Goal: Information Seeking & Learning: Learn about a topic

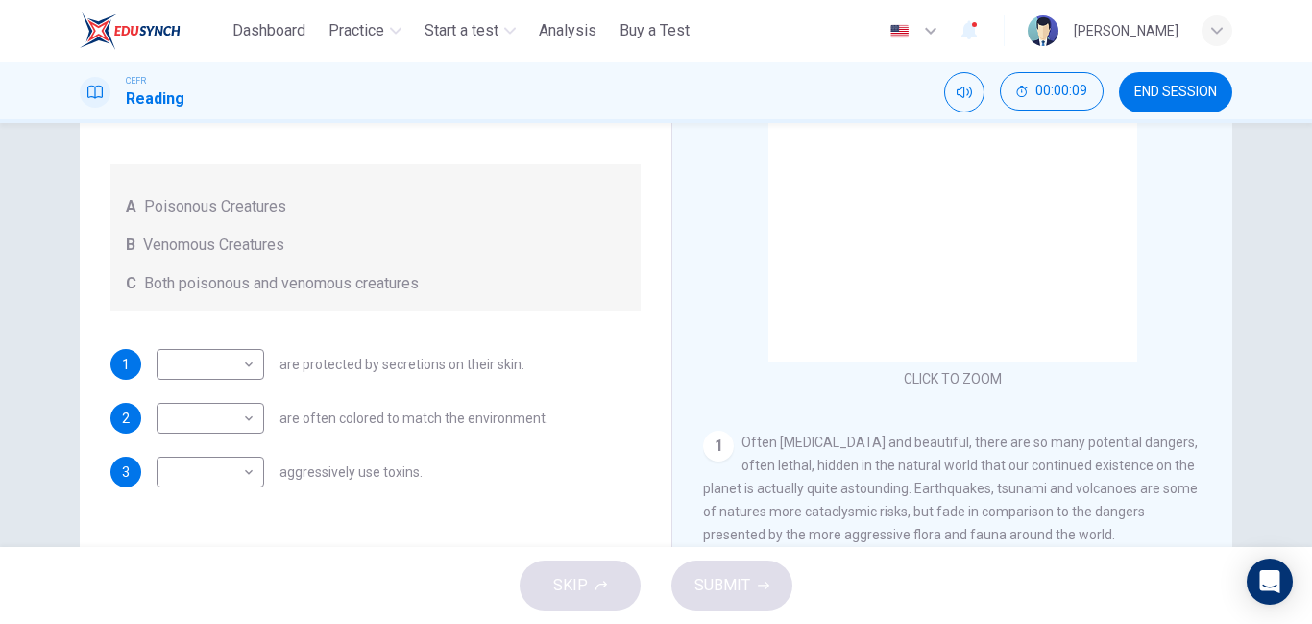
scroll to position [224, 0]
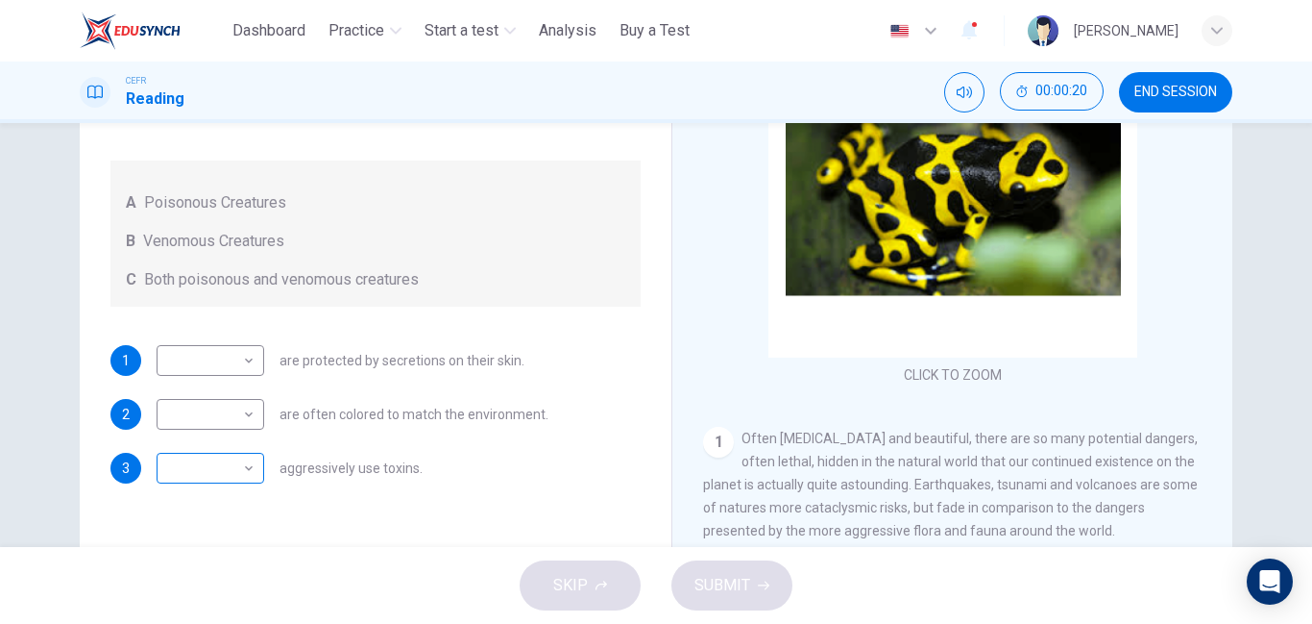
click at [179, 467] on body "This site uses cookies, as explained in our Privacy Policy . If you agree to th…" at bounding box center [656, 312] width 1312 height 624
click at [181, 568] on li "C" at bounding box center [209, 560] width 108 height 31
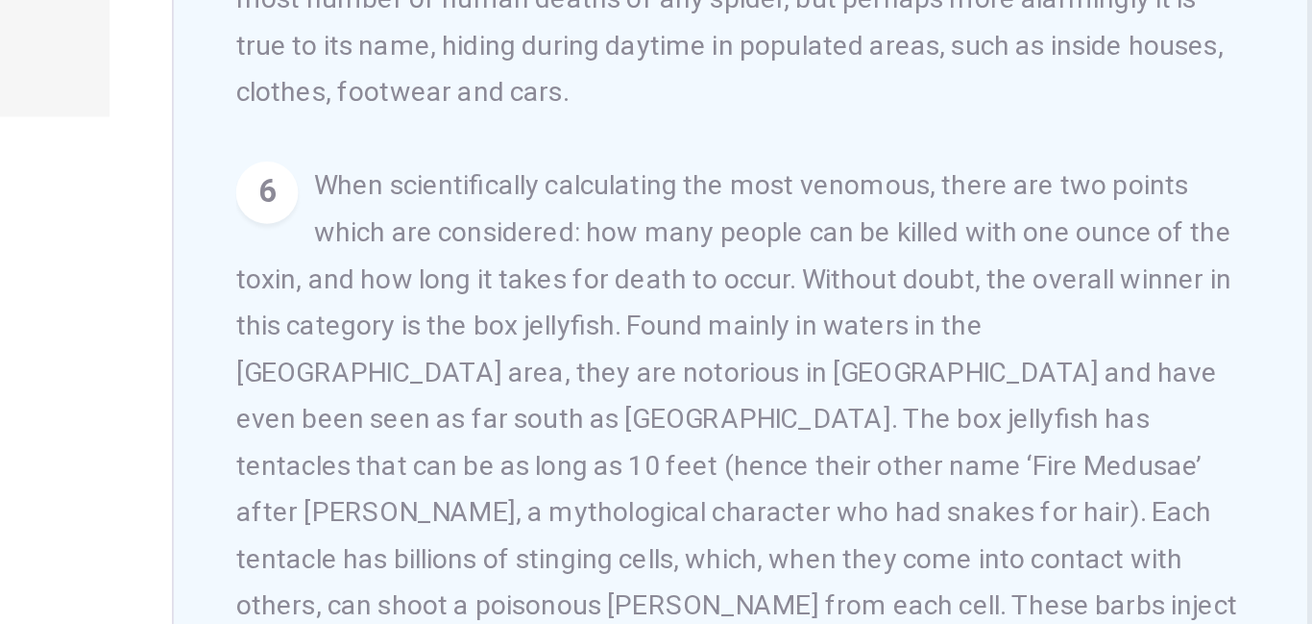
scroll to position [321, 0]
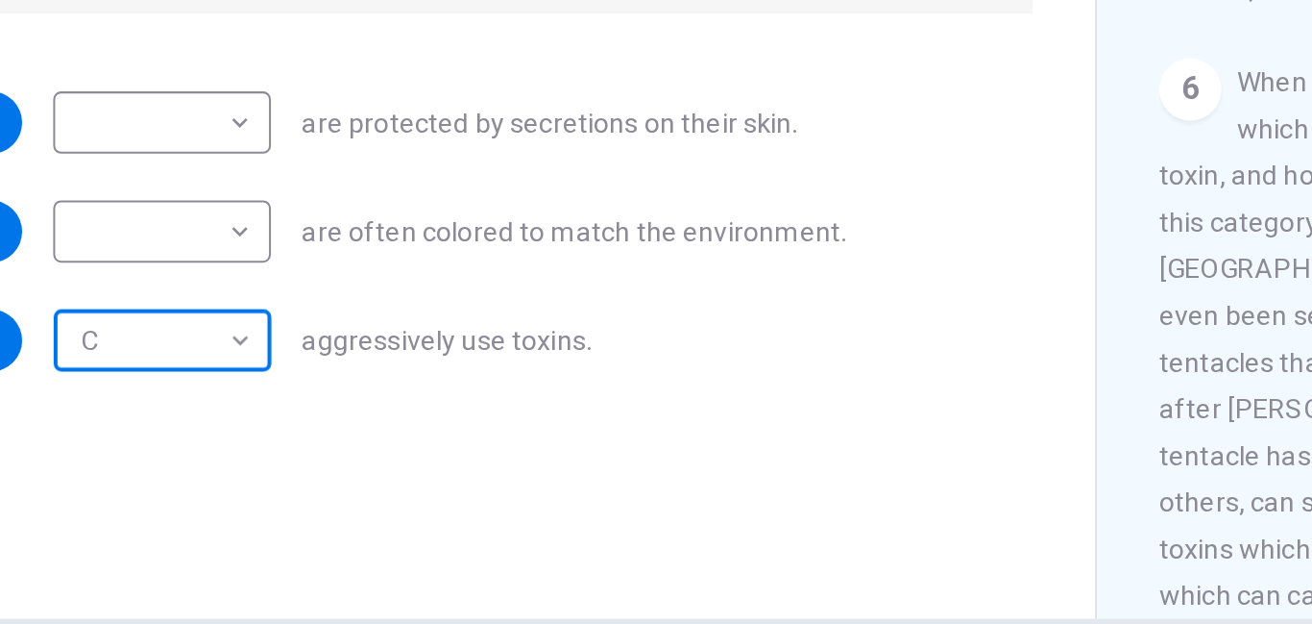
click at [228, 378] on body "This site uses cookies, as explained in our Privacy Policy . If you agree to th…" at bounding box center [656, 312] width 1312 height 624
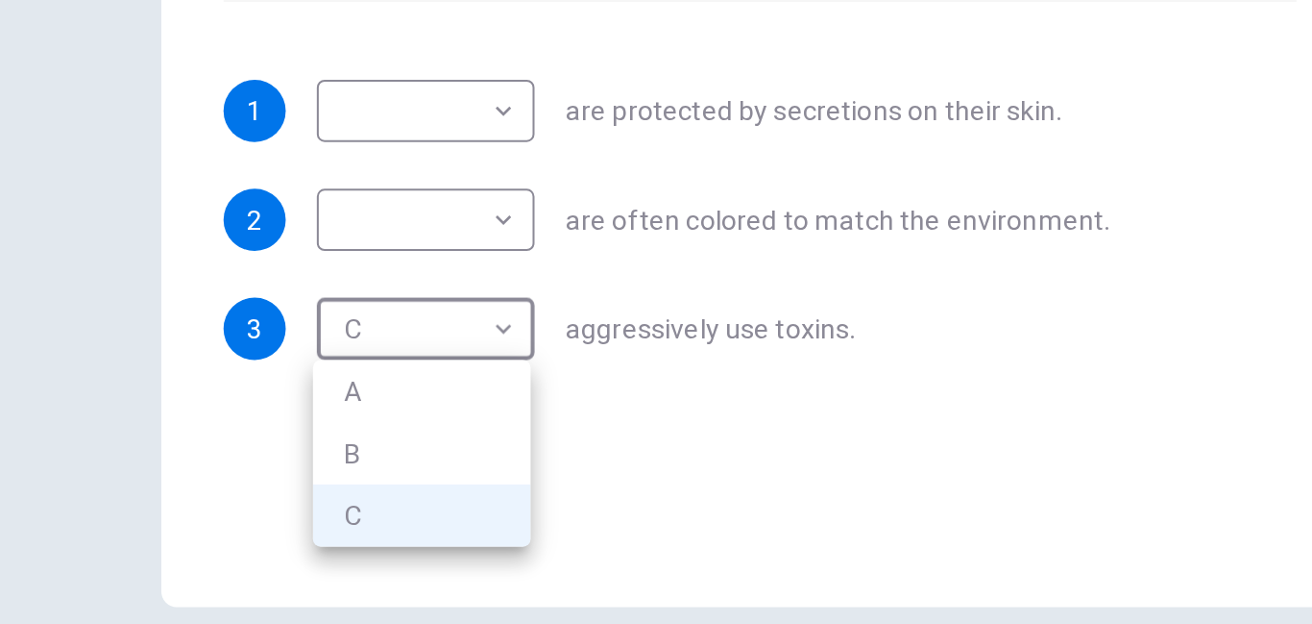
click at [172, 437] on li "B" at bounding box center [209, 432] width 108 height 31
type input "*"
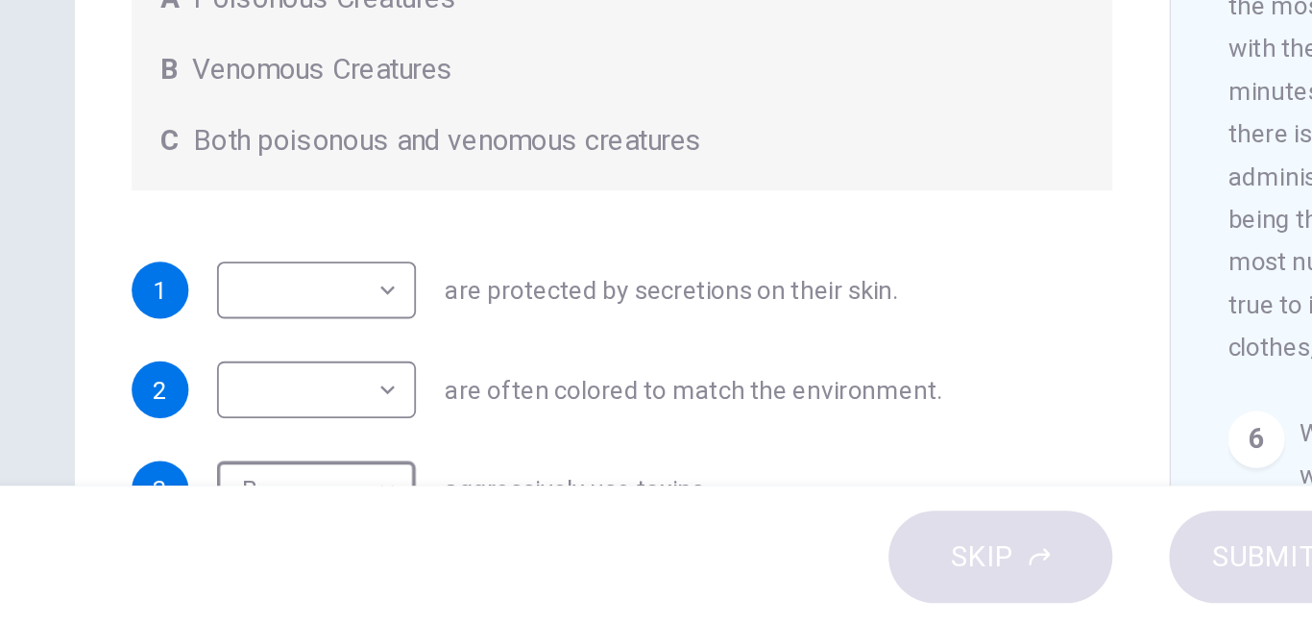
scroll to position [135, 0]
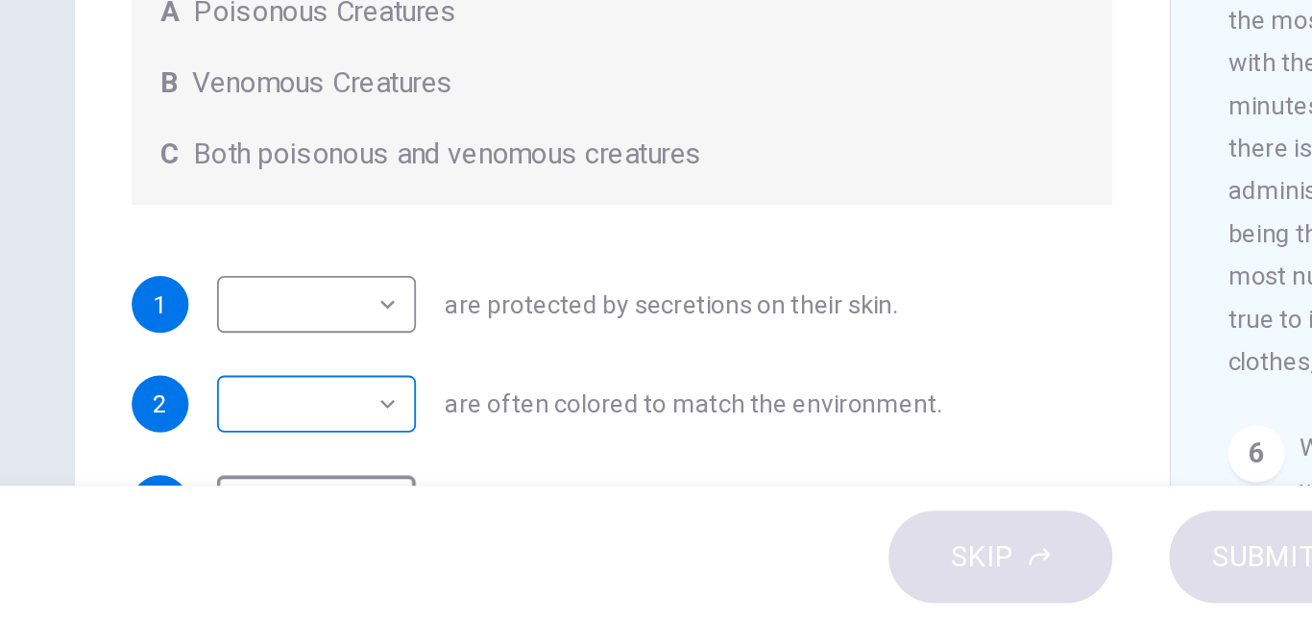
click at [180, 503] on body "This site uses cookies, as explained in our Privacy Policy . If you agree to th…" at bounding box center [656, 312] width 1312 height 624
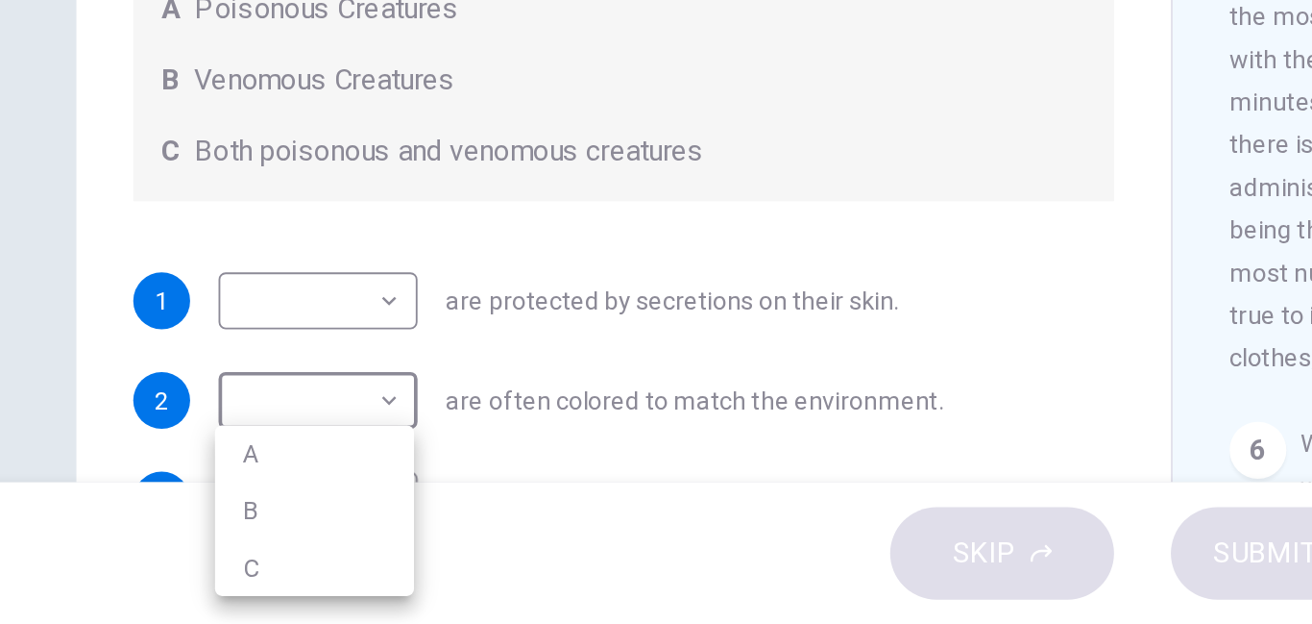
click at [176, 560] on li "B" at bounding box center [209, 562] width 108 height 31
type input "*"
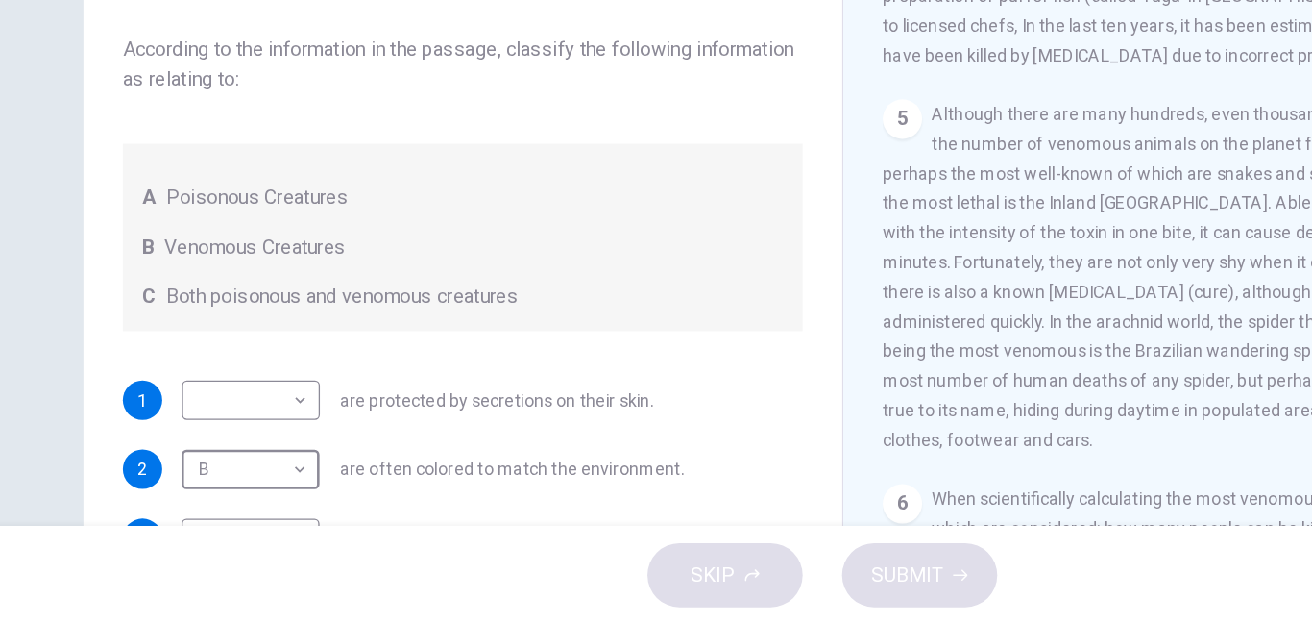
scroll to position [136, 0]
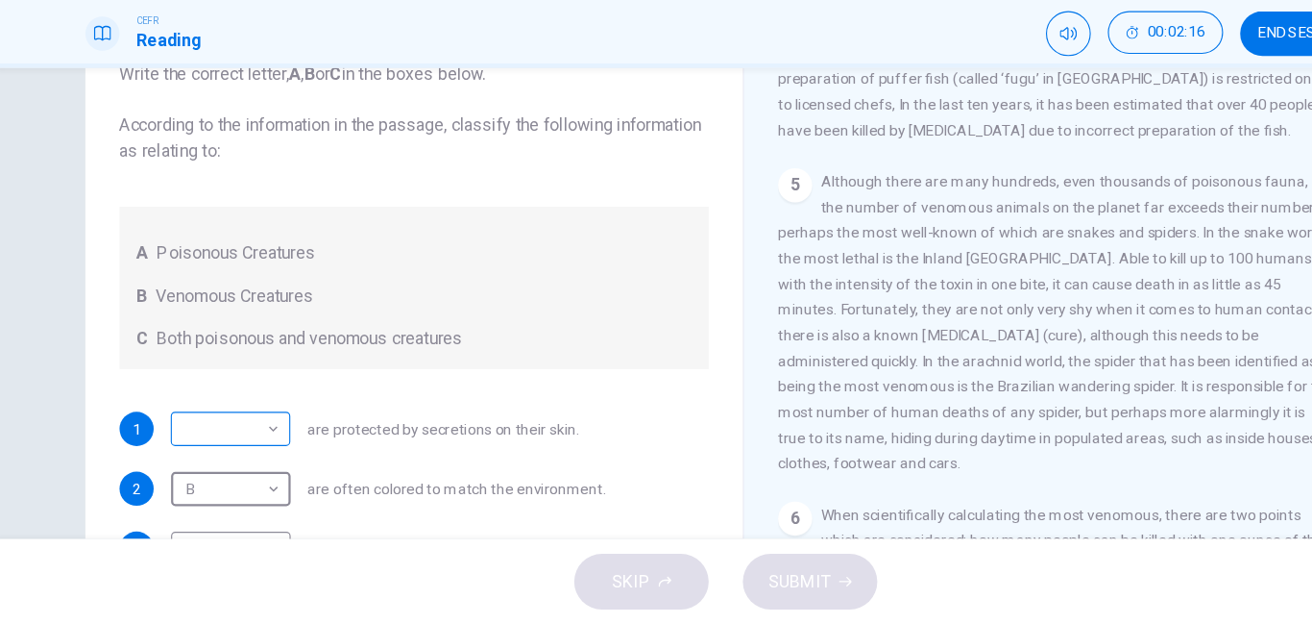
click at [178, 448] on body "This site uses cookies, as explained in our Privacy Policy . If you agree to th…" at bounding box center [656, 312] width 1312 height 624
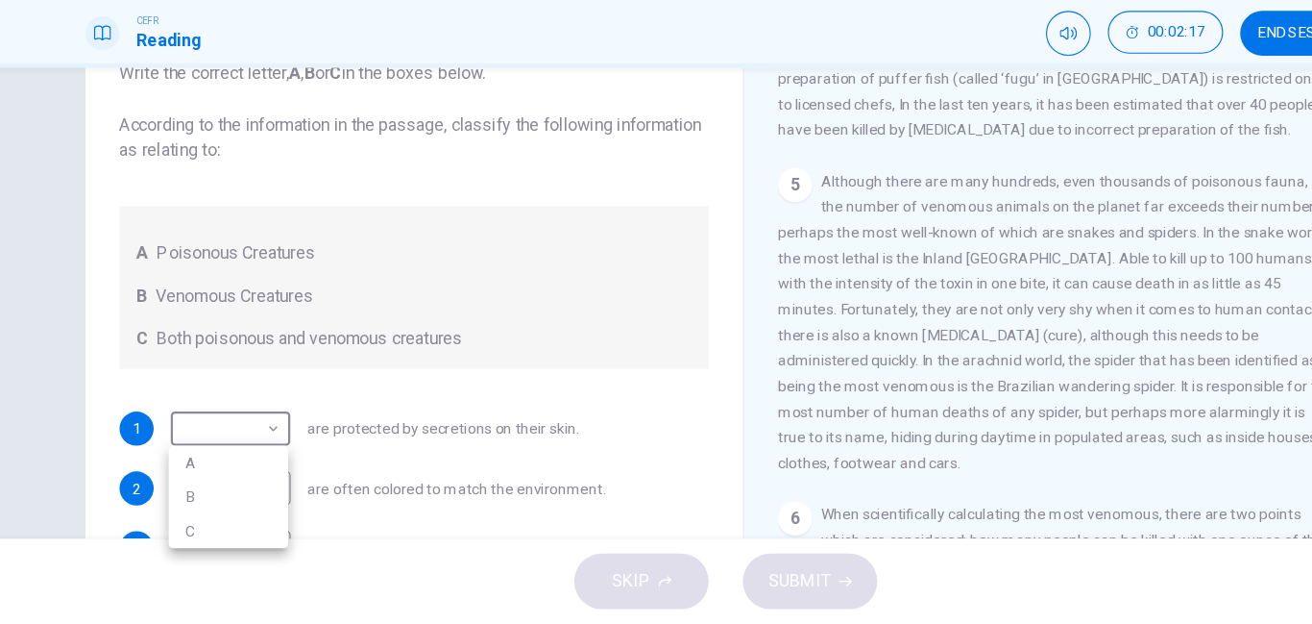
click at [180, 498] on li "B" at bounding box center [209, 509] width 108 height 31
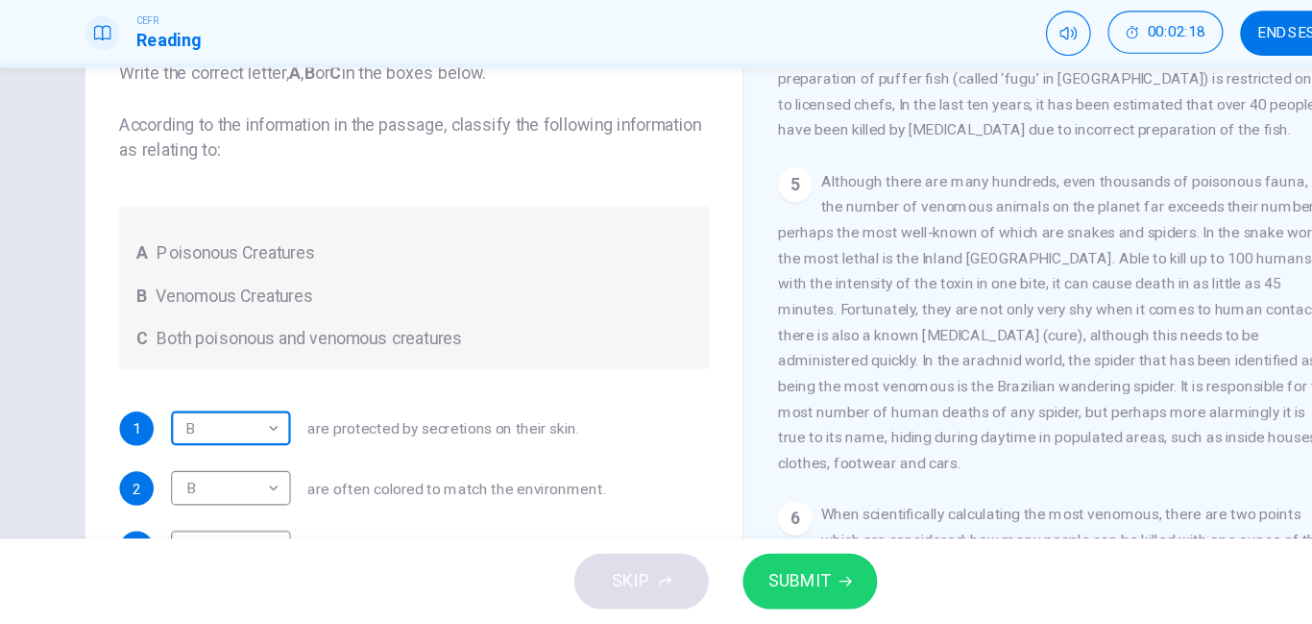
click at [173, 446] on body "This site uses cookies, as explained in our Privacy Policy . If you agree to th…" at bounding box center [656, 312] width 1312 height 624
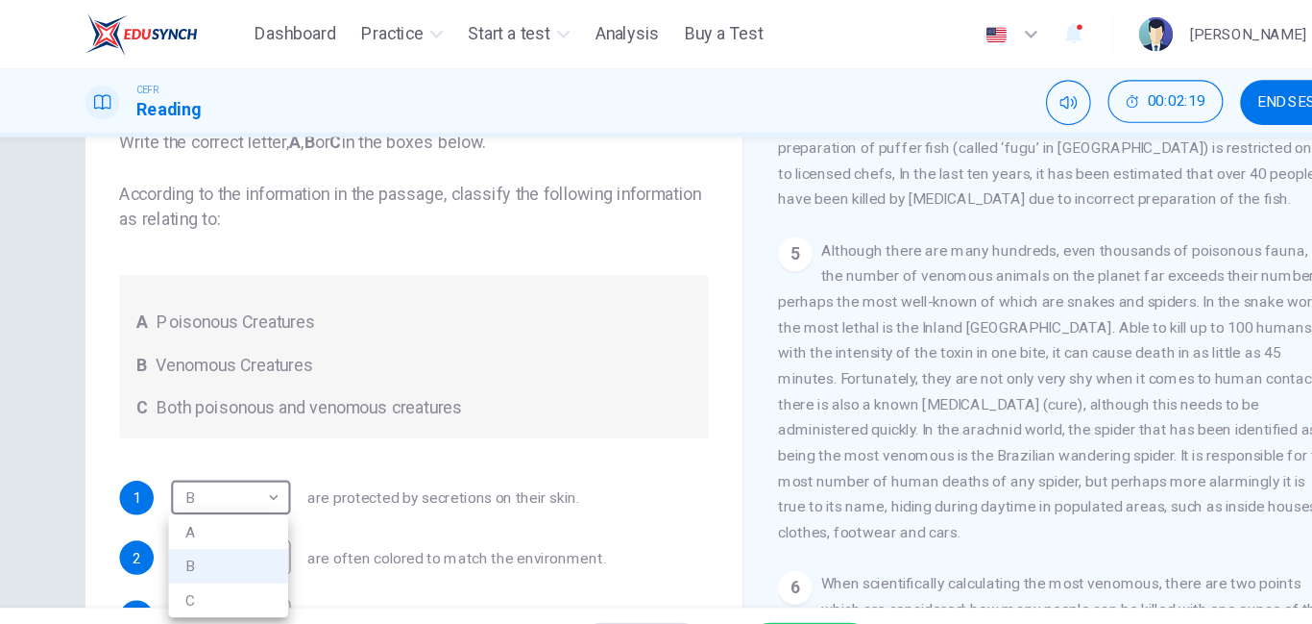
click at [174, 478] on li "A" at bounding box center [209, 478] width 108 height 31
type input "*"
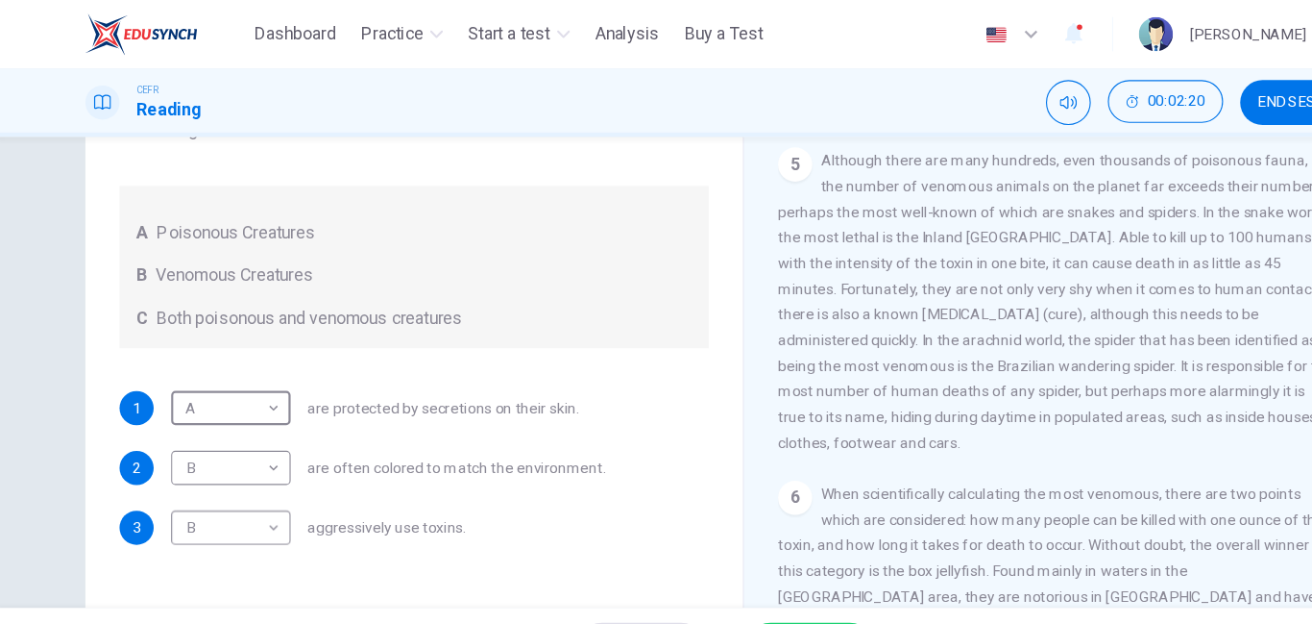
scroll to position [321, 0]
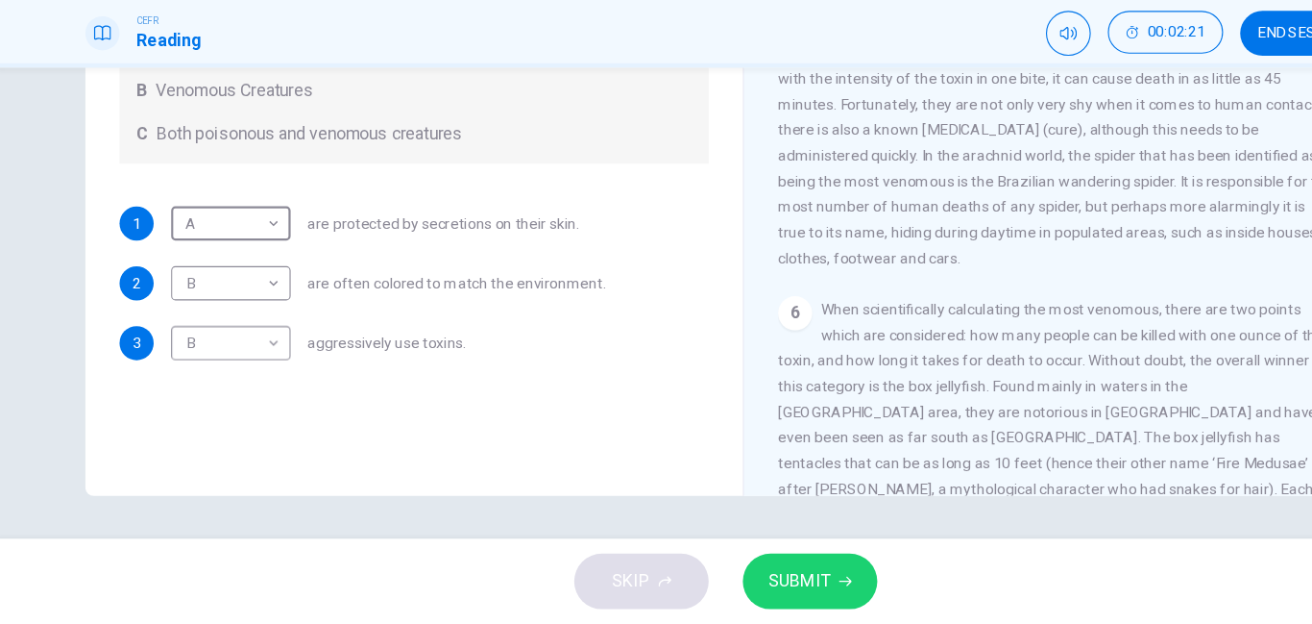
click at [726, 583] on span "SUBMIT" at bounding box center [723, 585] width 56 height 27
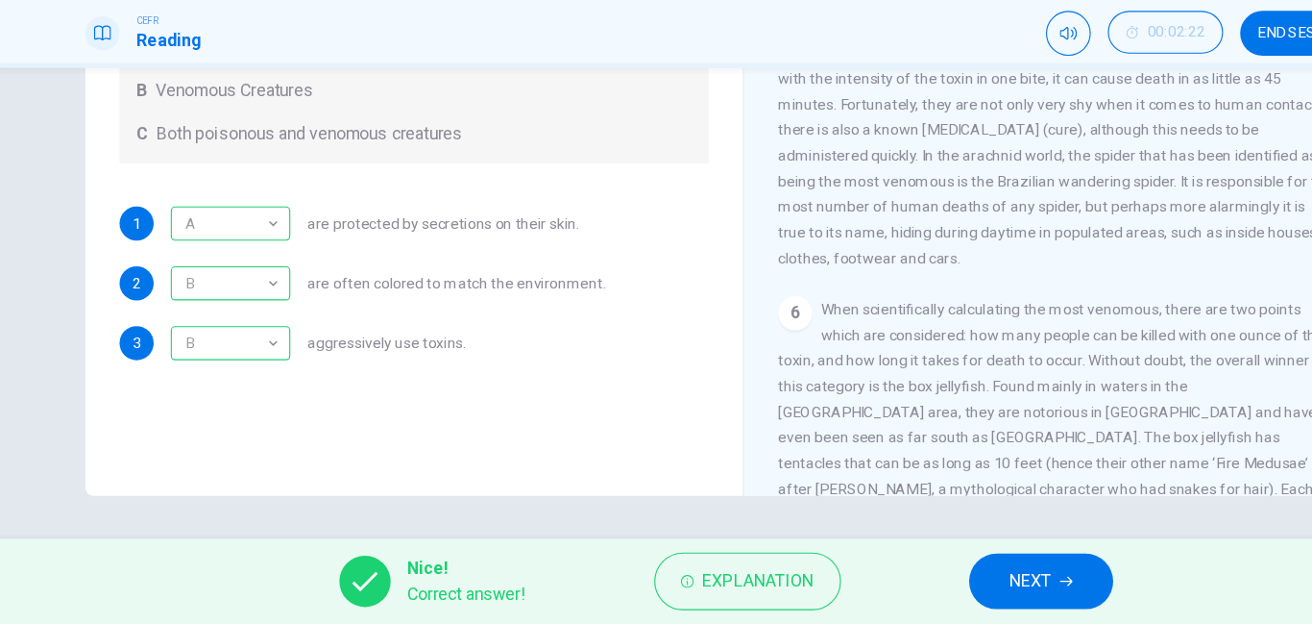
click at [945, 591] on span "NEXT" at bounding box center [930, 585] width 37 height 27
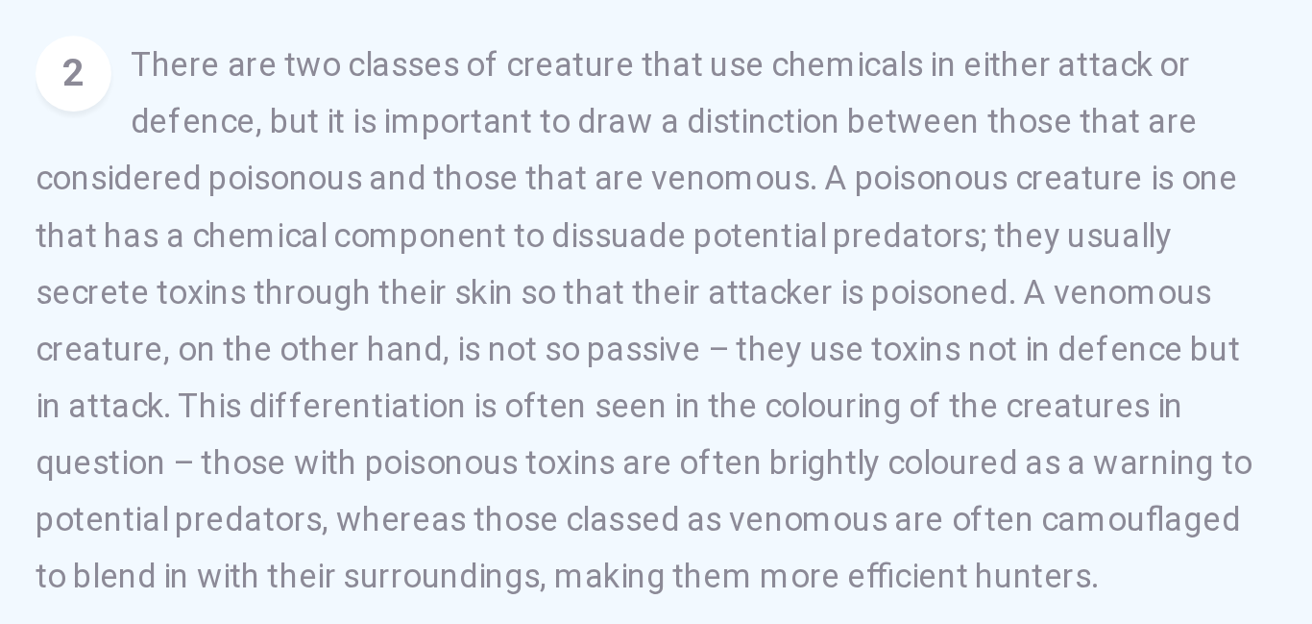
scroll to position [208, 0]
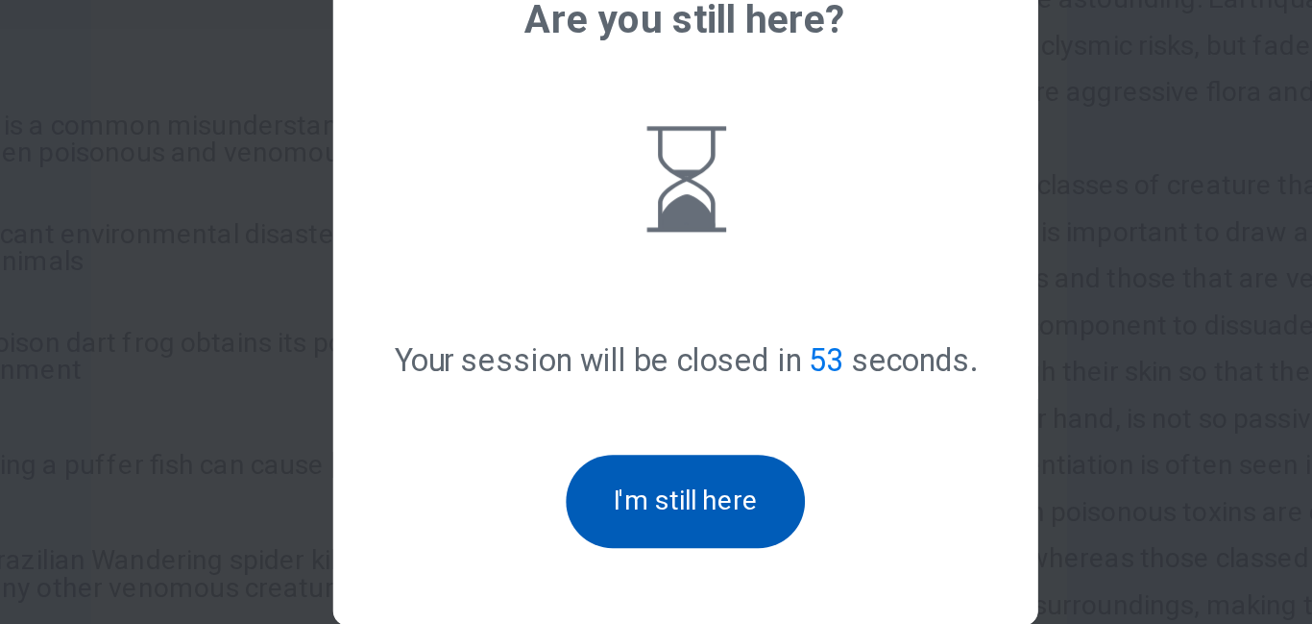
click at [653, 421] on button "I'm still here" at bounding box center [657, 427] width 118 height 46
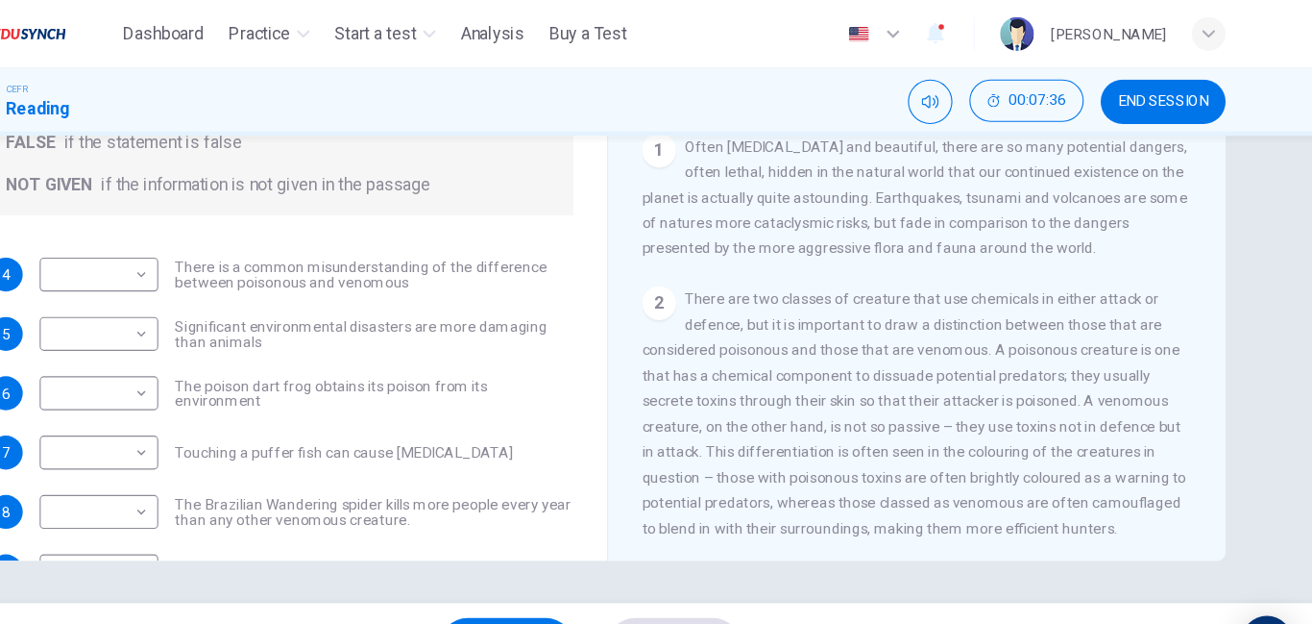
scroll to position [0, 0]
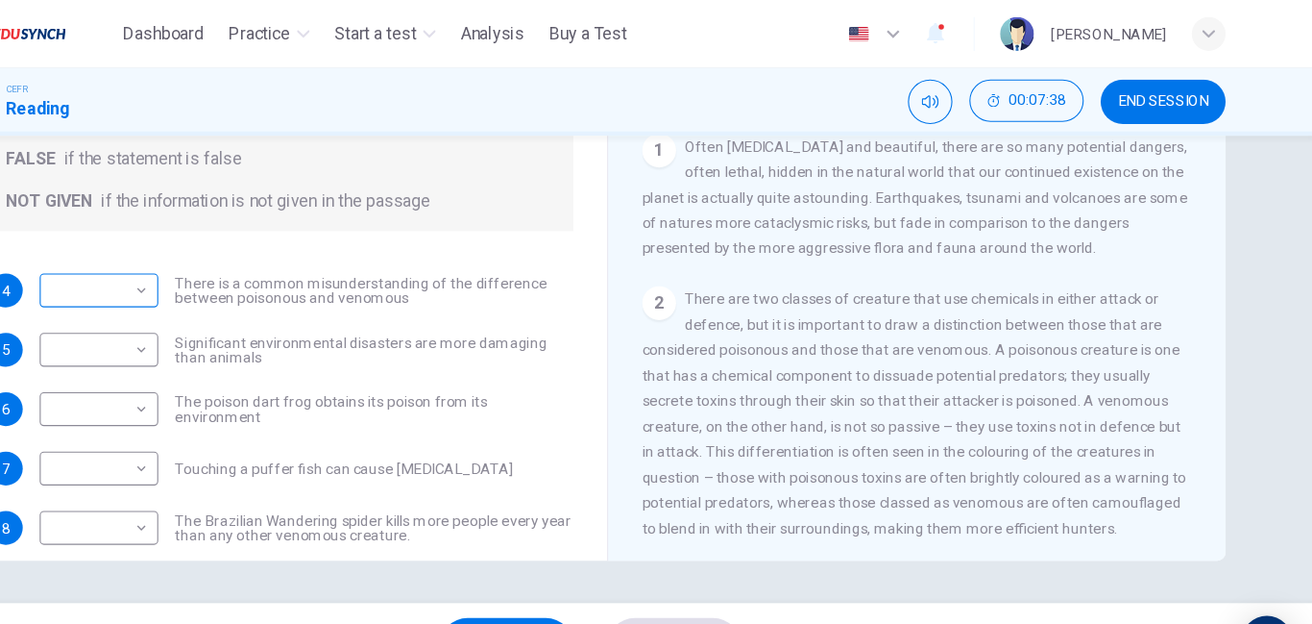
click at [220, 268] on body "This site uses cookies, as explained in our Privacy Policy . If you agree to th…" at bounding box center [656, 312] width 1312 height 624
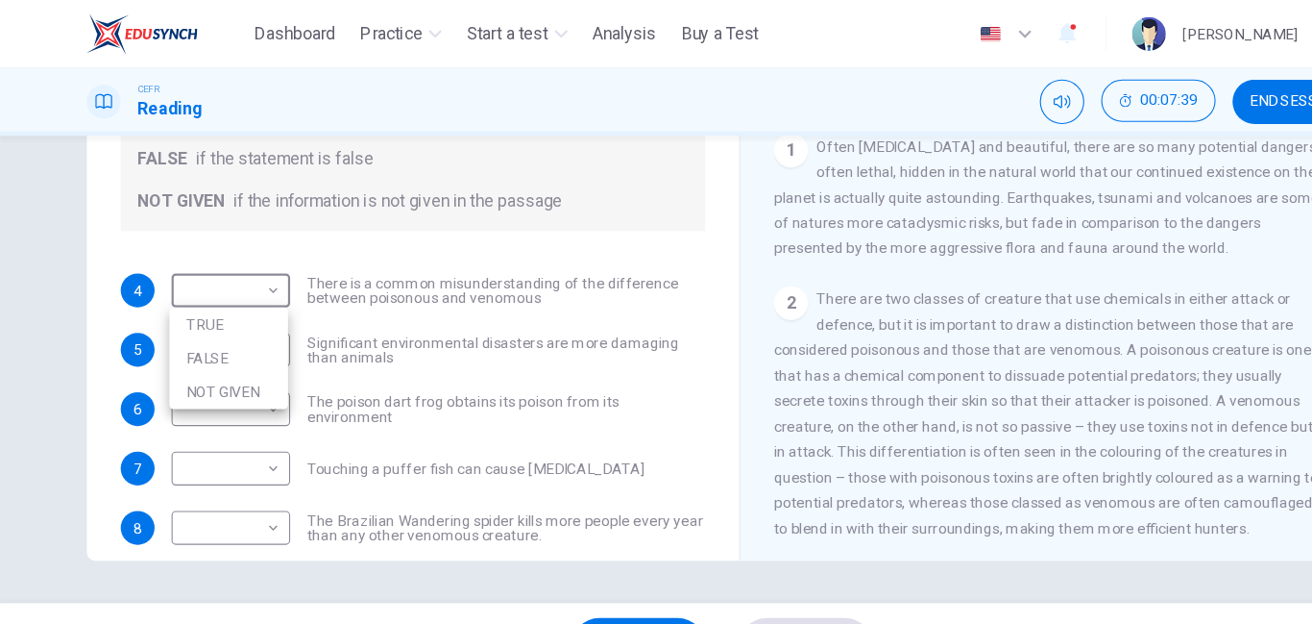
click at [178, 291] on li "TRUE" at bounding box center [209, 294] width 108 height 31
type input "****"
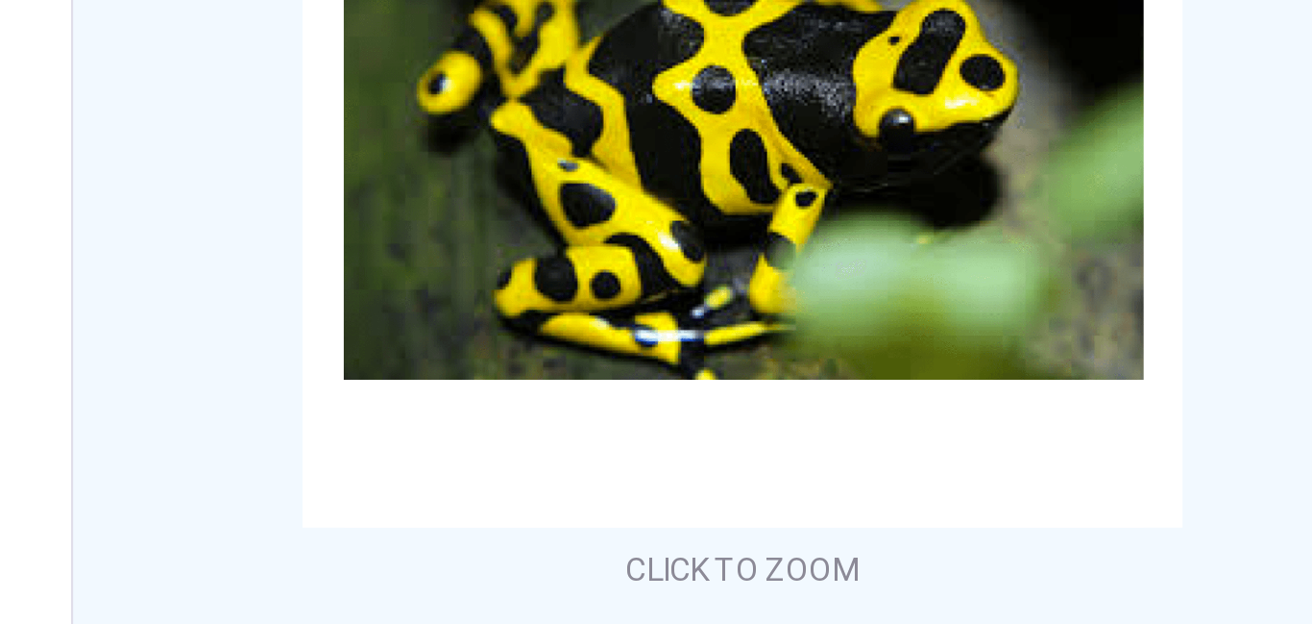
scroll to position [96, 0]
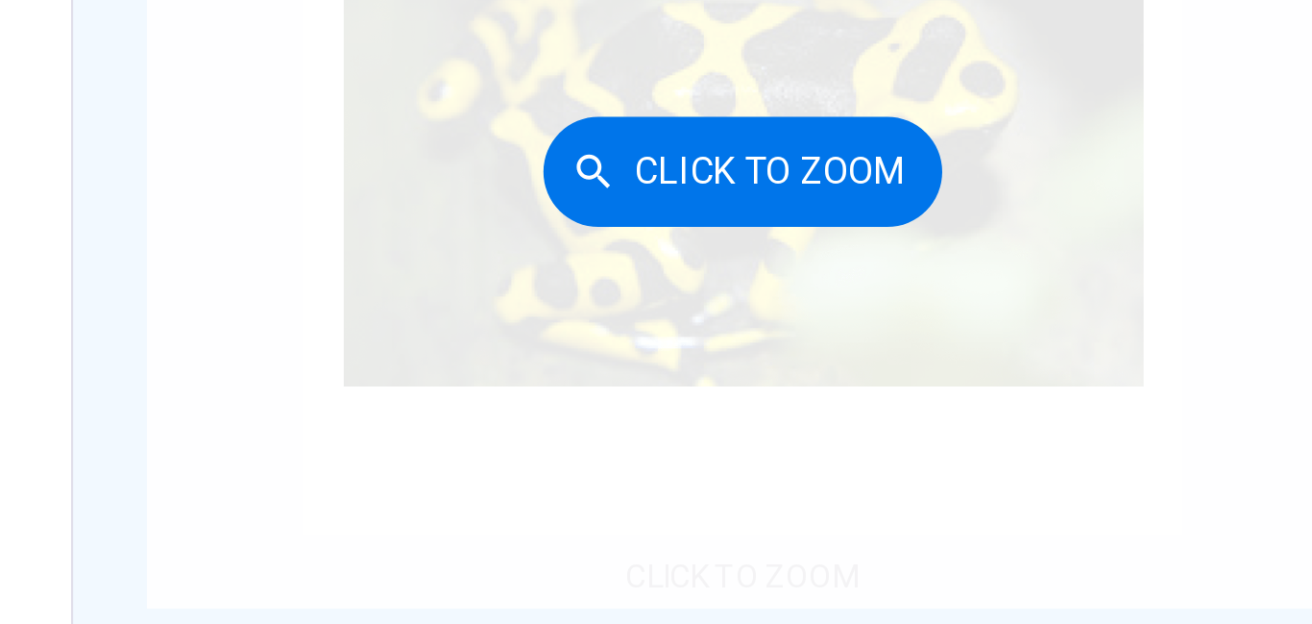
click at [945, 348] on button "Click to Zoom" at bounding box center [953, 333] width 167 height 46
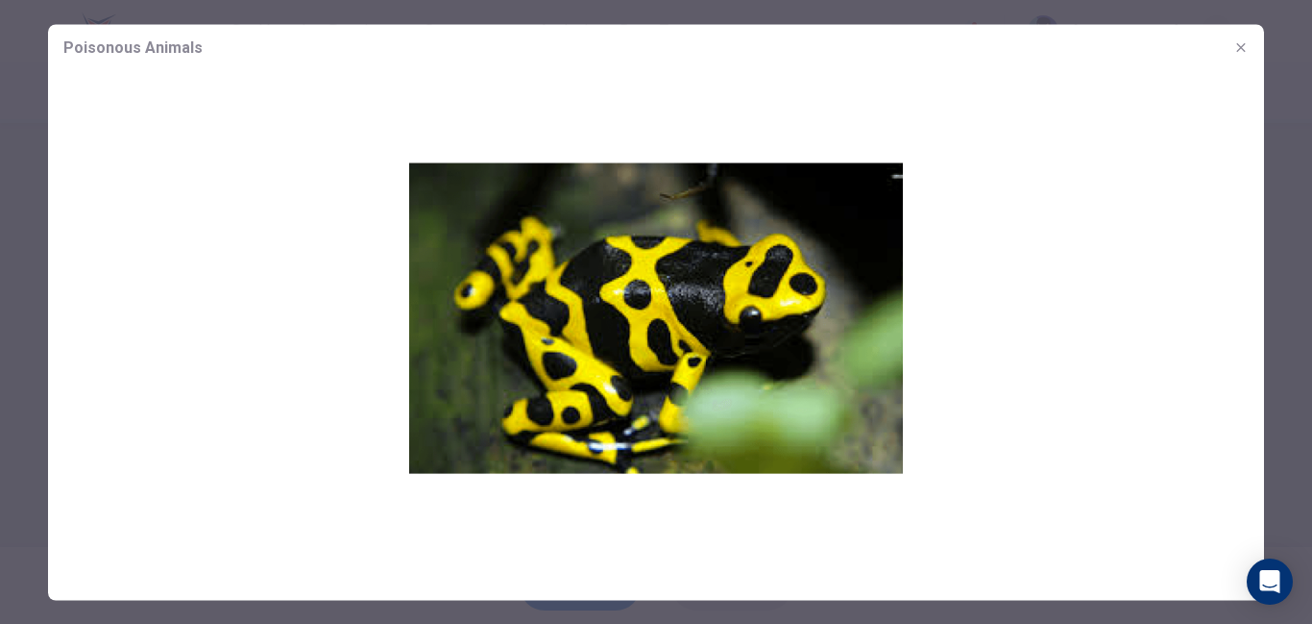
click at [1238, 42] on icon "button" at bounding box center [1241, 46] width 15 height 15
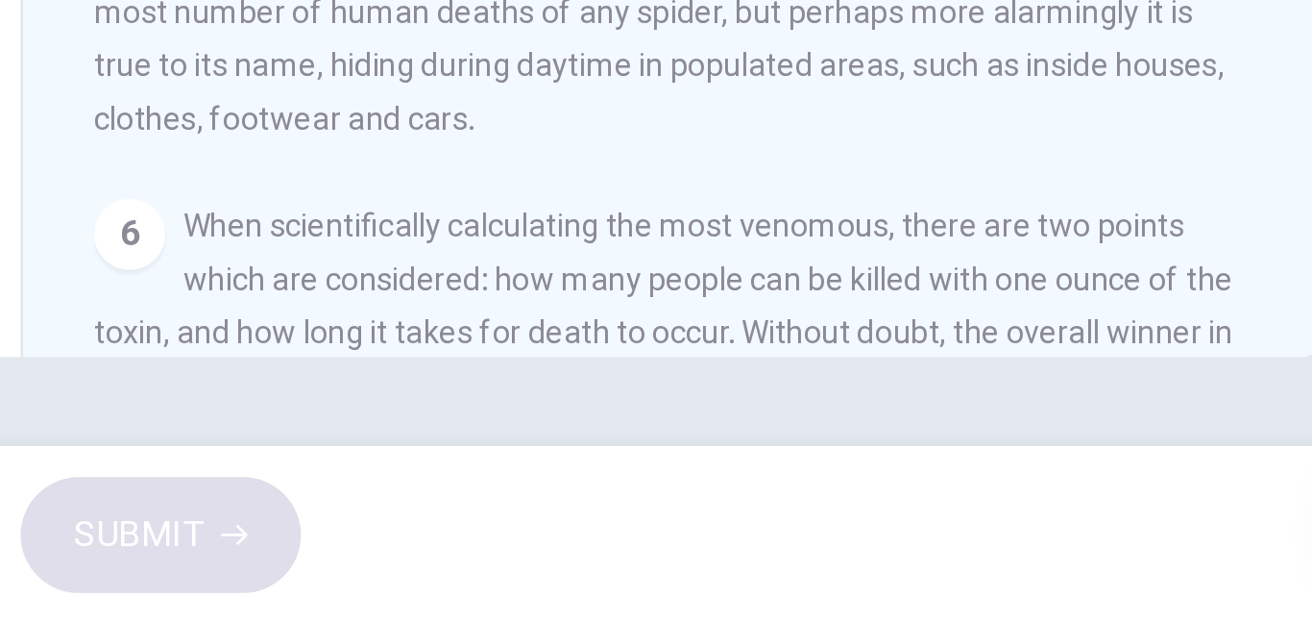
scroll to position [962, 0]
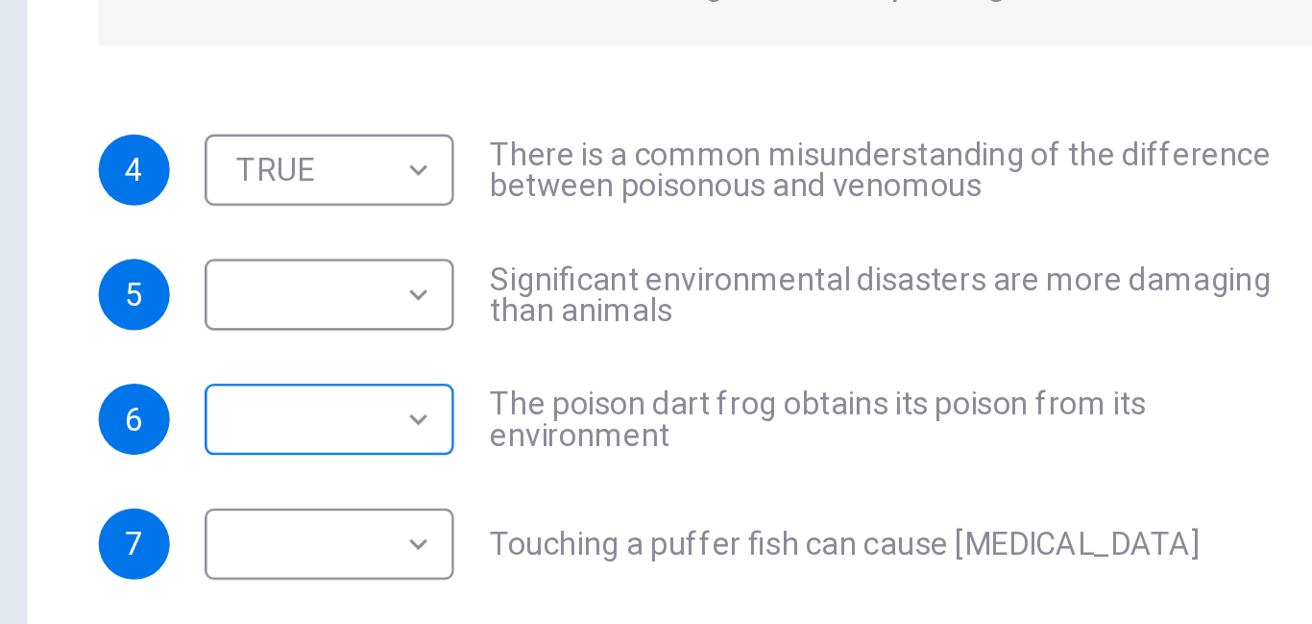
click at [200, 364] on body "This site uses cookies, as explained in our Privacy Policy . If you agree to th…" at bounding box center [656, 312] width 1312 height 624
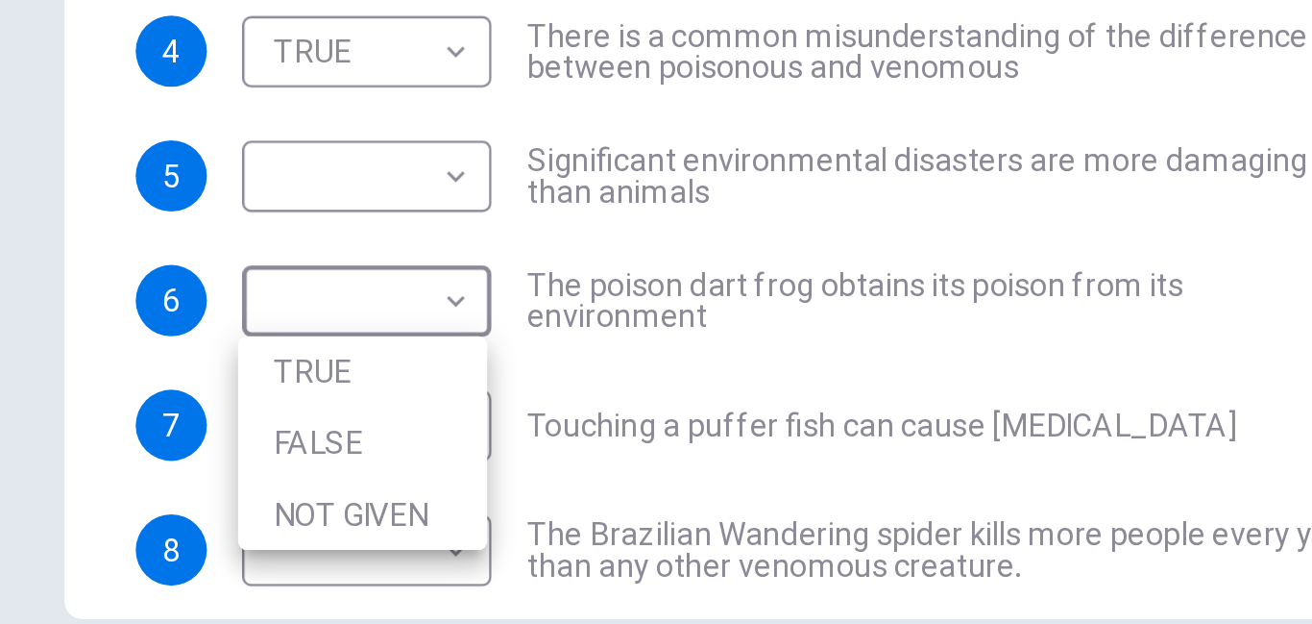
click at [181, 400] on li "TRUE" at bounding box center [209, 401] width 108 height 31
type input "****"
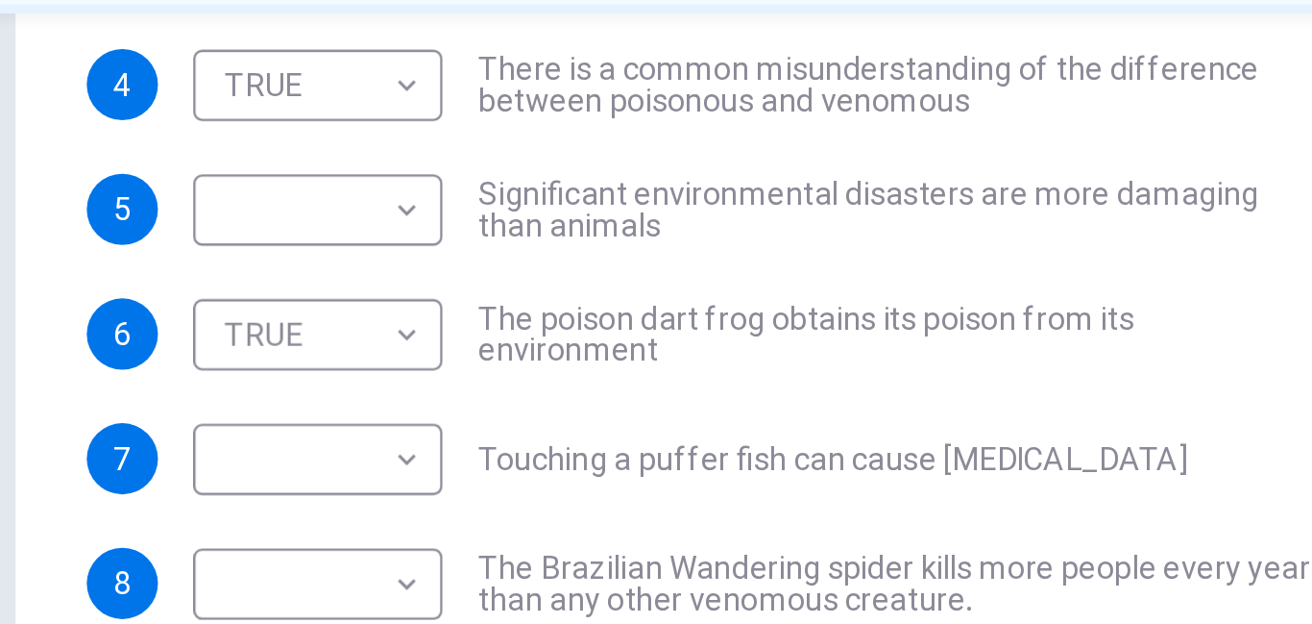
scroll to position [306, 0]
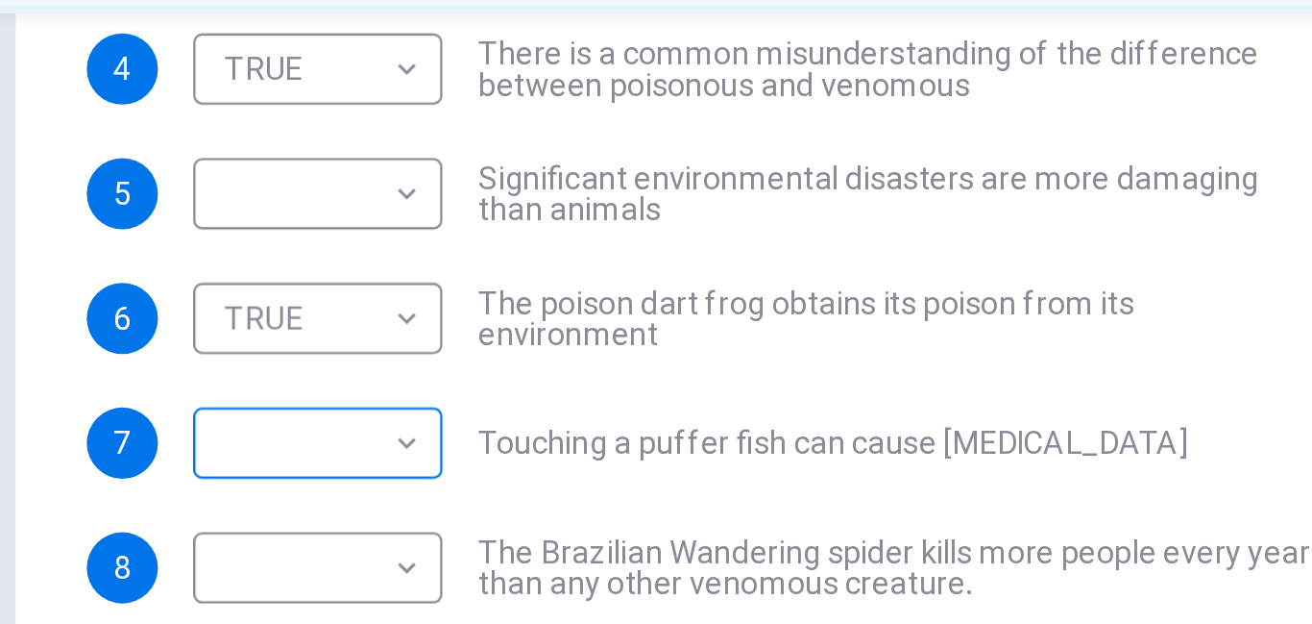
click at [193, 310] on body "This site uses cookies, as explained in our Privacy Policy . If you agree to th…" at bounding box center [656, 312] width 1312 height 624
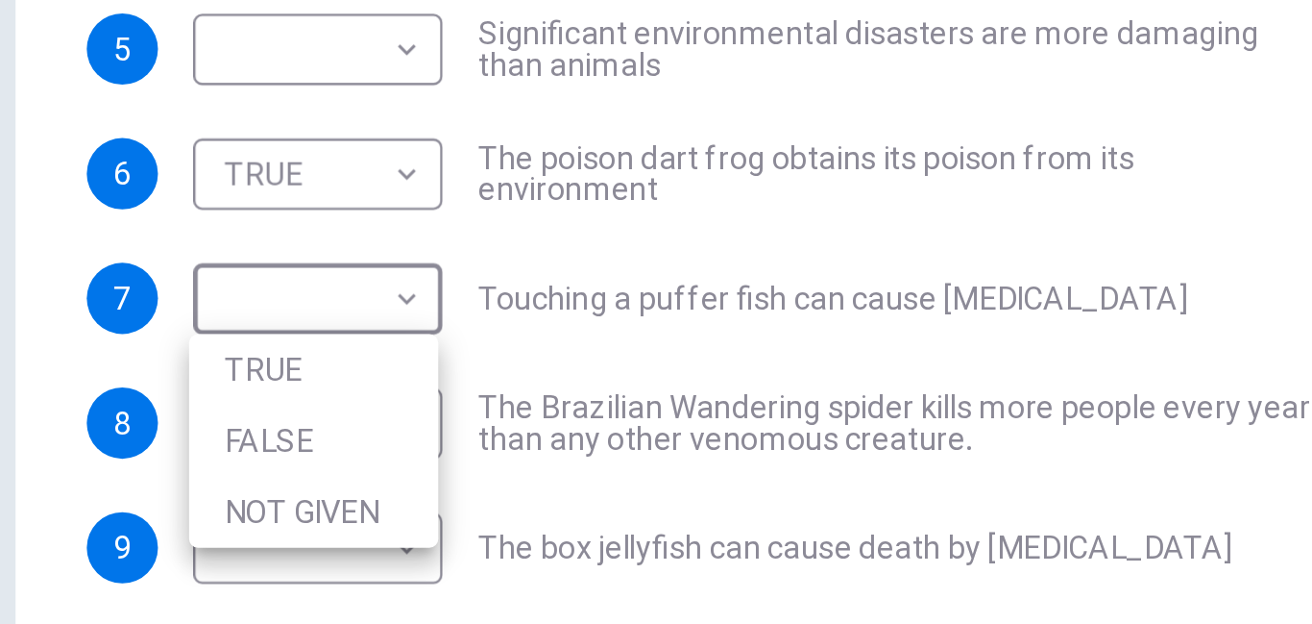
click at [184, 365] on li "FALSE" at bounding box center [209, 370] width 108 height 31
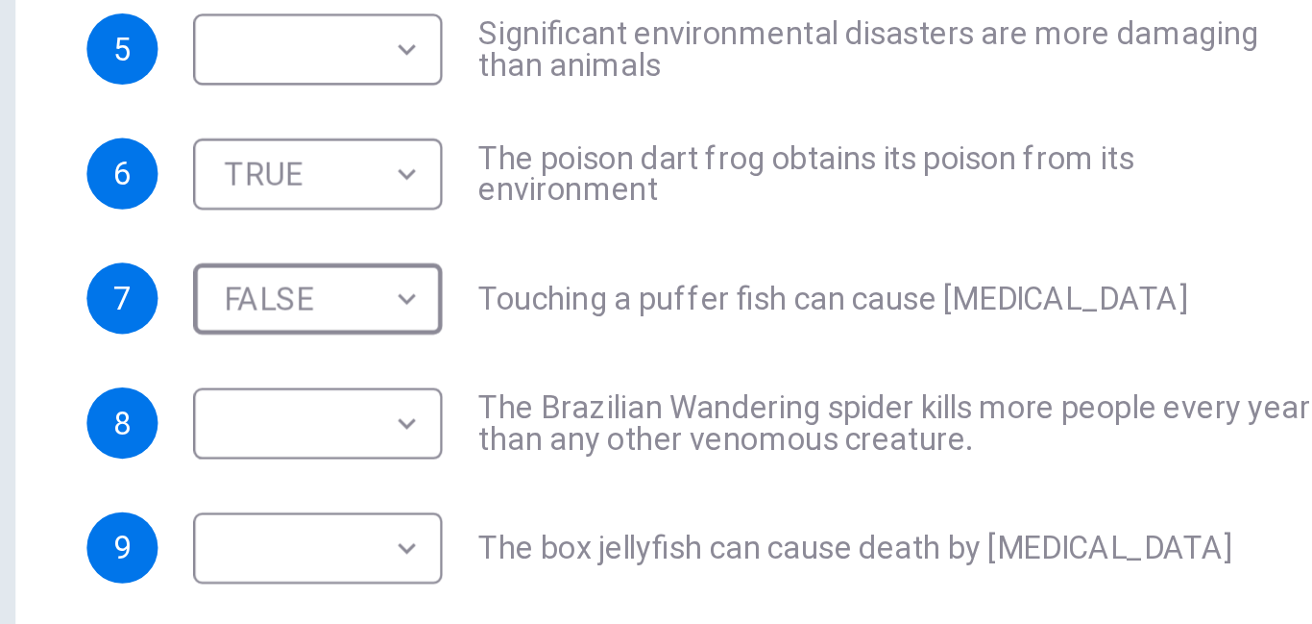
type input "*****"
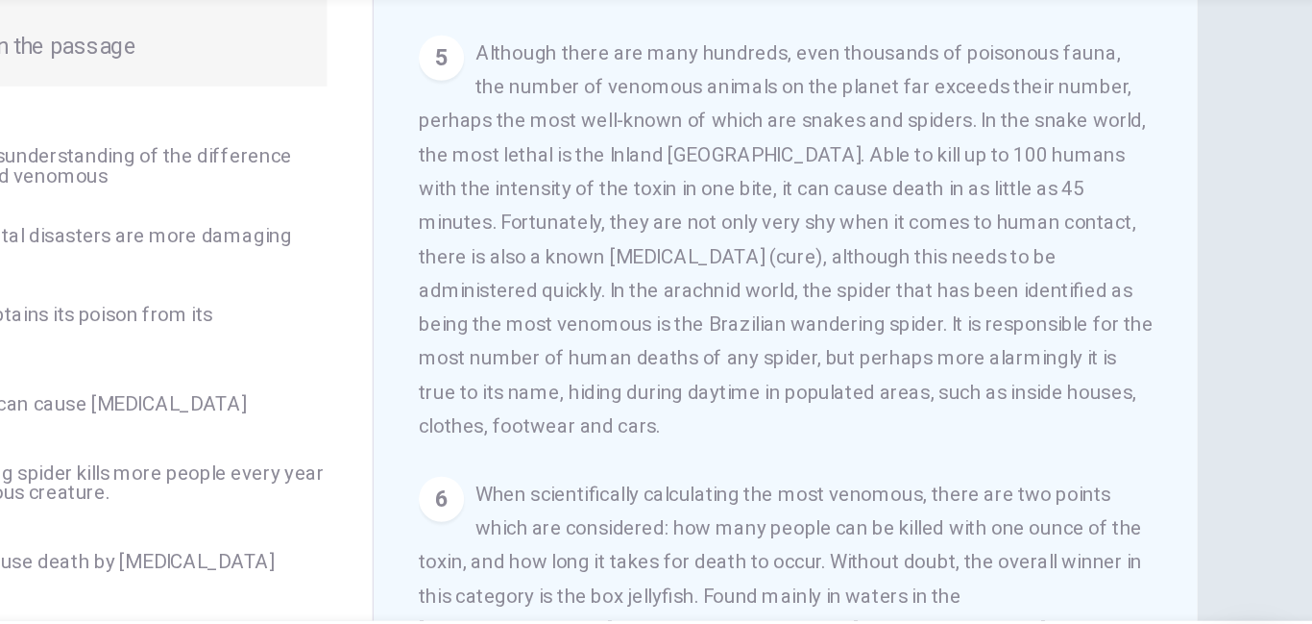
scroll to position [220, 0]
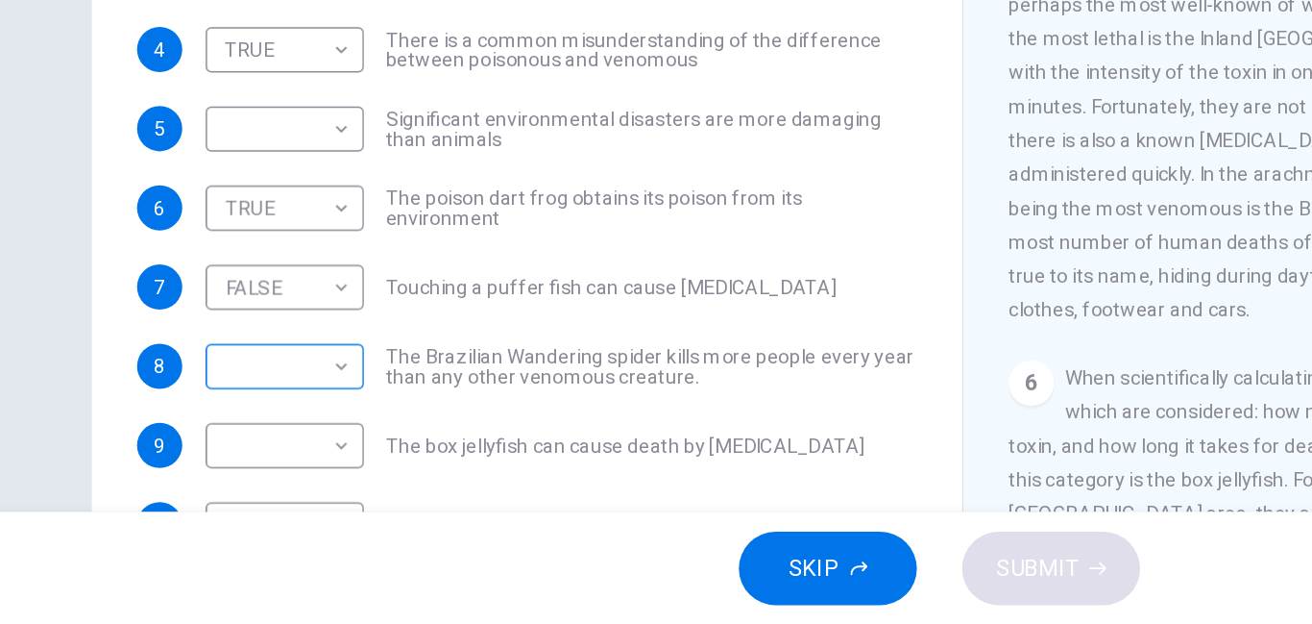
click at [206, 443] on body "This site uses cookies, as explained in our Privacy Policy . If you agree to th…" at bounding box center [656, 312] width 1312 height 624
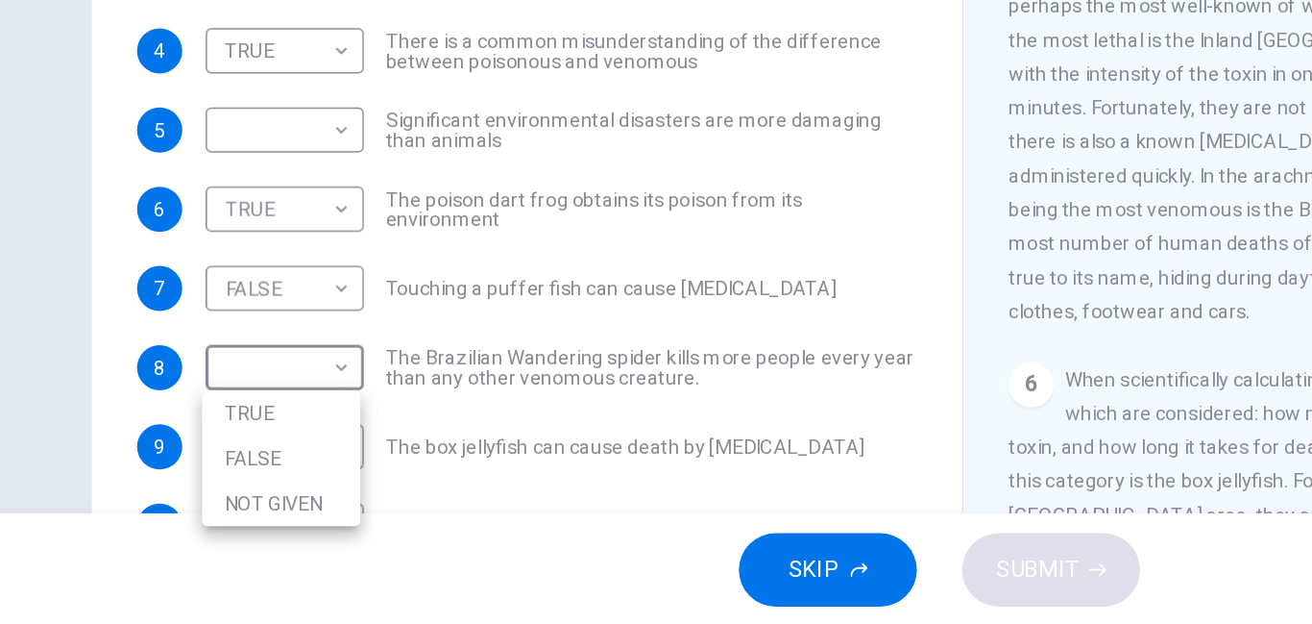
click at [179, 477] on li "TRUE" at bounding box center [209, 478] width 108 height 31
type input "****"
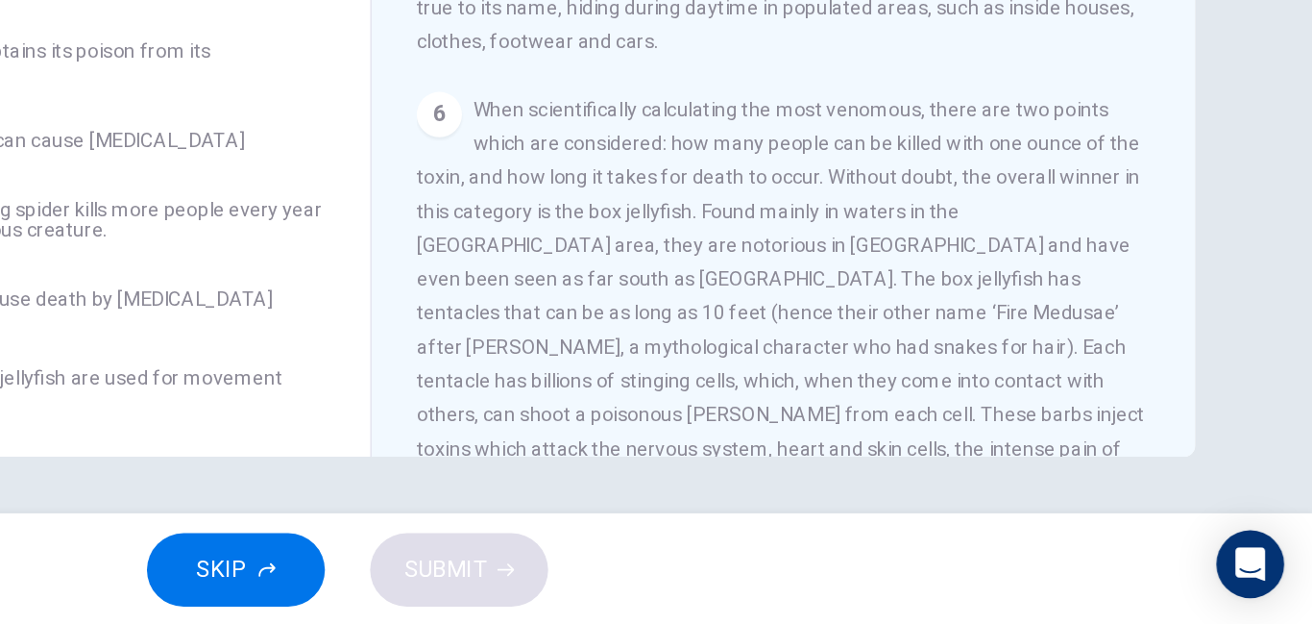
scroll to position [1161, 0]
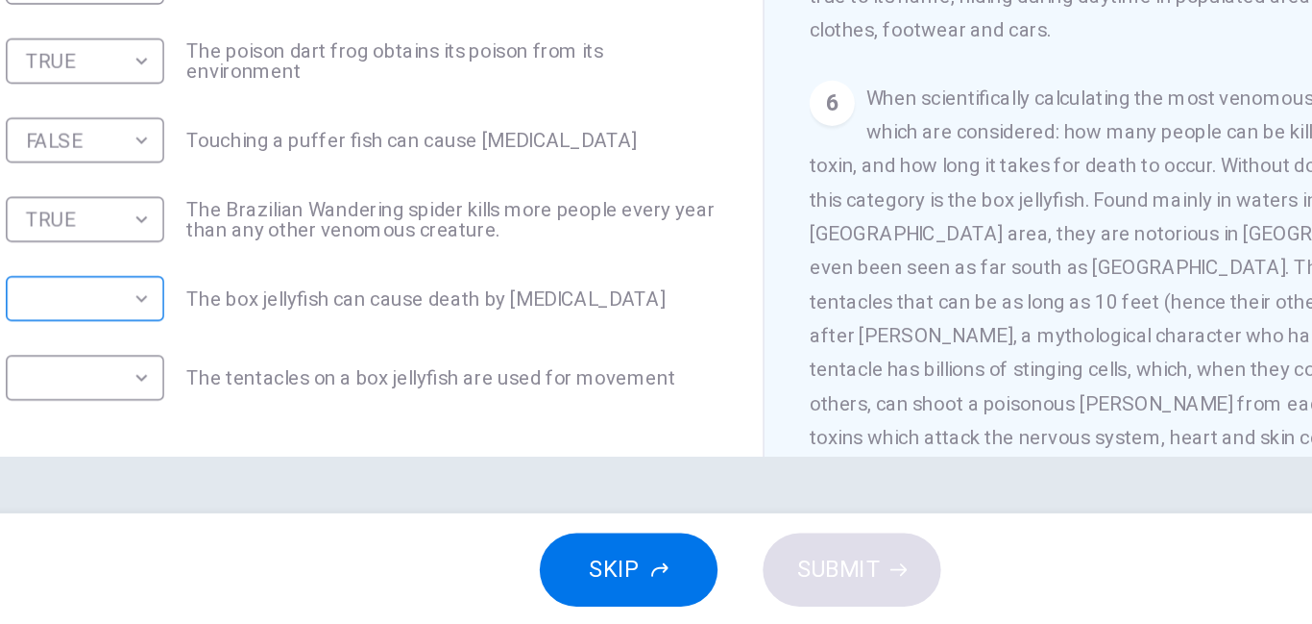
click at [239, 399] on body "This site uses cookies, as explained in our Privacy Policy . If you agree to th…" at bounding box center [656, 312] width 1312 height 624
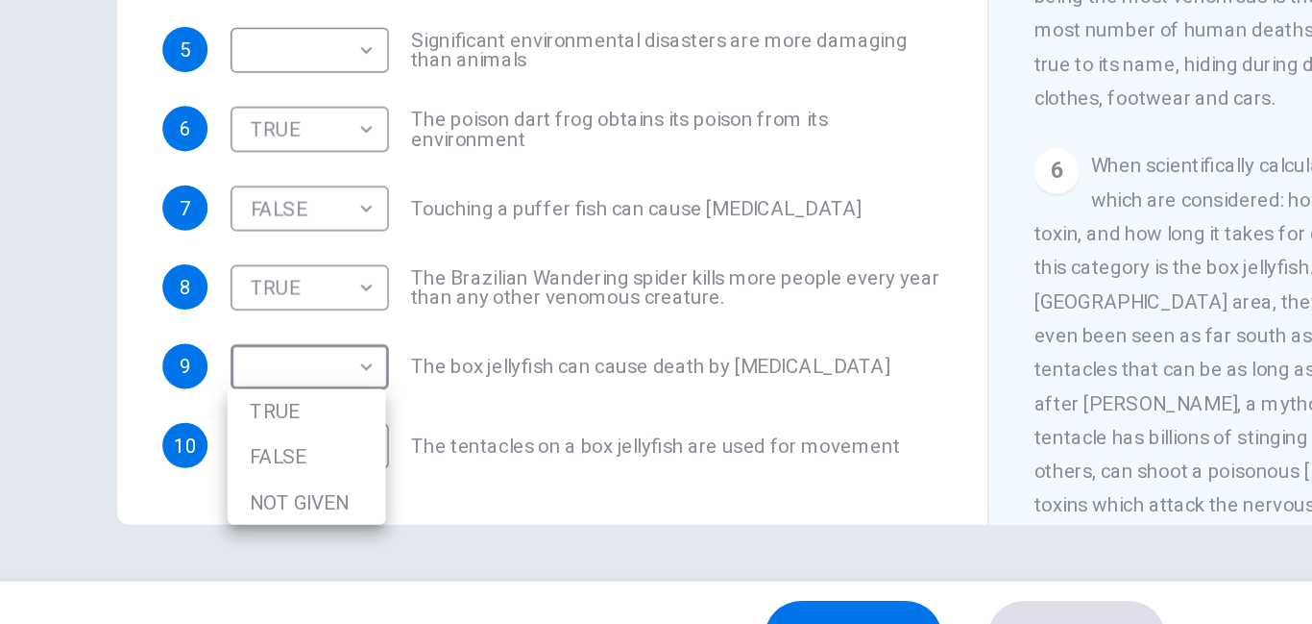
click at [174, 429] on li "TRUE" at bounding box center [209, 431] width 108 height 31
type input "****"
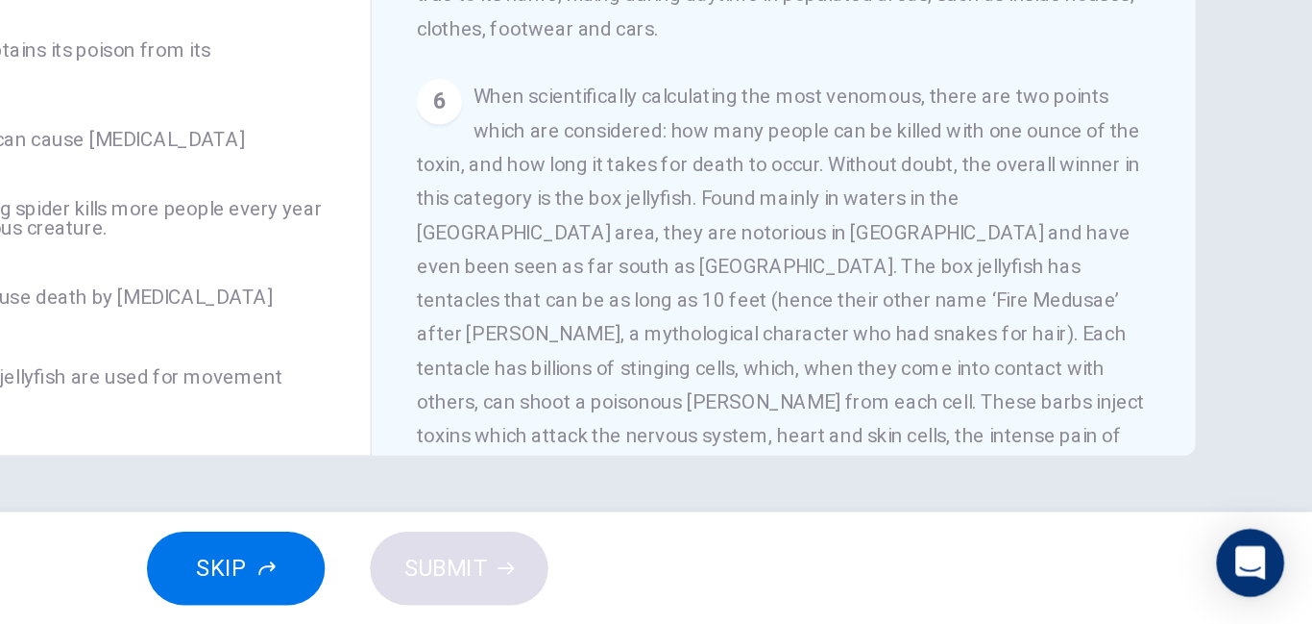
scroll to position [315, 0]
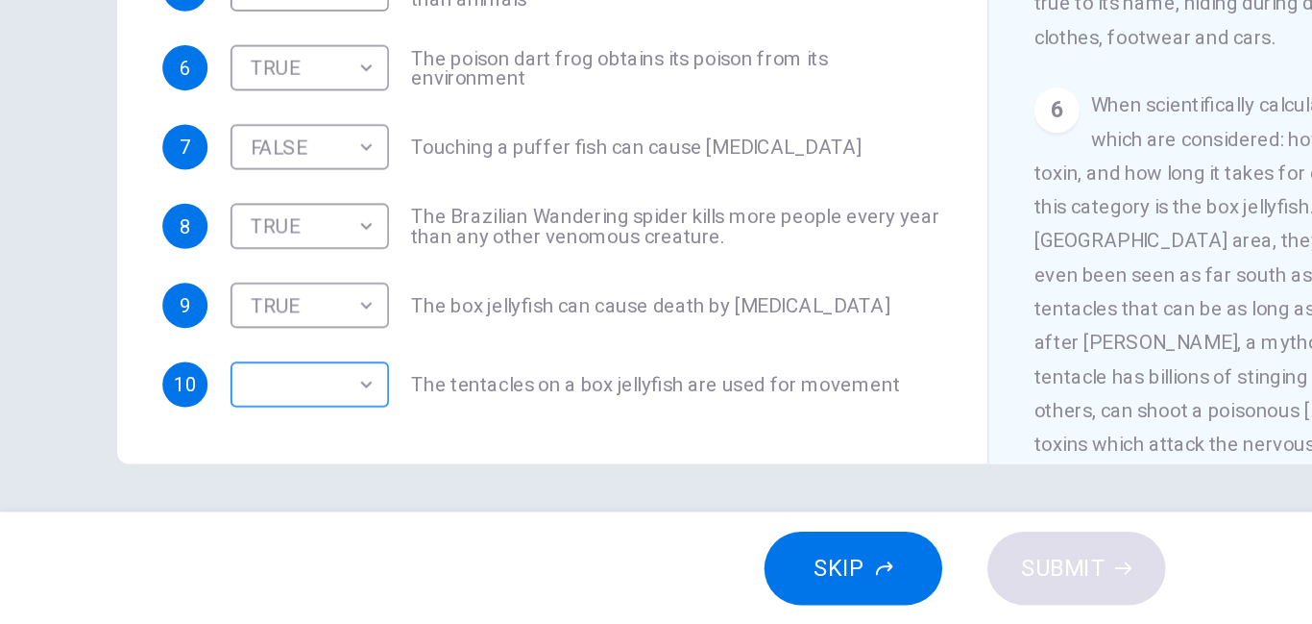
click at [211, 454] on body "This site uses cookies, as explained in our Privacy Policy . If you agree to th…" at bounding box center [656, 312] width 1312 height 624
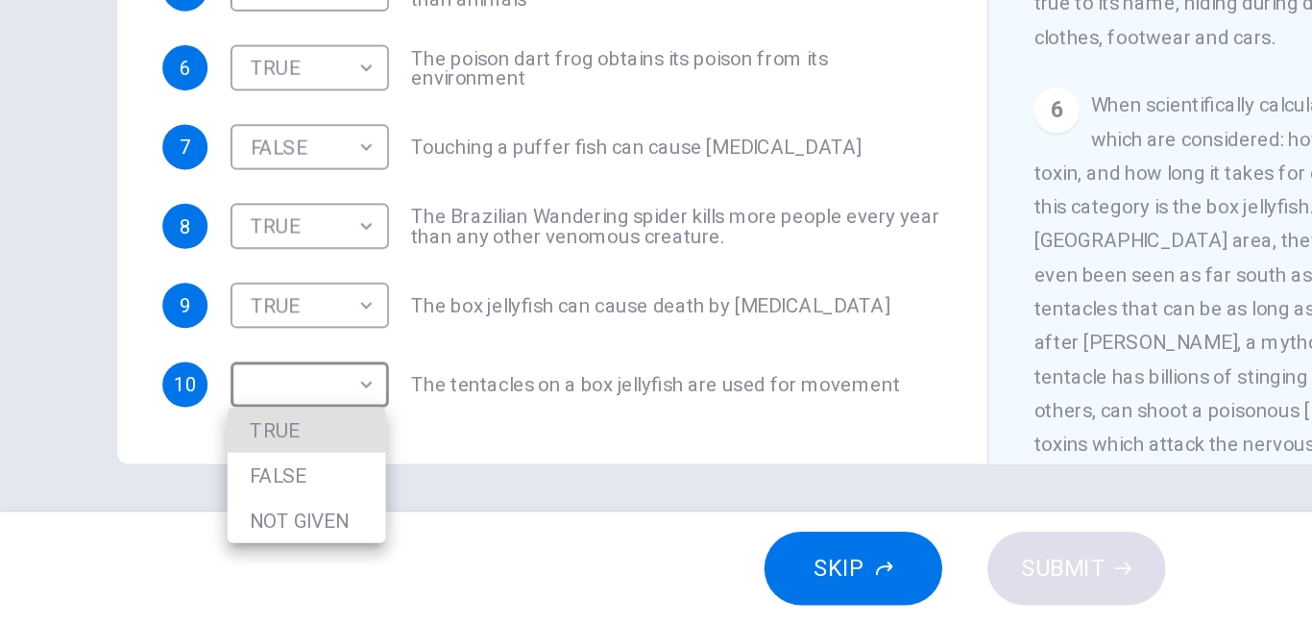
click at [184, 520] on li "FALSE" at bounding box center [209, 521] width 108 height 31
type input "*****"
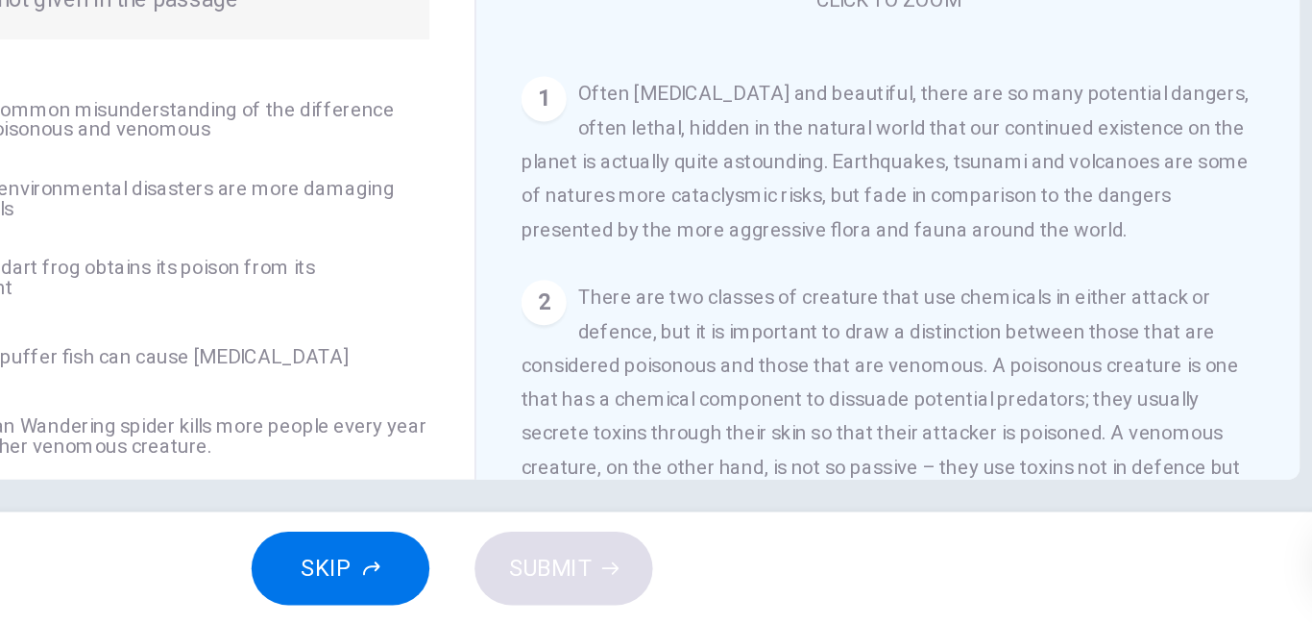
scroll to position [96, 0]
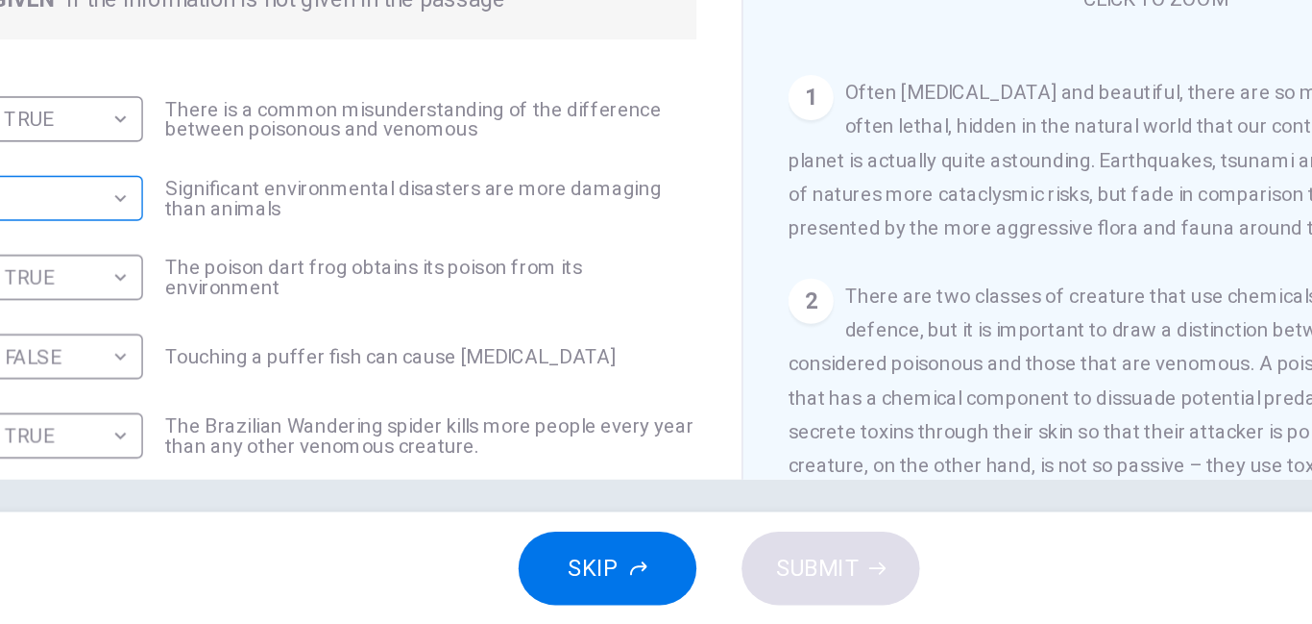
click at [247, 335] on body "This site uses cookies, as explained in our Privacy Policy . If you agree to th…" at bounding box center [656, 312] width 1312 height 624
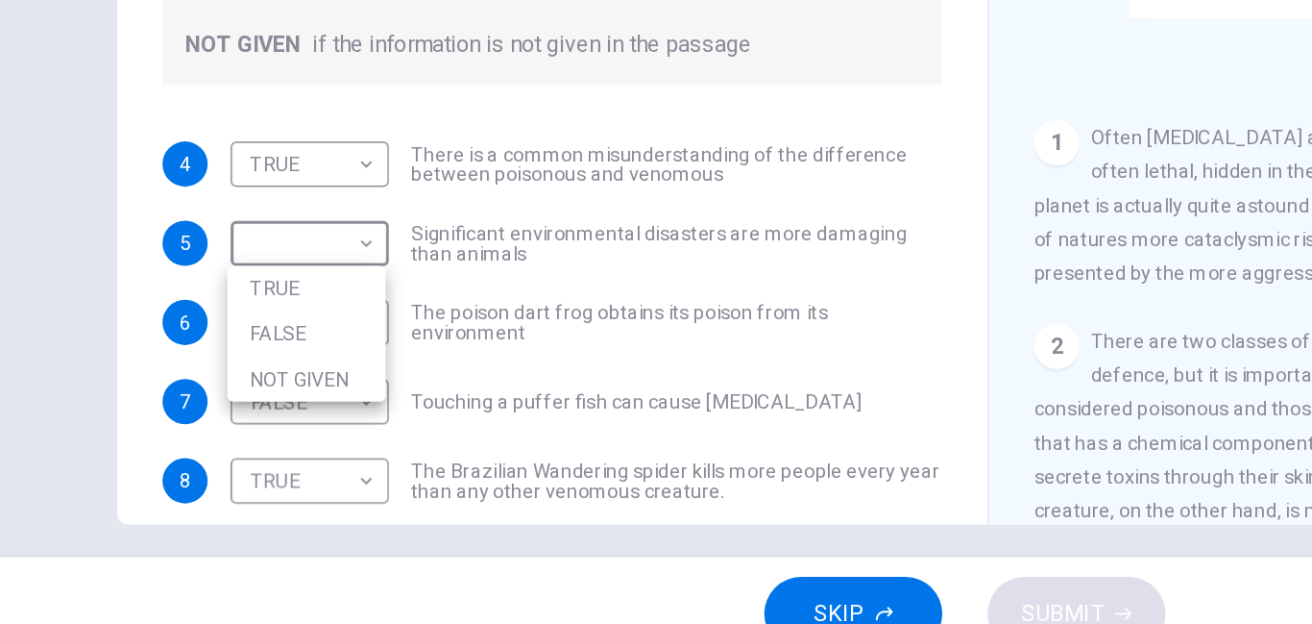
click at [187, 394] on li "FALSE" at bounding box center [209, 395] width 108 height 31
type input "*****"
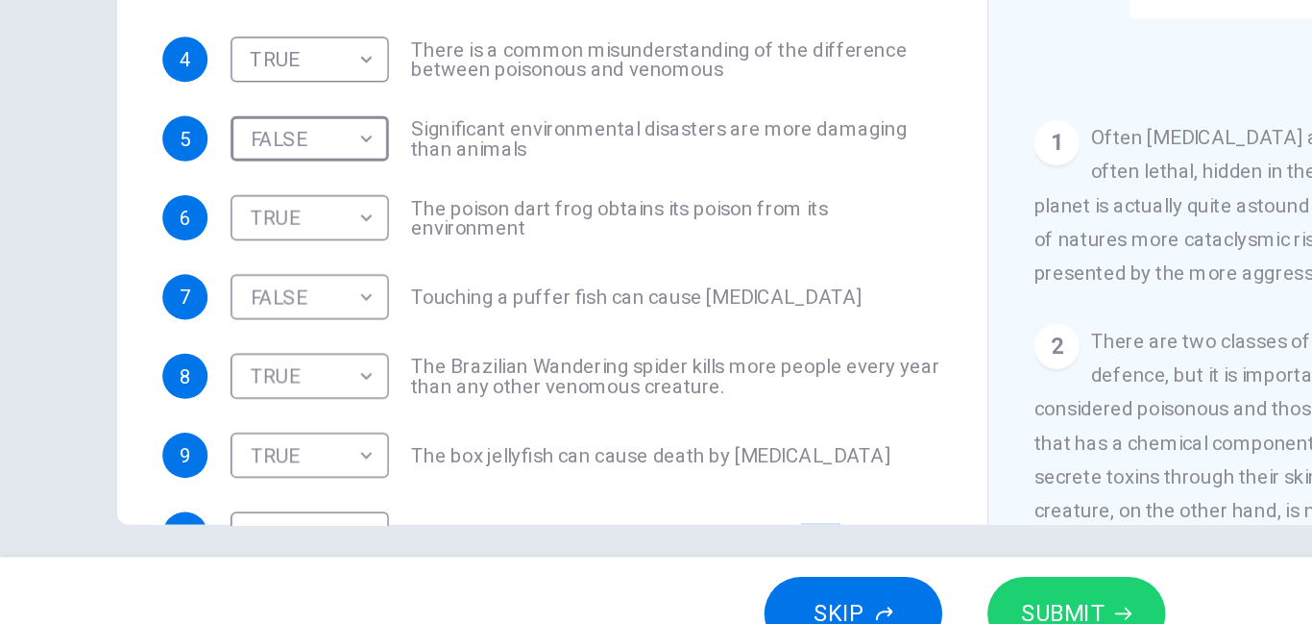
scroll to position [132, 0]
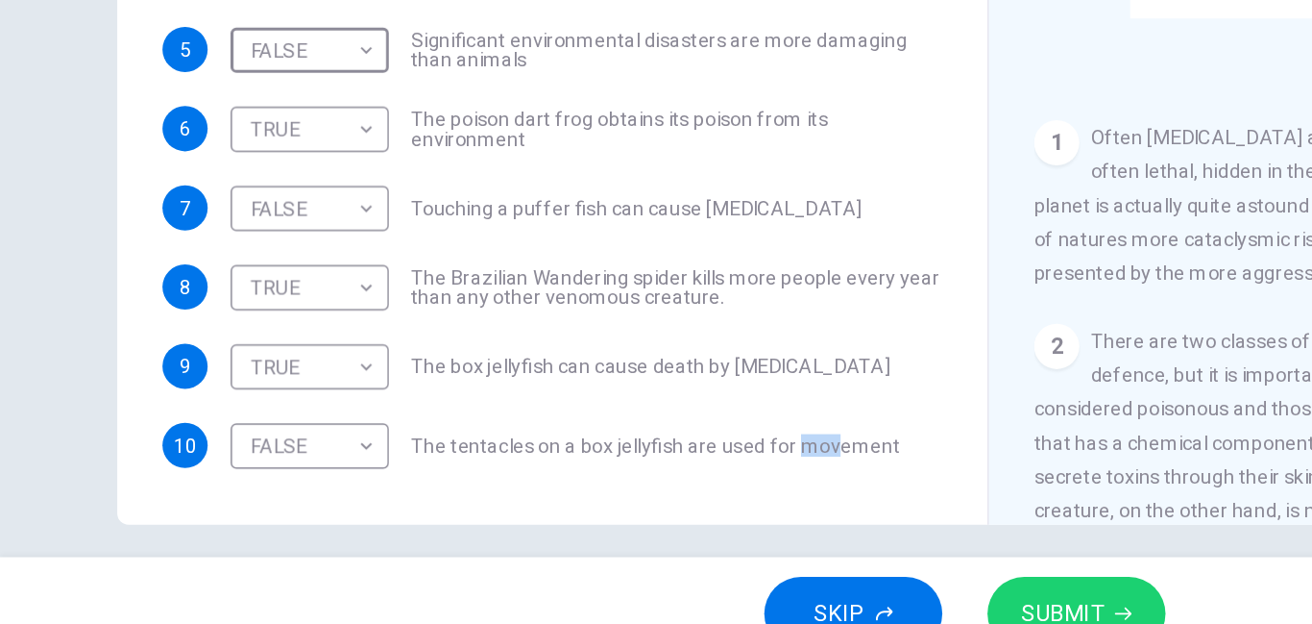
click at [723, 579] on span "SUBMIT" at bounding box center [723, 585] width 56 height 27
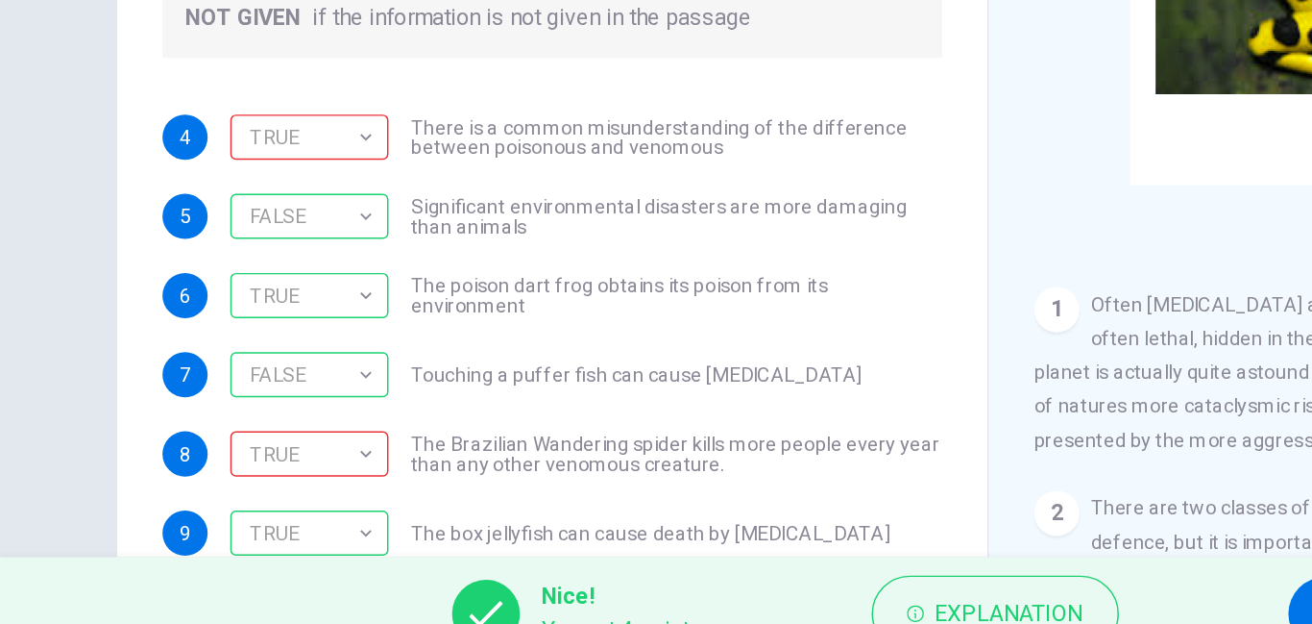
scroll to position [190, 0]
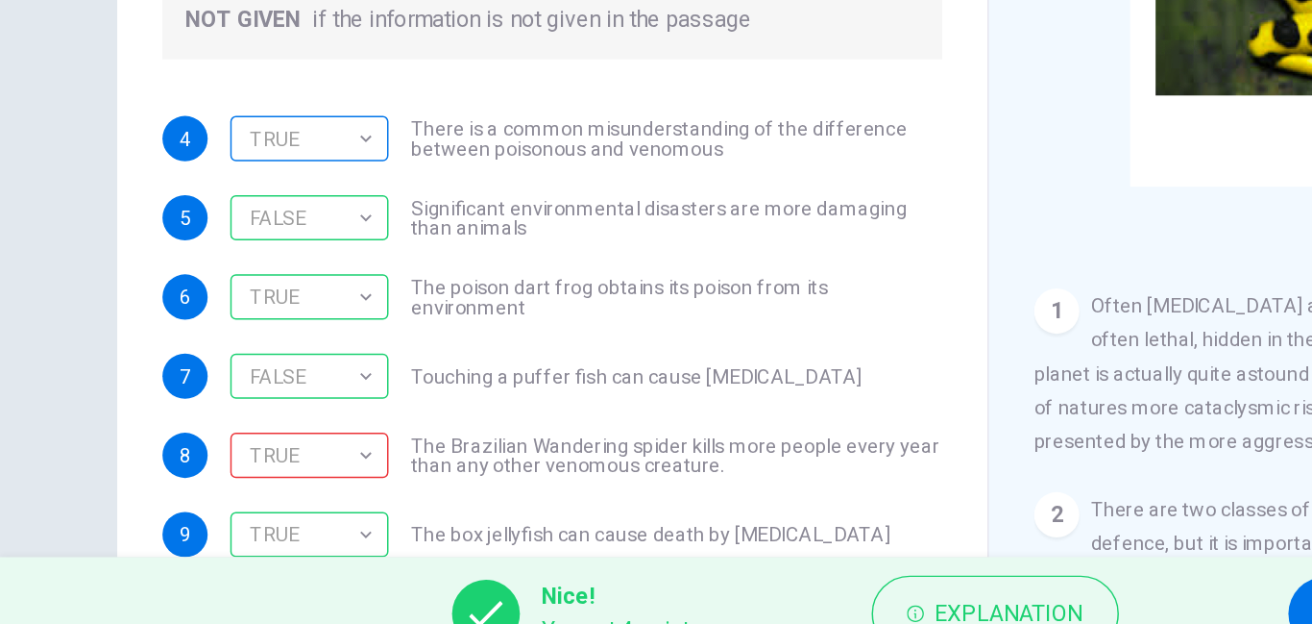
click at [175, 257] on div "TRUE" at bounding box center [207, 262] width 101 height 55
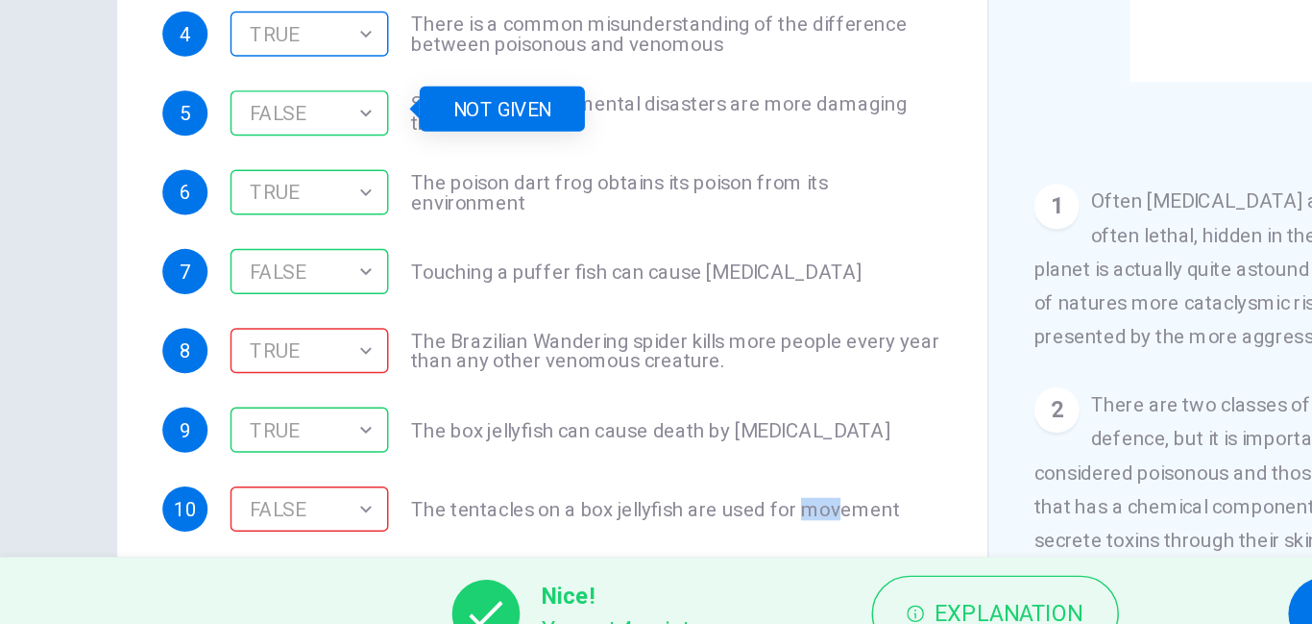
scroll to position [321, 0]
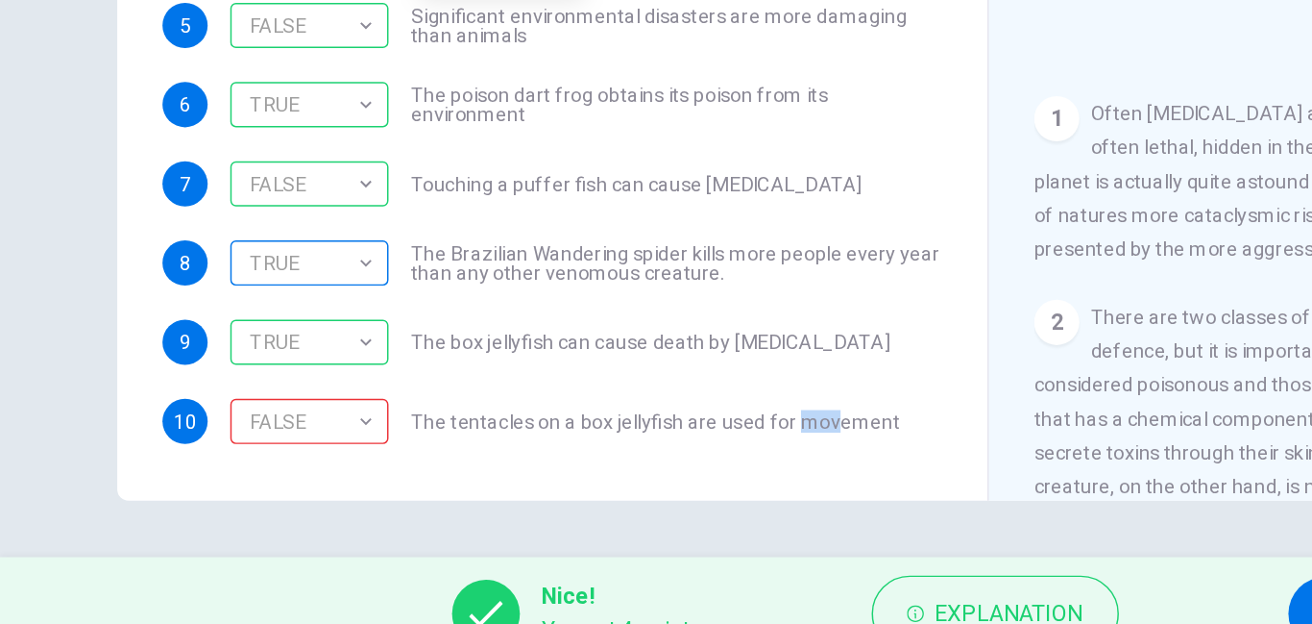
click at [187, 345] on div "TRUE" at bounding box center [207, 347] width 101 height 55
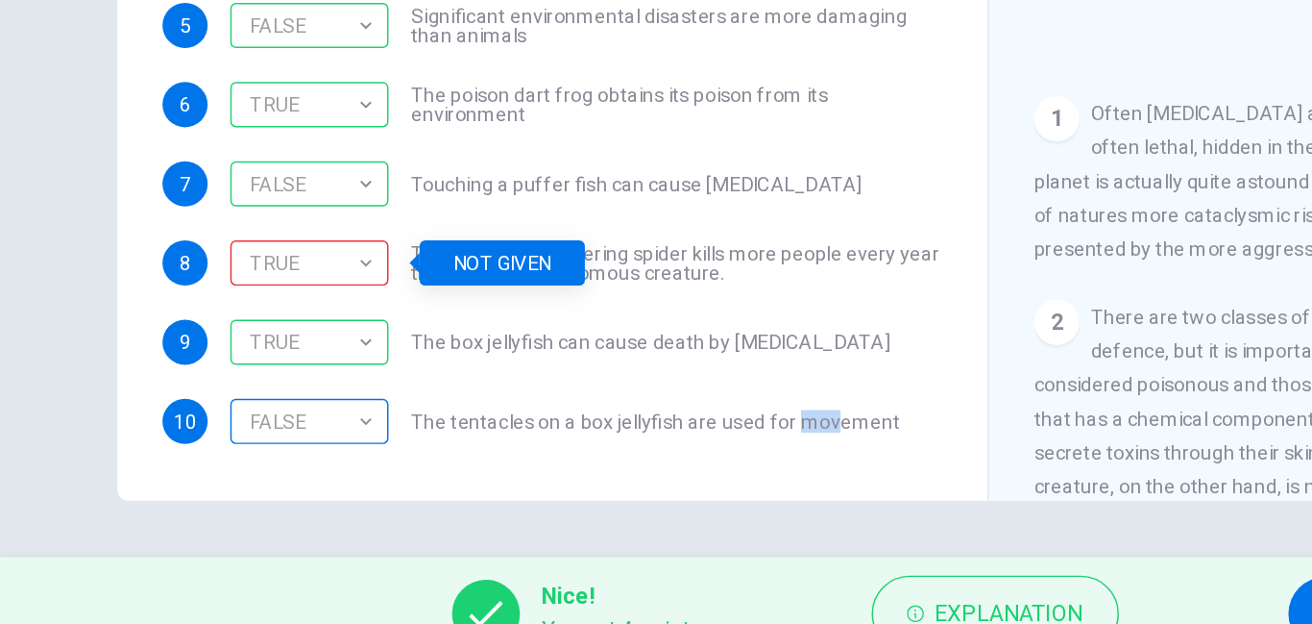
click at [184, 460] on div "FALSE" at bounding box center [207, 455] width 101 height 55
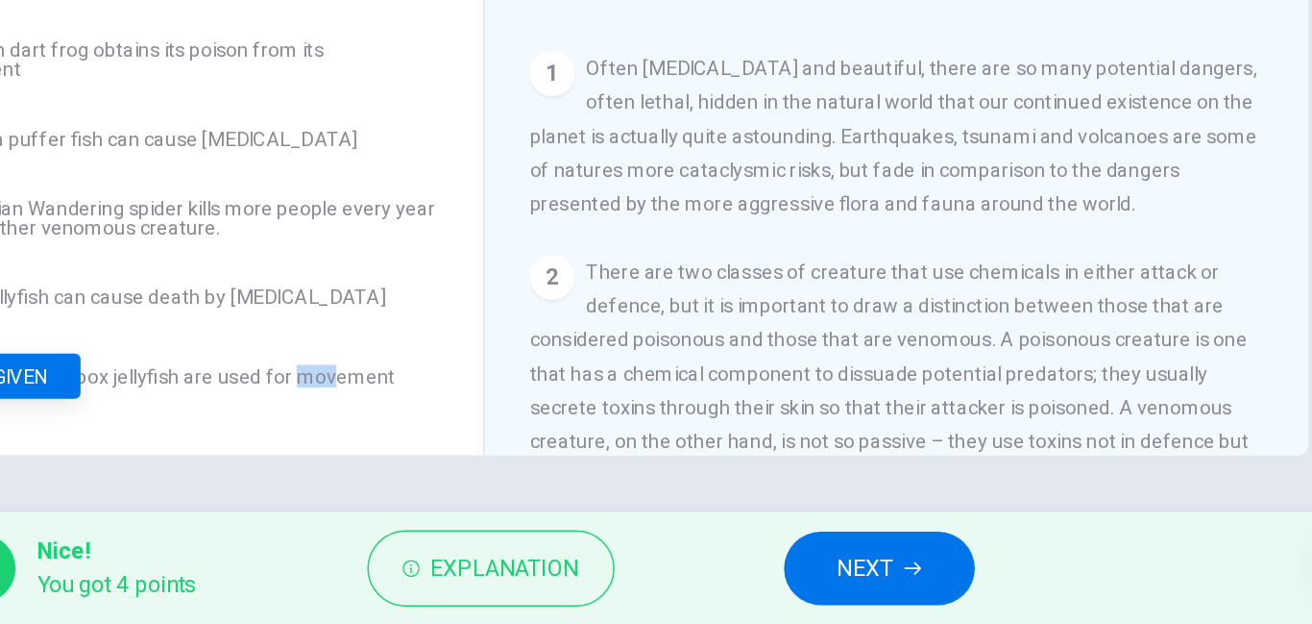
click at [943, 592] on span "NEXT" at bounding box center [931, 585] width 37 height 27
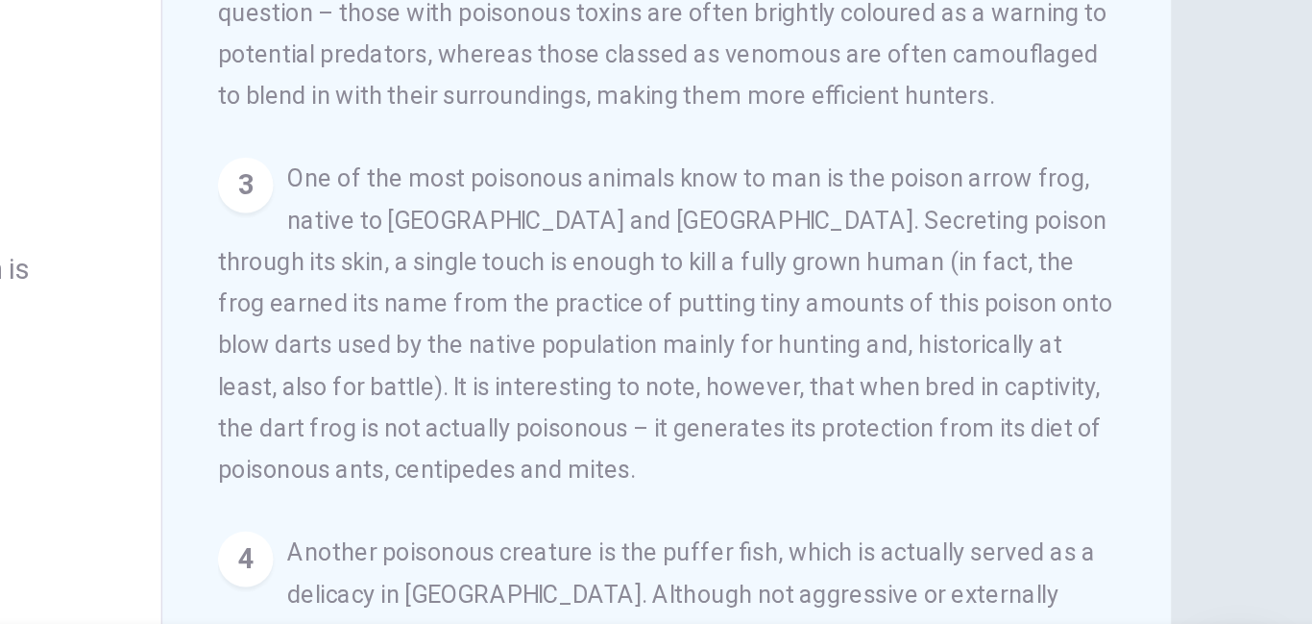
scroll to position [171, 0]
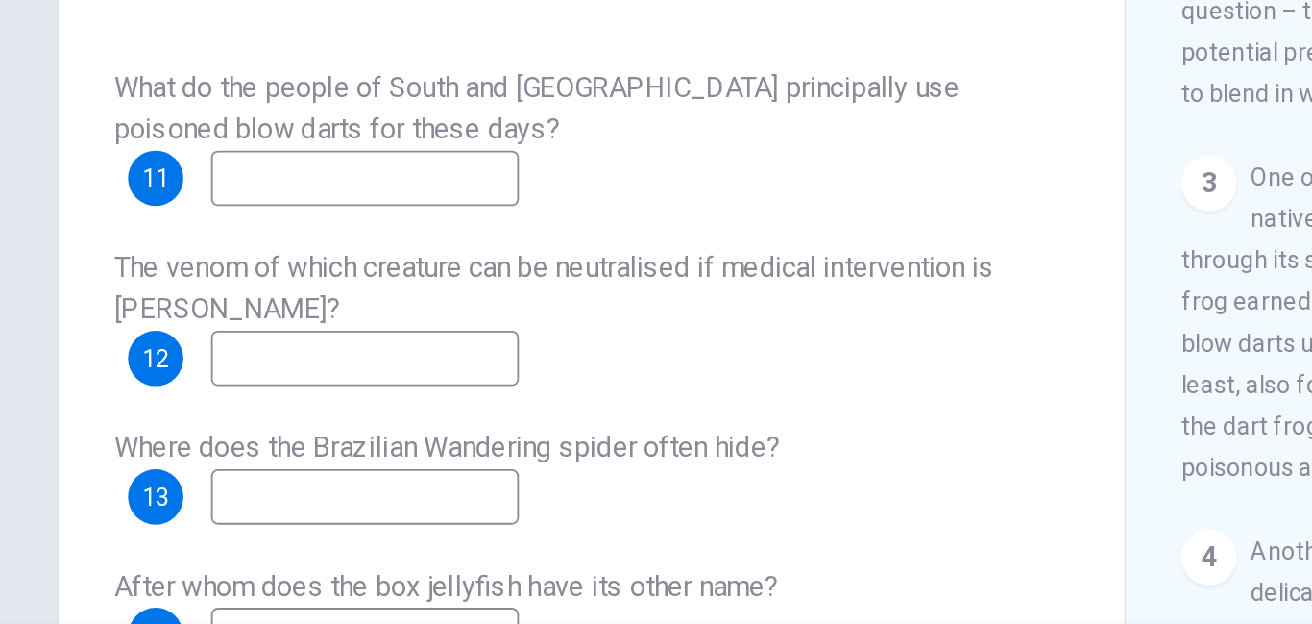
click at [201, 297] on input at bounding box center [249, 297] width 171 height 31
type input "*******"
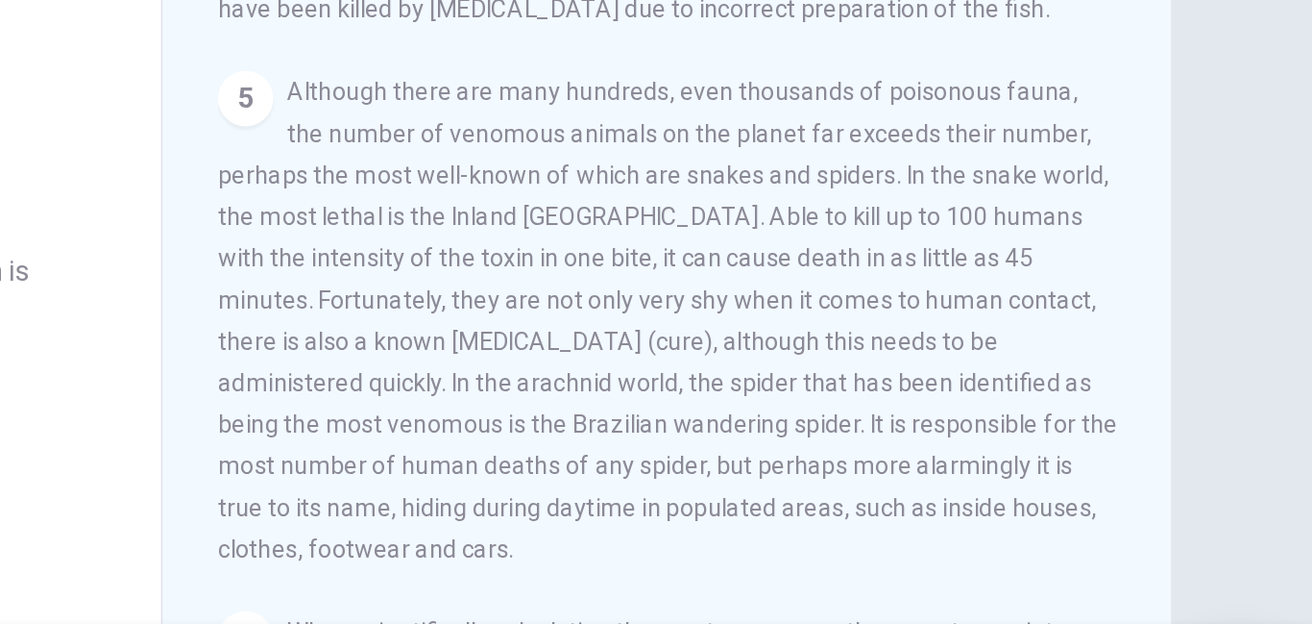
scroll to position [172, 0]
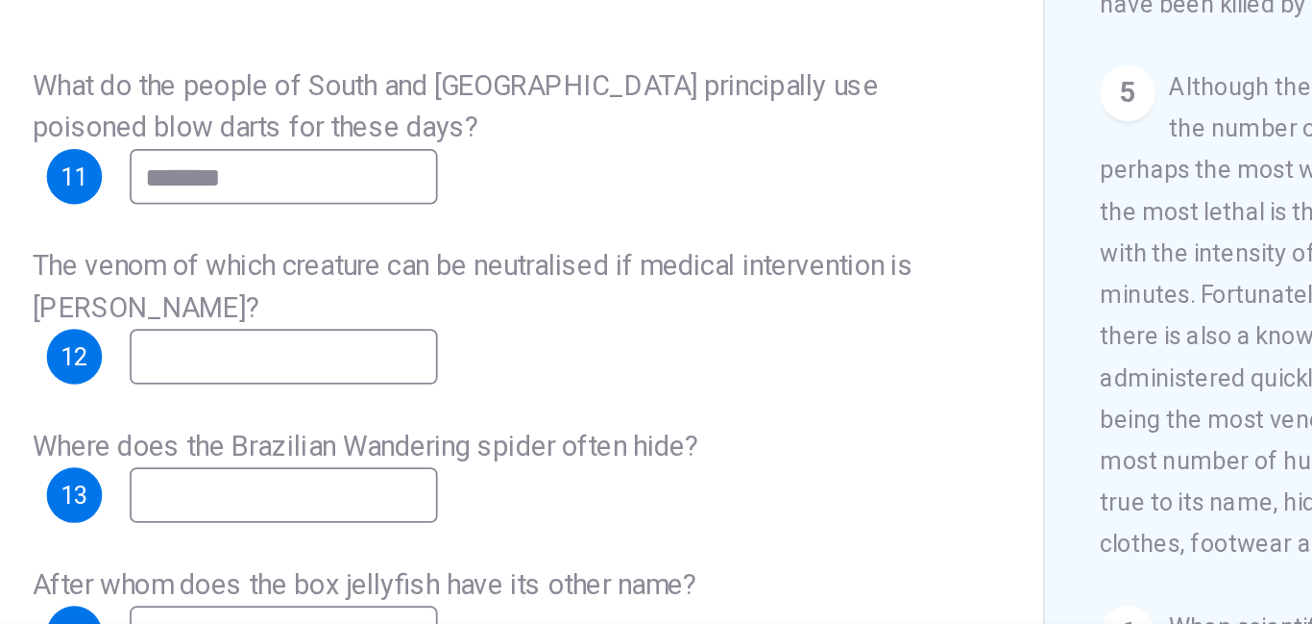
click at [251, 404] on input at bounding box center [249, 396] width 171 height 31
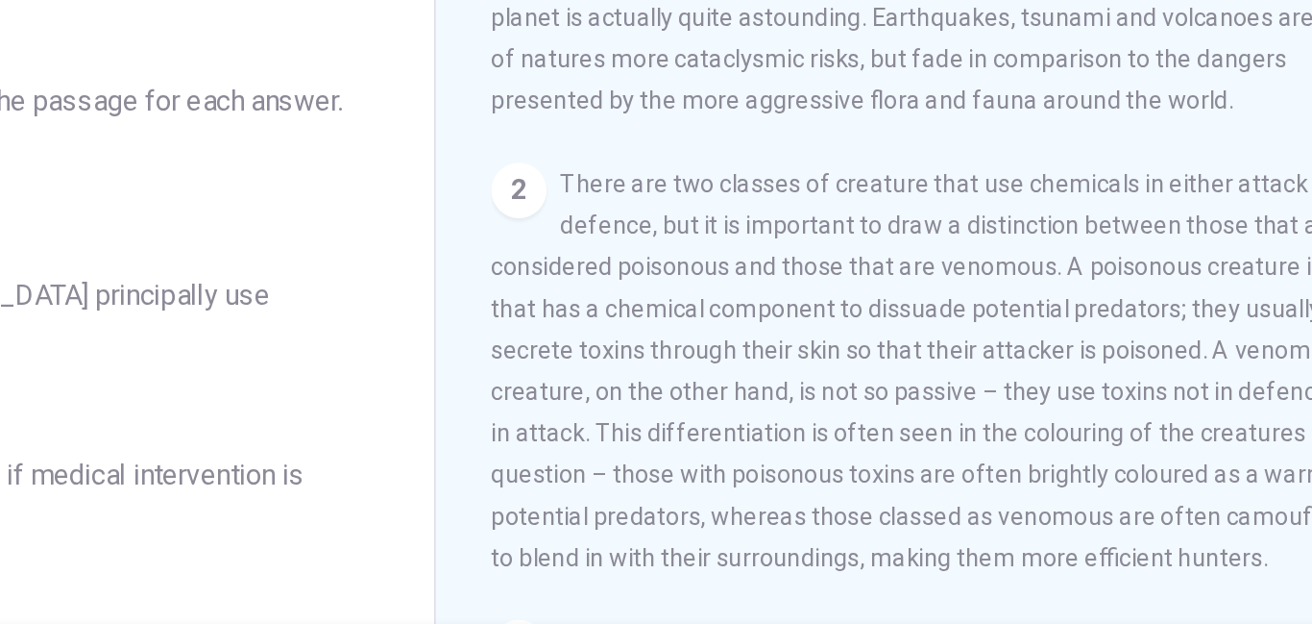
scroll to position [442, 0]
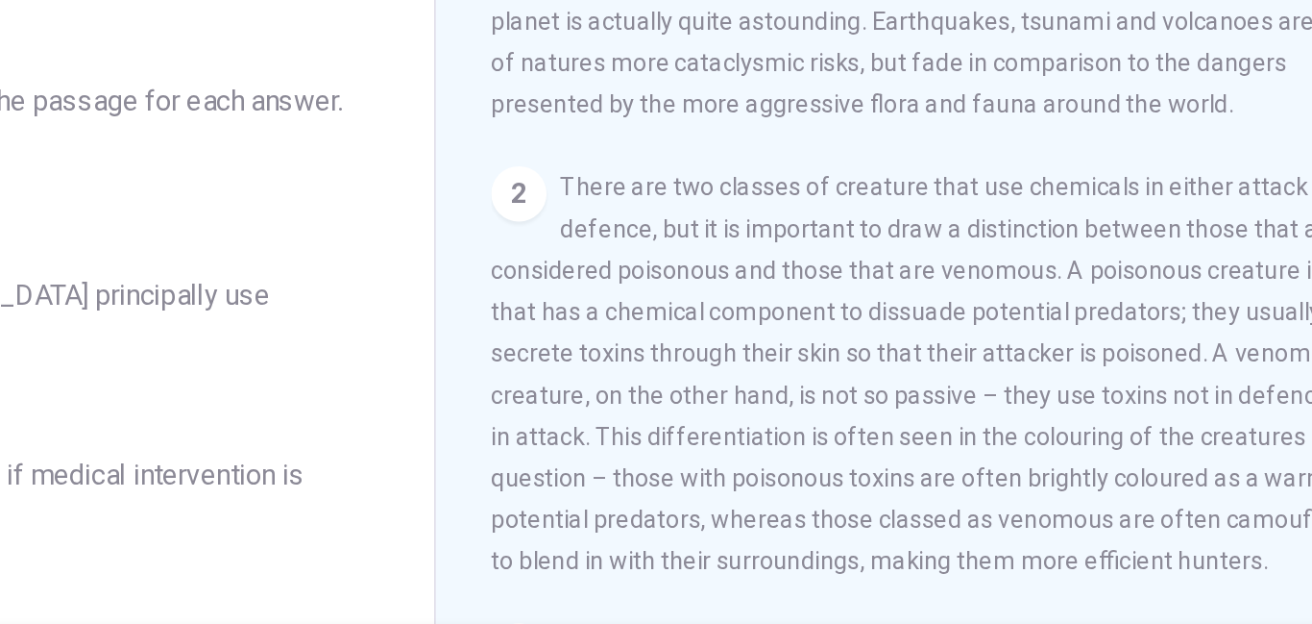
type input "*****"
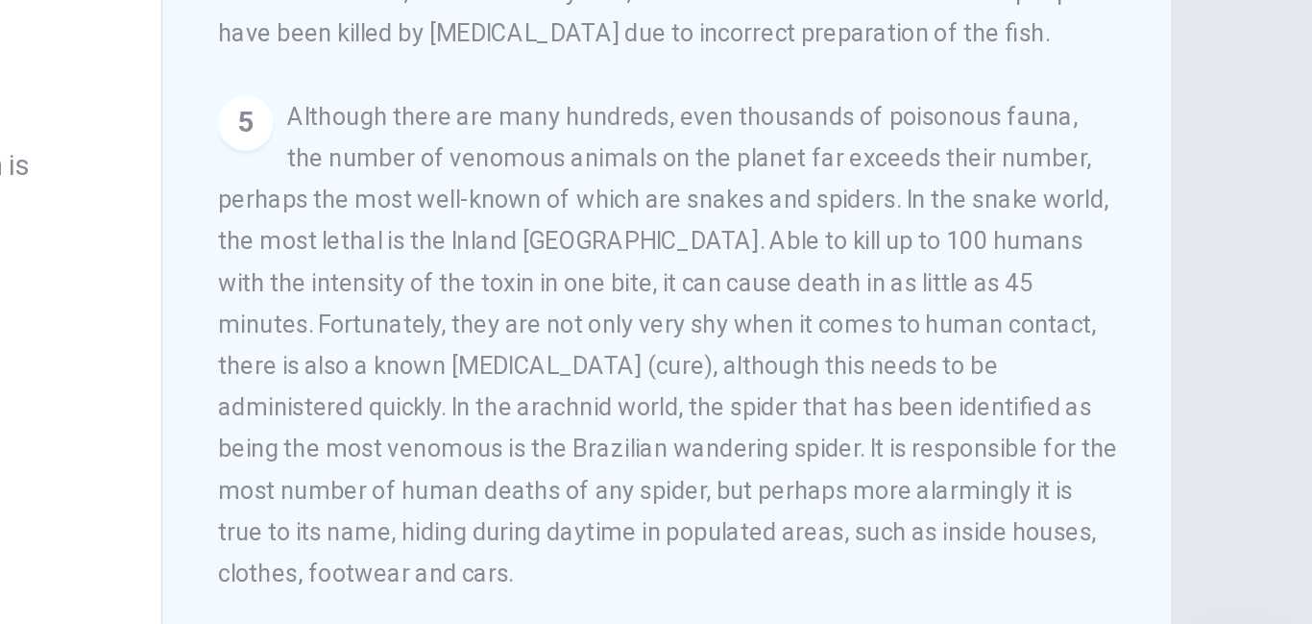
scroll to position [231, 0]
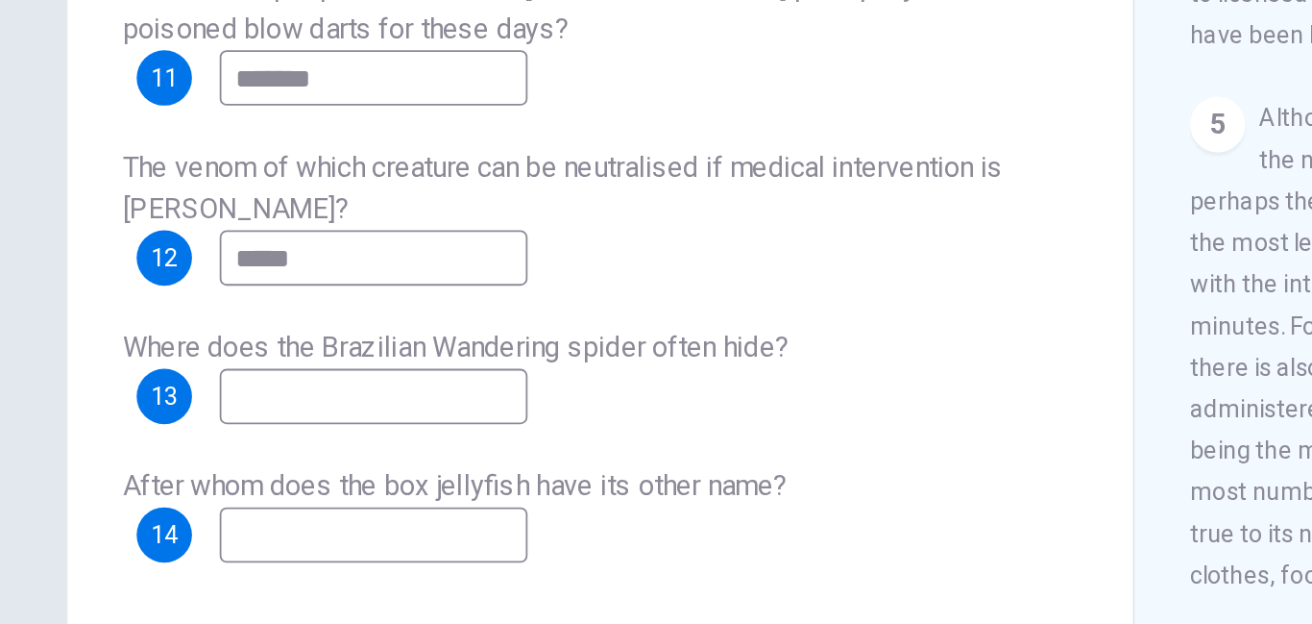
click at [193, 420] on input at bounding box center [249, 415] width 171 height 31
type input "******"
click at [191, 487] on input at bounding box center [249, 492] width 171 height 31
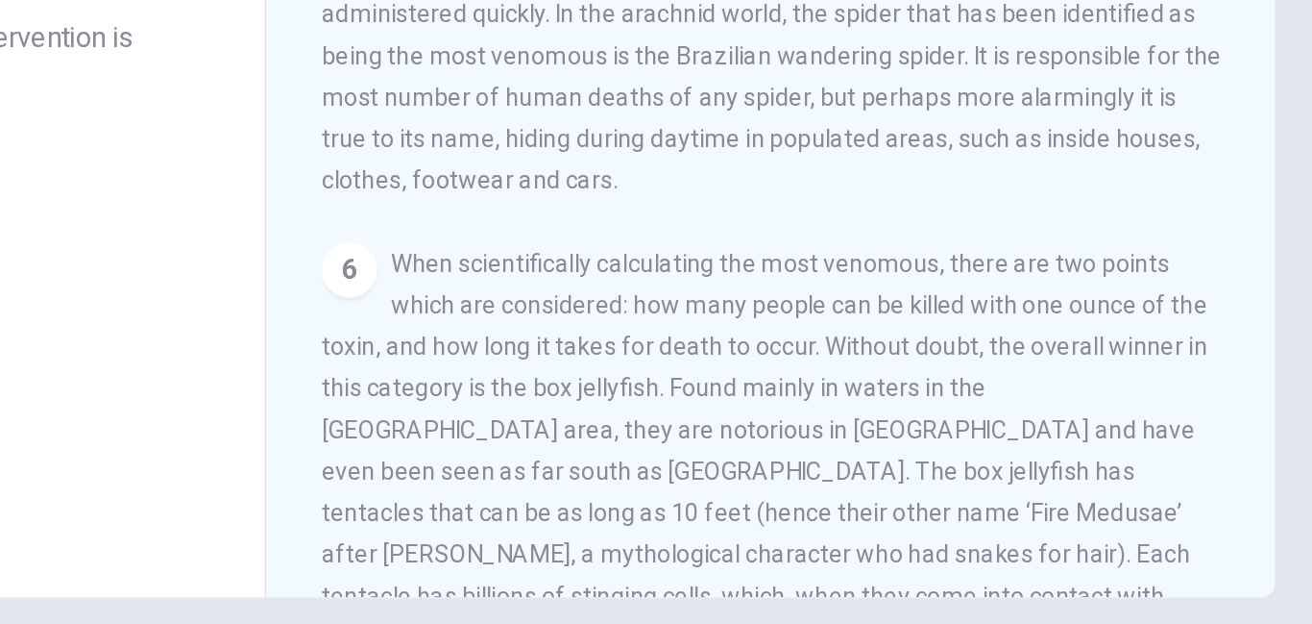
scroll to position [304, 0]
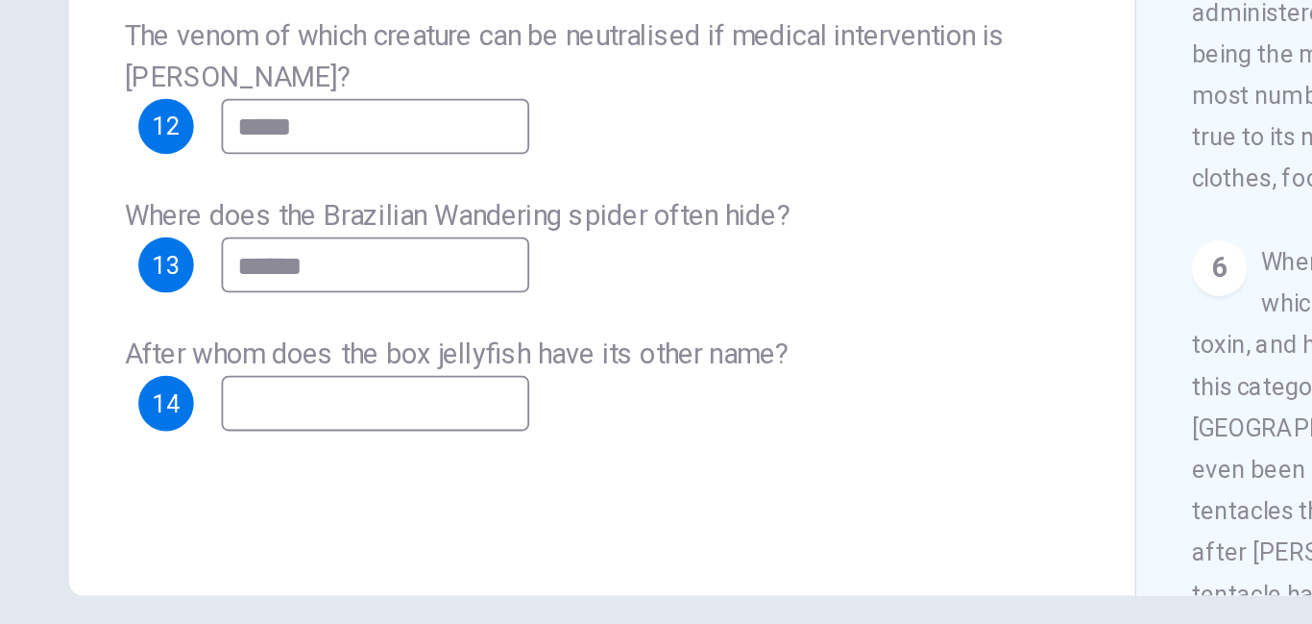
click at [194, 416] on input at bounding box center [249, 419] width 171 height 31
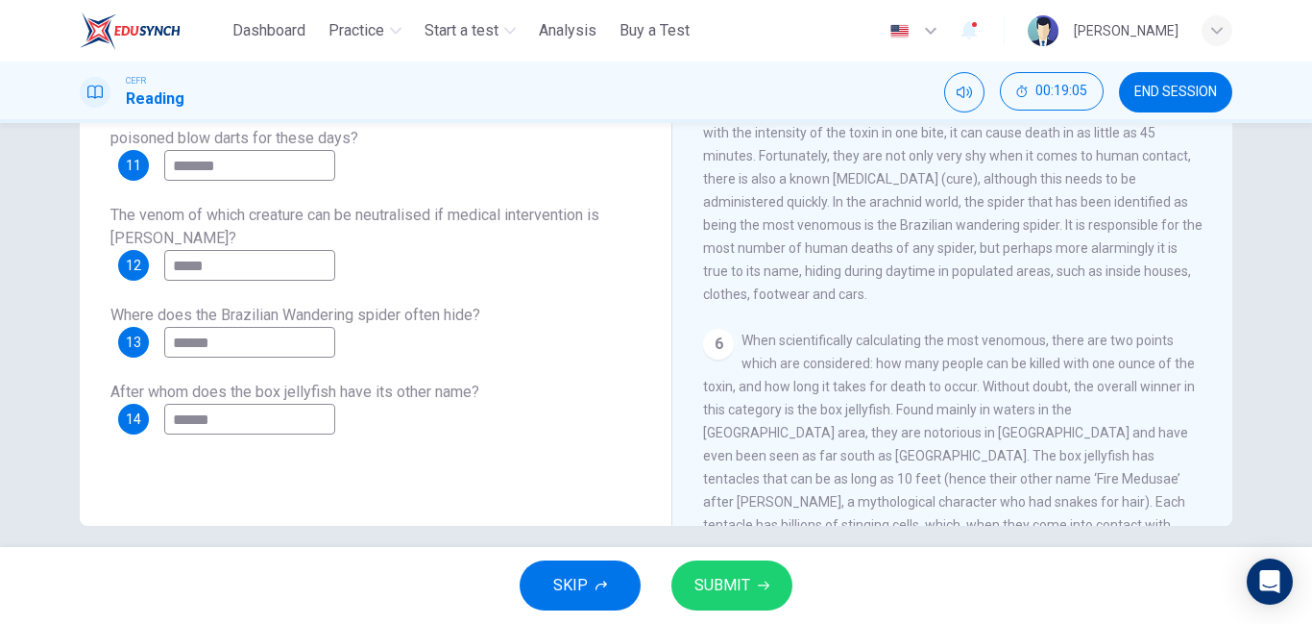
type input "******"
click at [740, 576] on span "SUBMIT" at bounding box center [723, 585] width 56 height 27
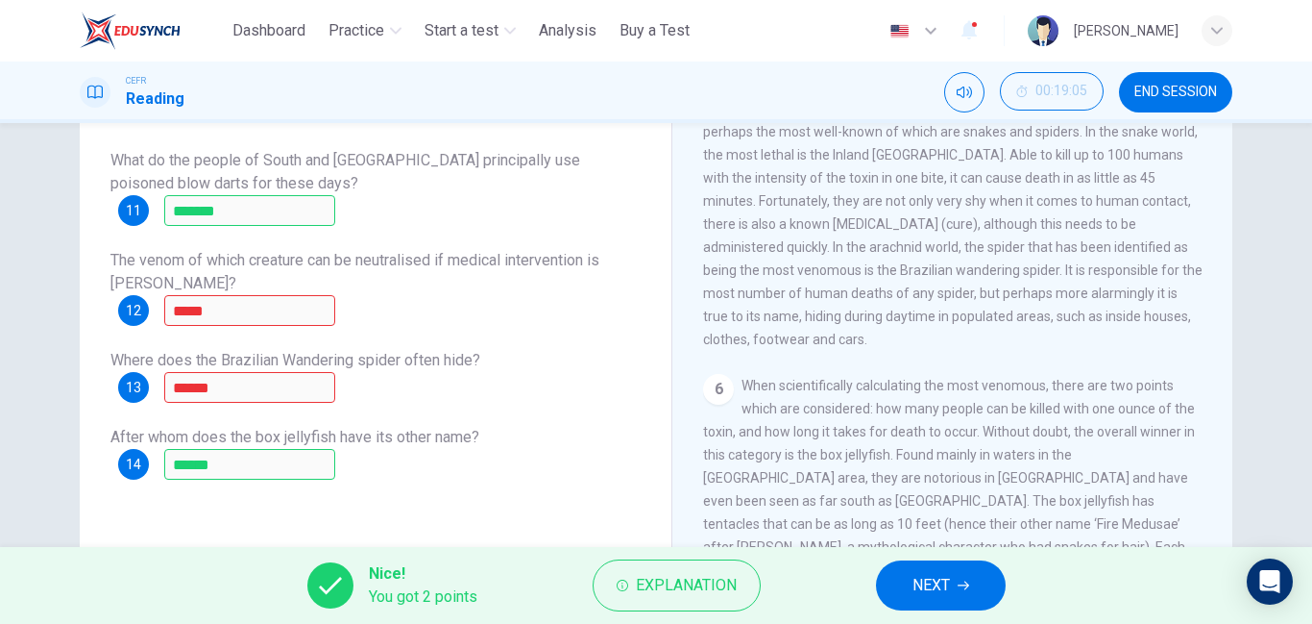
scroll to position [262, 0]
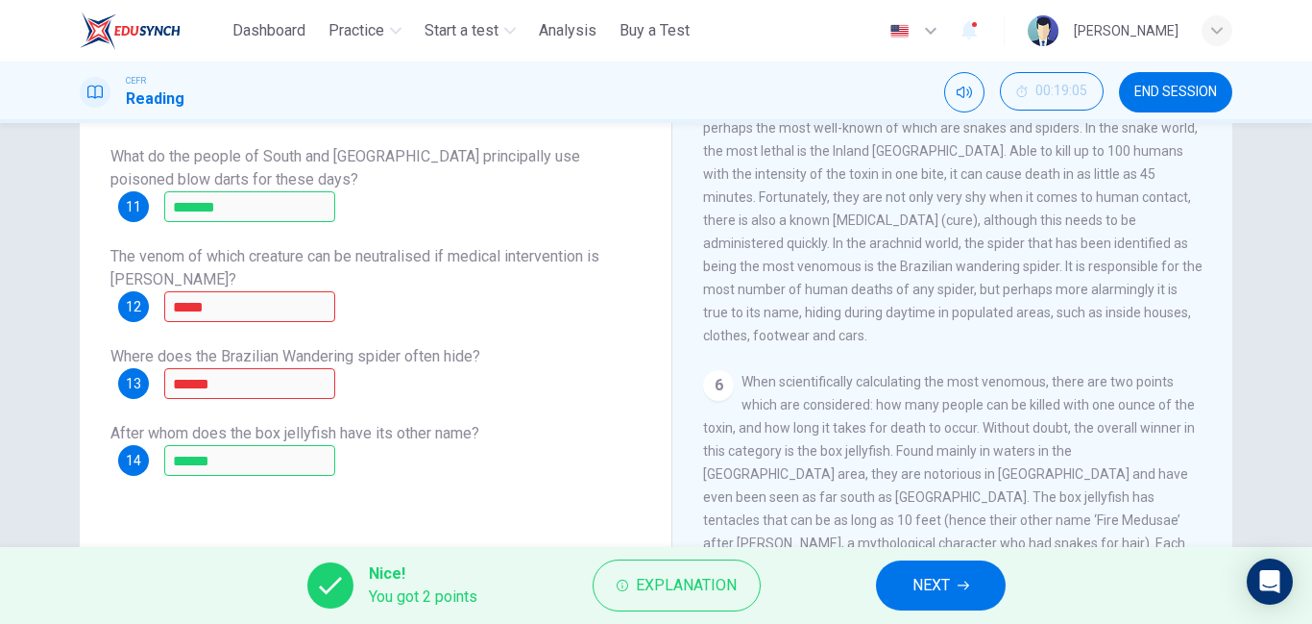
click at [206, 307] on input "*****" at bounding box center [249, 306] width 171 height 31
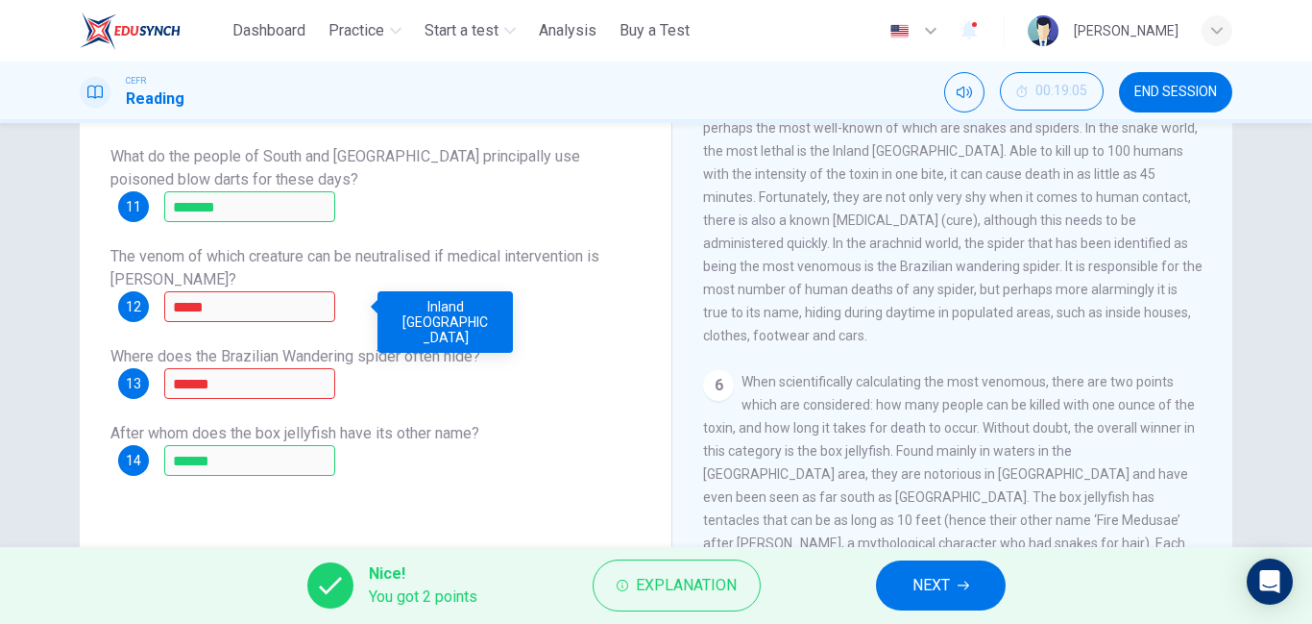
click at [205, 391] on input "******" at bounding box center [249, 383] width 171 height 31
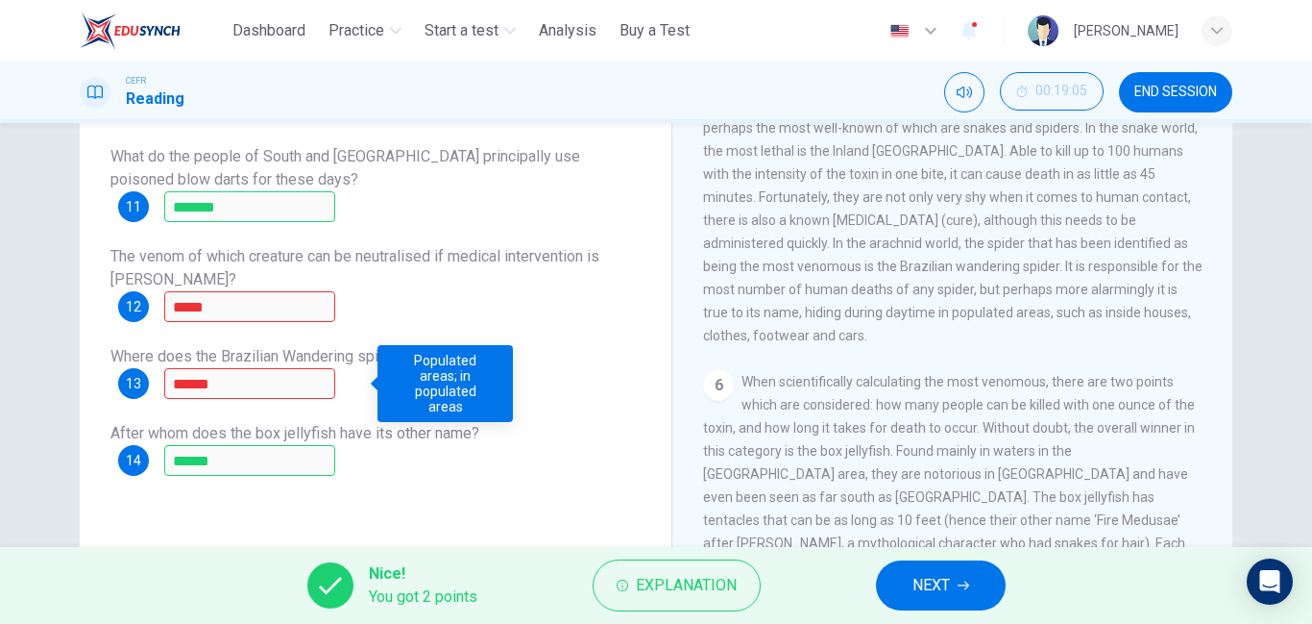
click at [935, 563] on button "NEXT" at bounding box center [941, 585] width 130 height 50
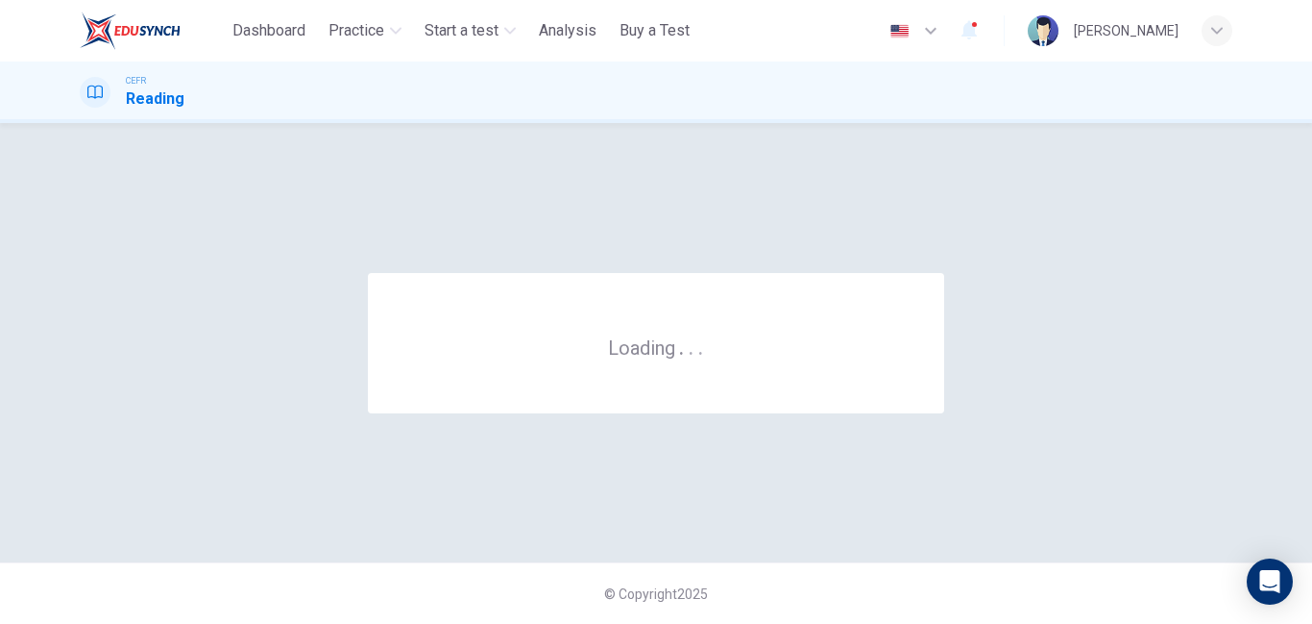
scroll to position [0, 0]
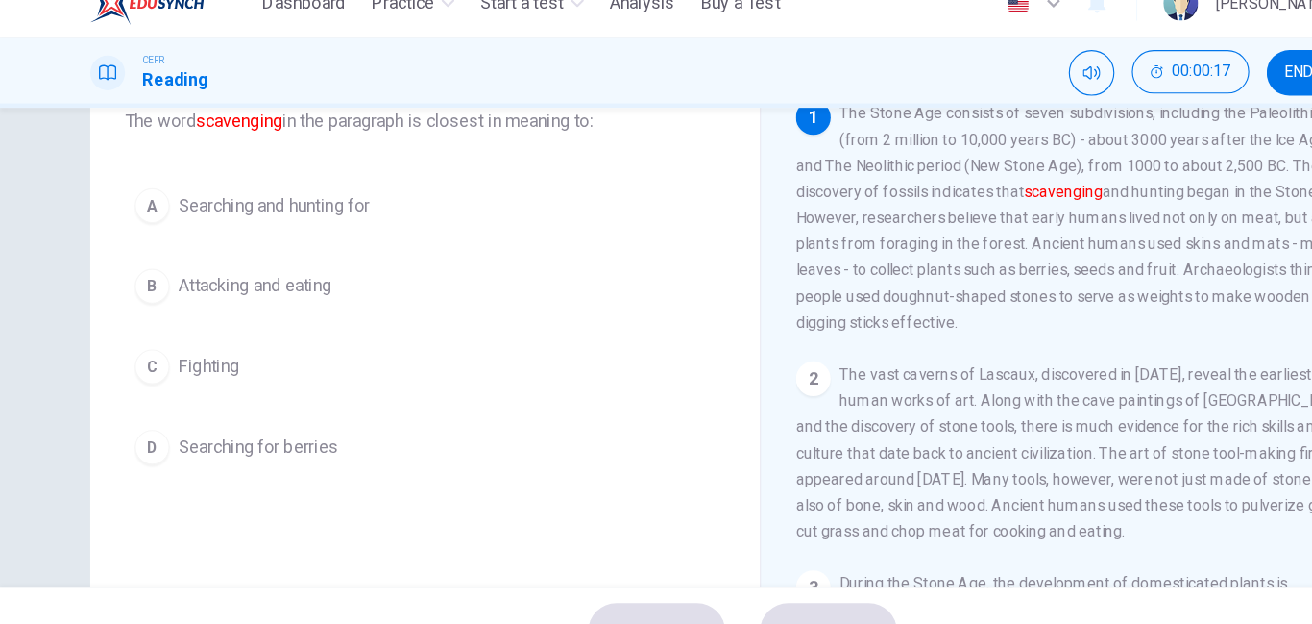
scroll to position [129, 0]
click at [134, 424] on div "D" at bounding box center [134, 423] width 31 height 31
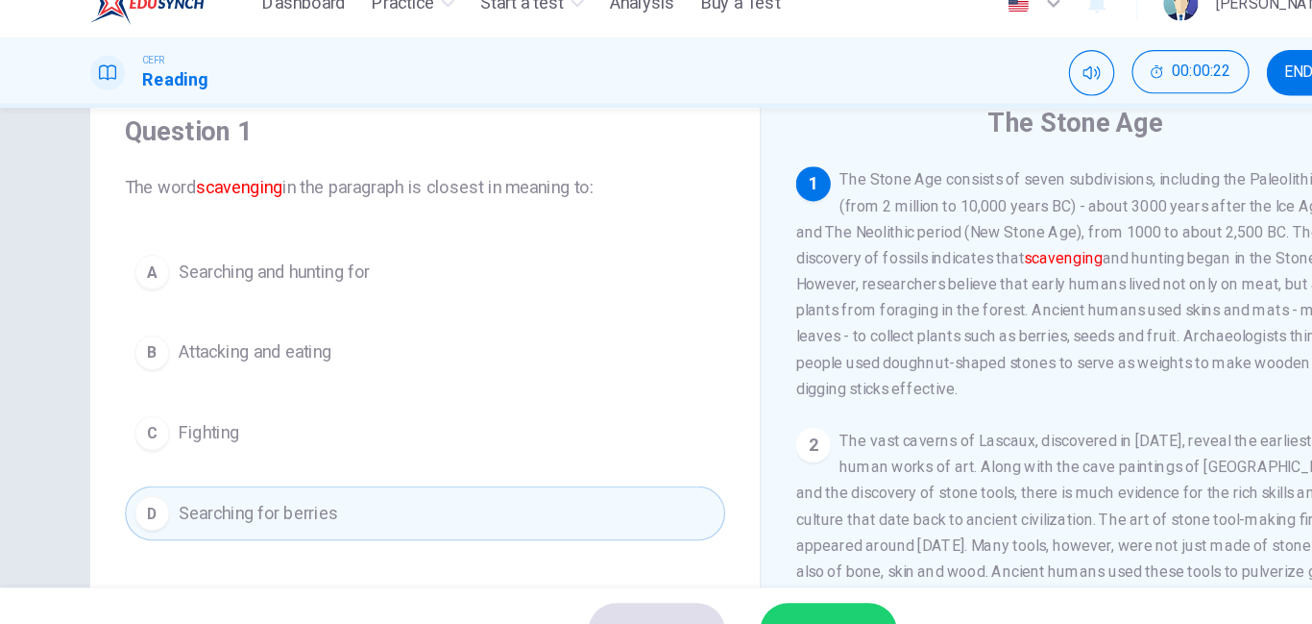
scroll to position [72, 0]
click at [158, 264] on span "Searching and hunting for" at bounding box center [242, 267] width 169 height 23
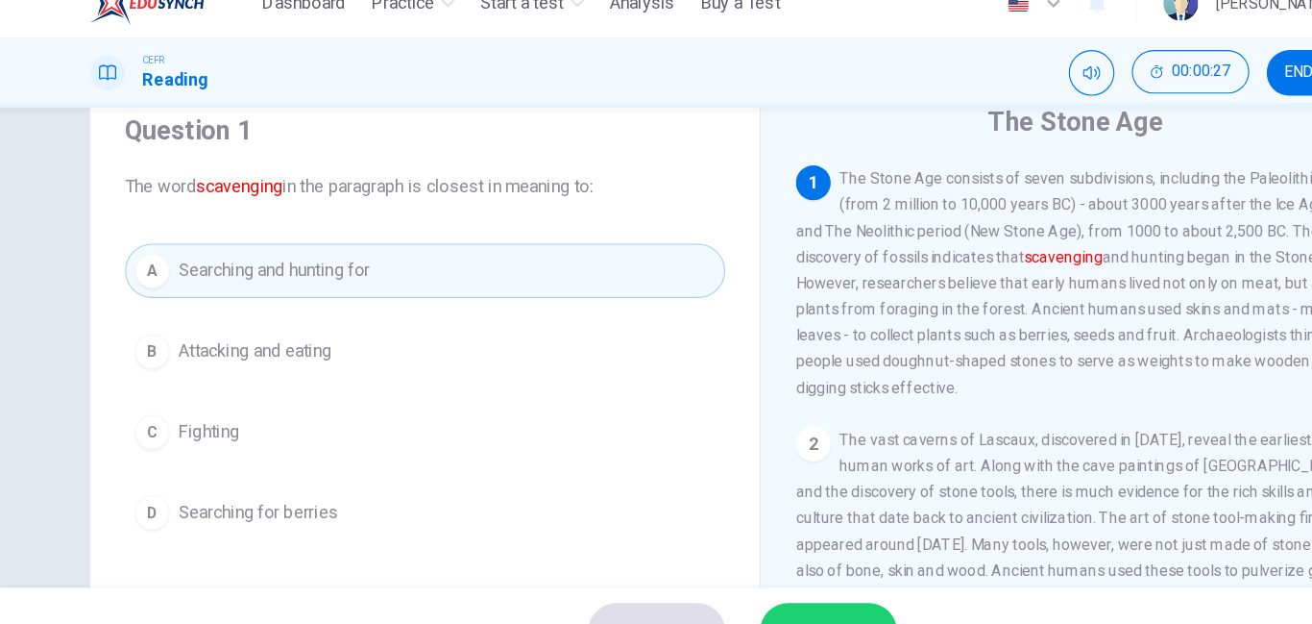
click at [158, 480] on span "Searching for berries" at bounding box center [228, 480] width 141 height 23
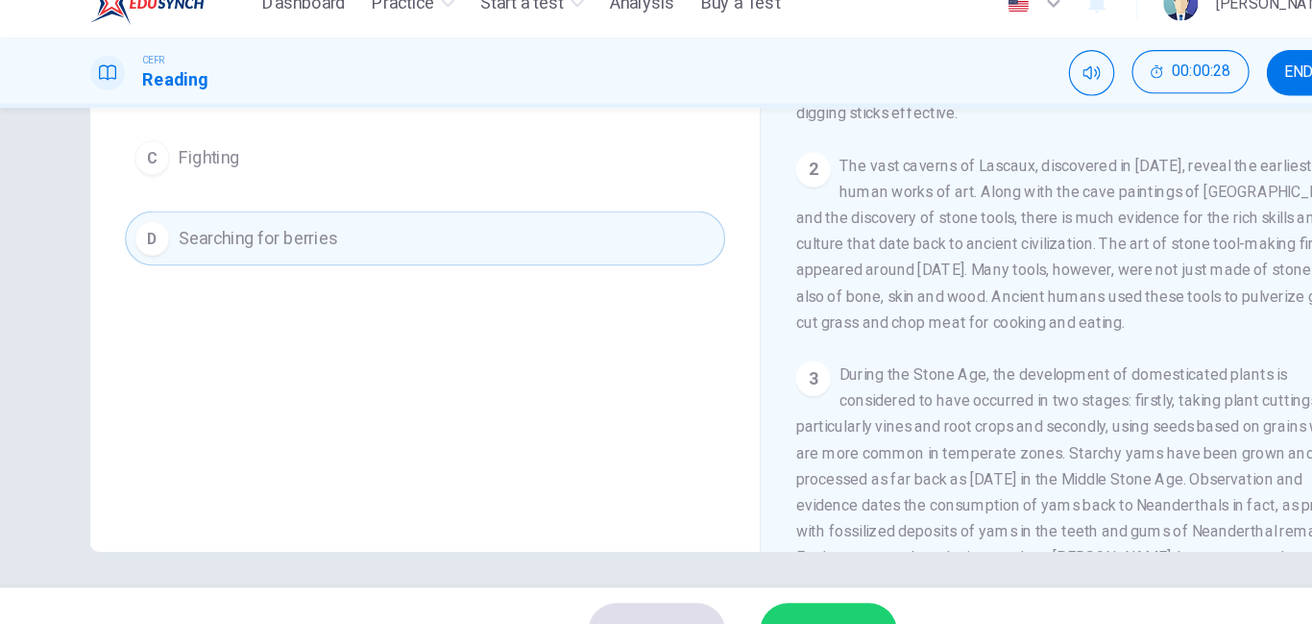
scroll to position [321, 0]
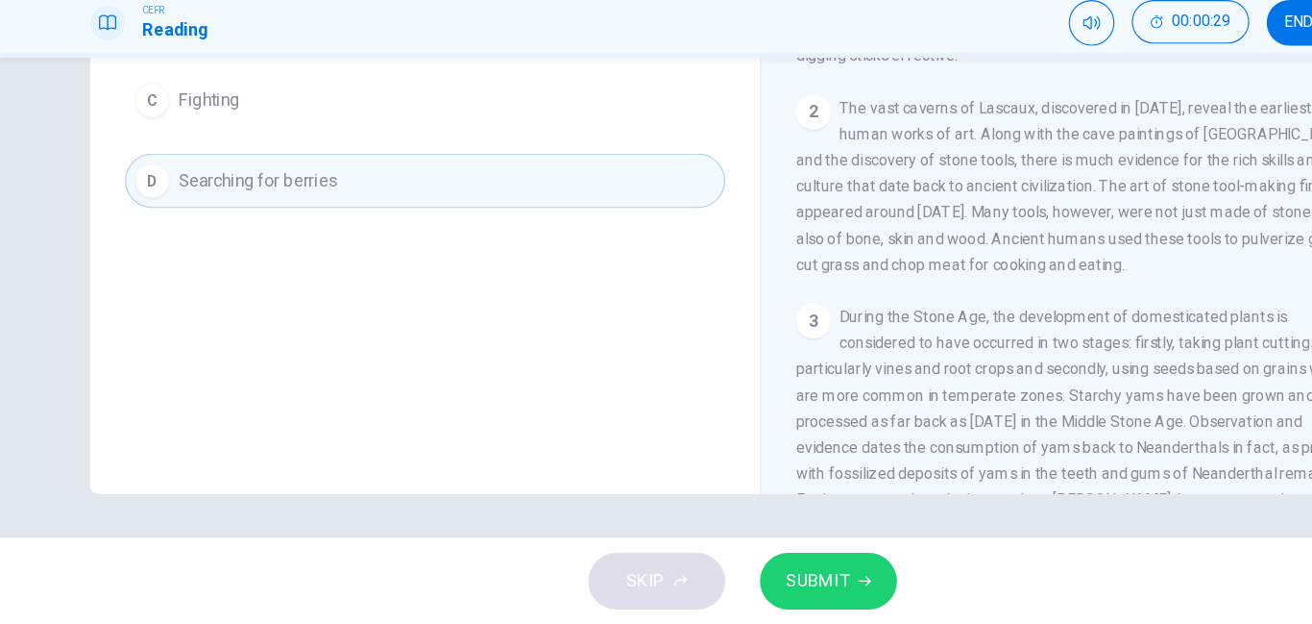
click at [714, 585] on span "SUBMIT" at bounding box center [723, 585] width 56 height 27
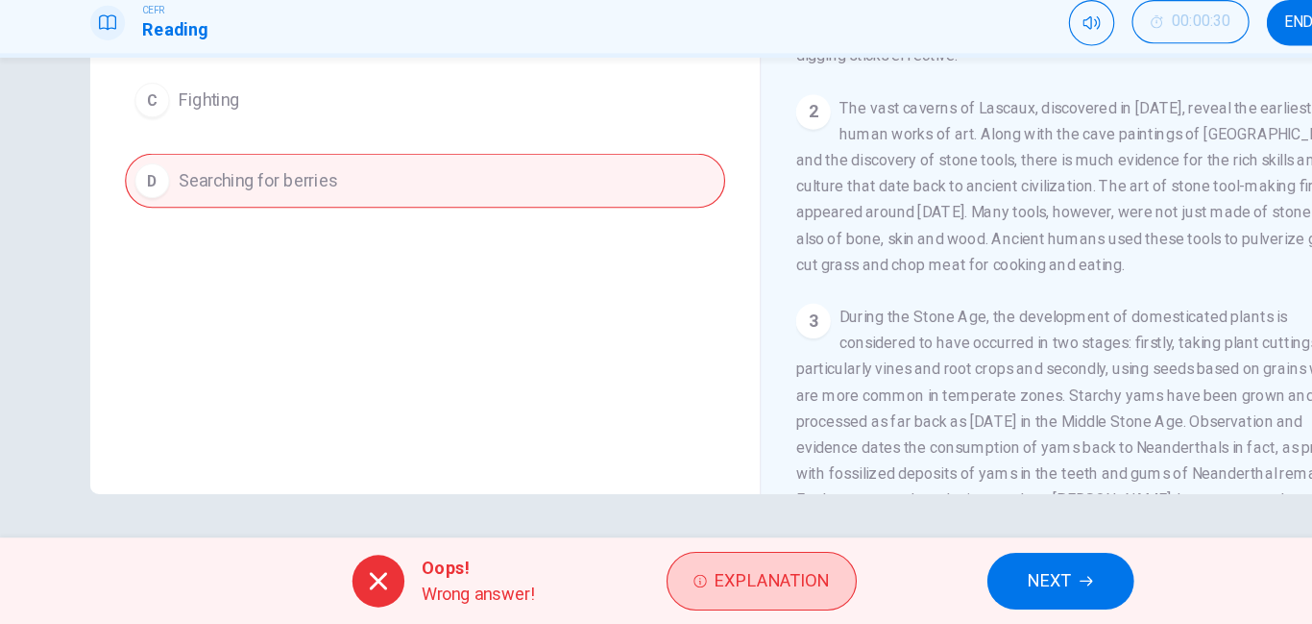
click at [622, 587] on icon "button" at bounding box center [619, 585] width 12 height 12
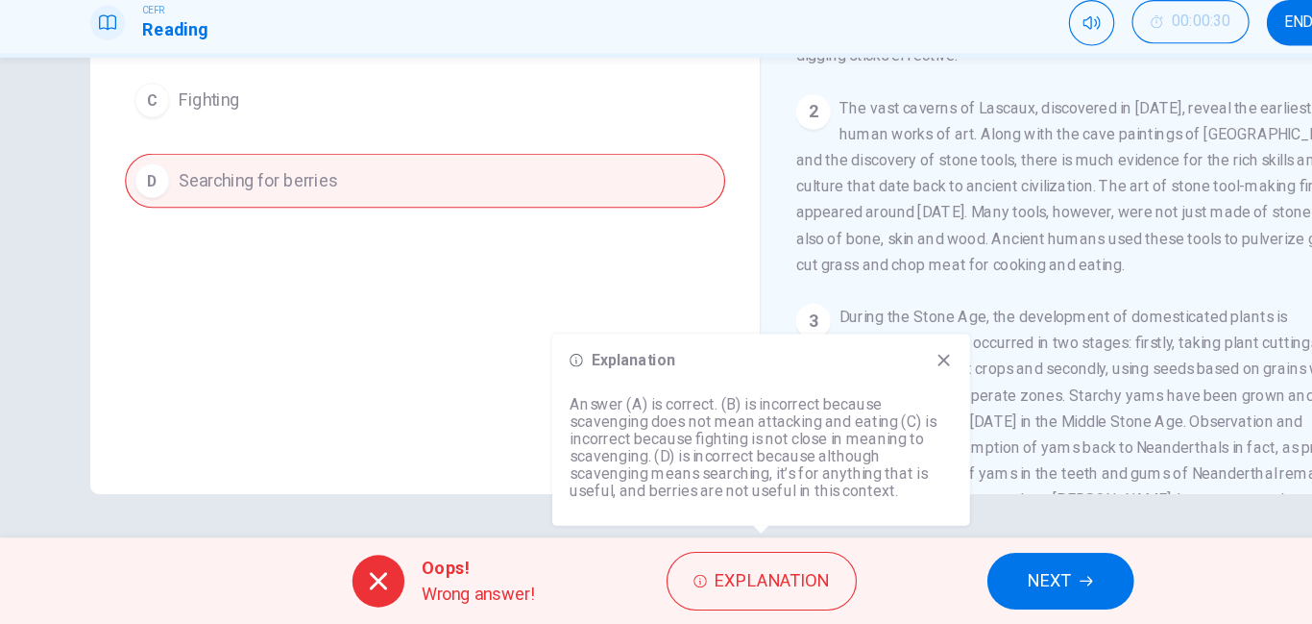
click at [278, 228] on div "A Searching and hunting for B Attacking and eating C Fighting D Searching for b…" at bounding box center [375, 124] width 530 height 261
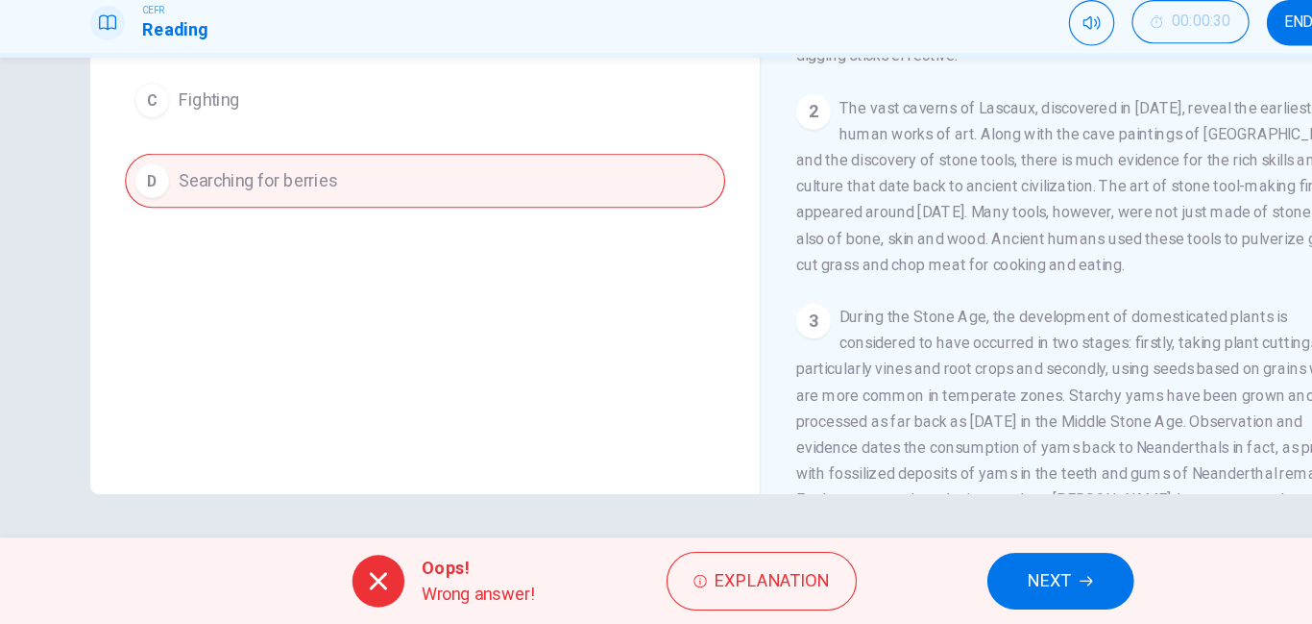
click at [267, 239] on div "A Searching and hunting for B Attacking and eating C Fighting D Searching for b…" at bounding box center [375, 124] width 530 height 261
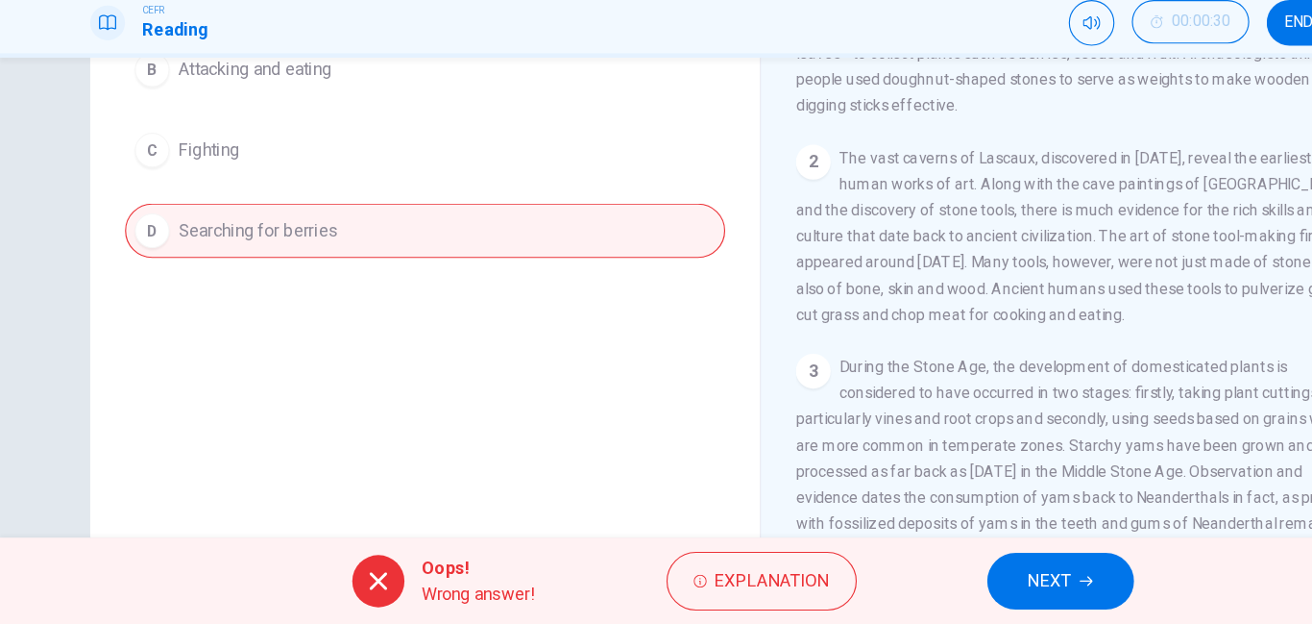
scroll to position [278, 0]
click at [641, 583] on span "Explanation" at bounding box center [682, 585] width 101 height 27
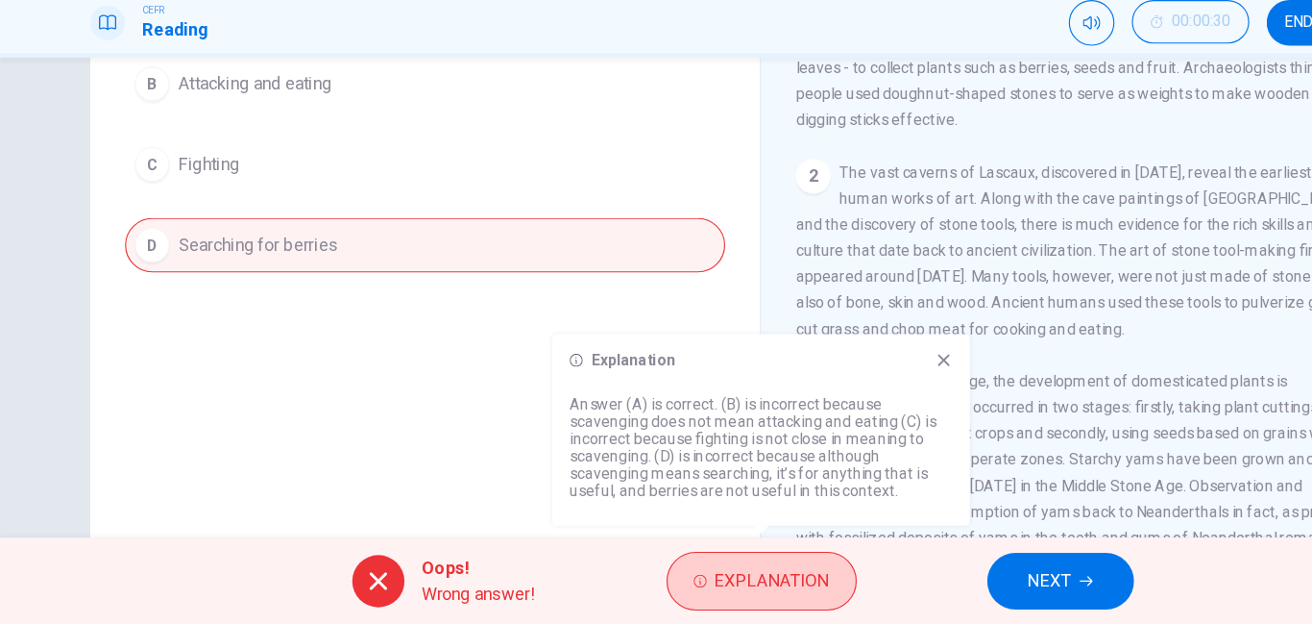
scroll to position [321, 0]
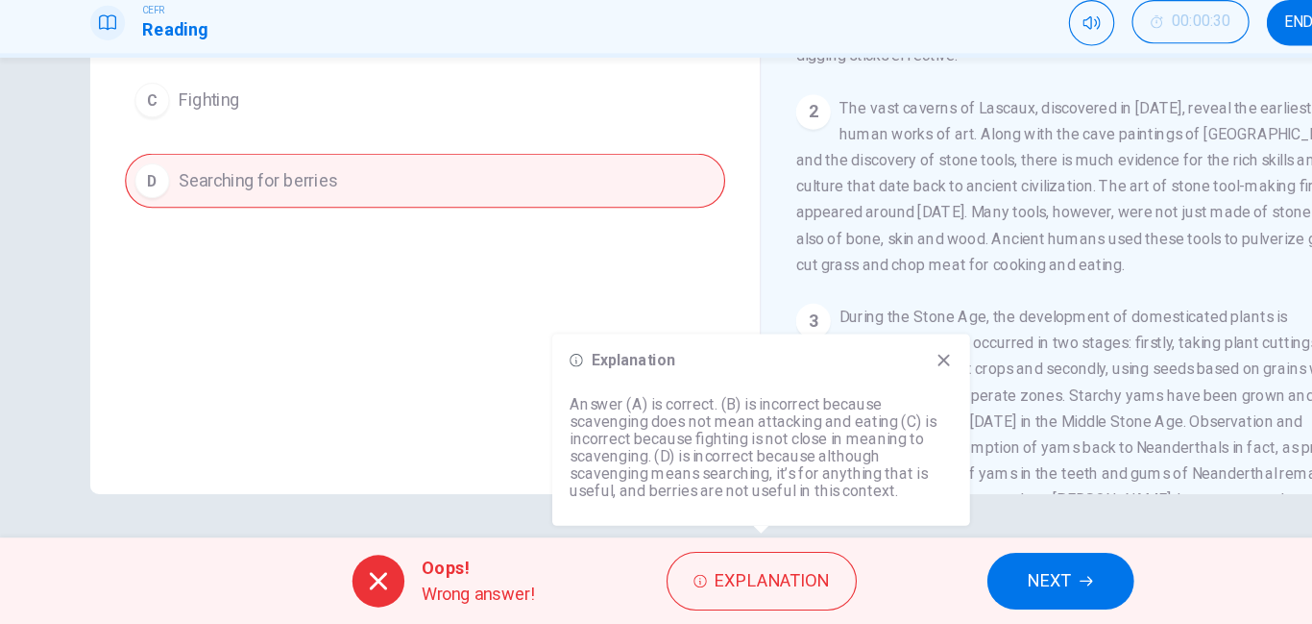
click at [919, 578] on span "NEXT" at bounding box center [927, 585] width 37 height 27
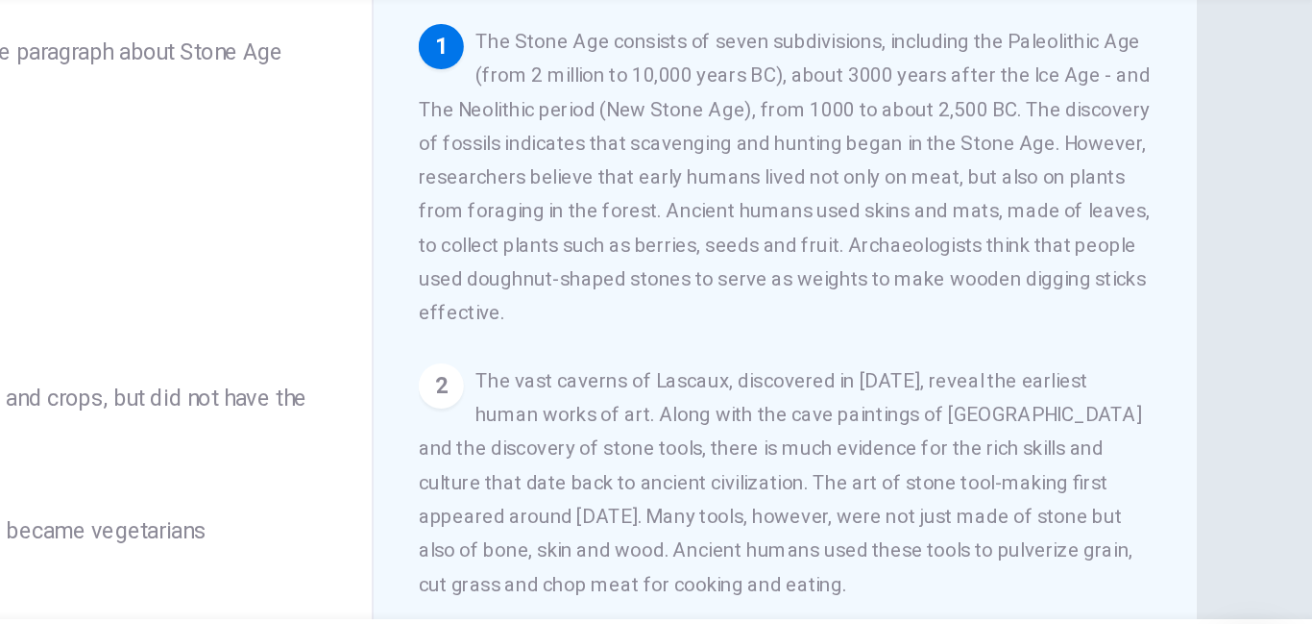
scroll to position [100, 0]
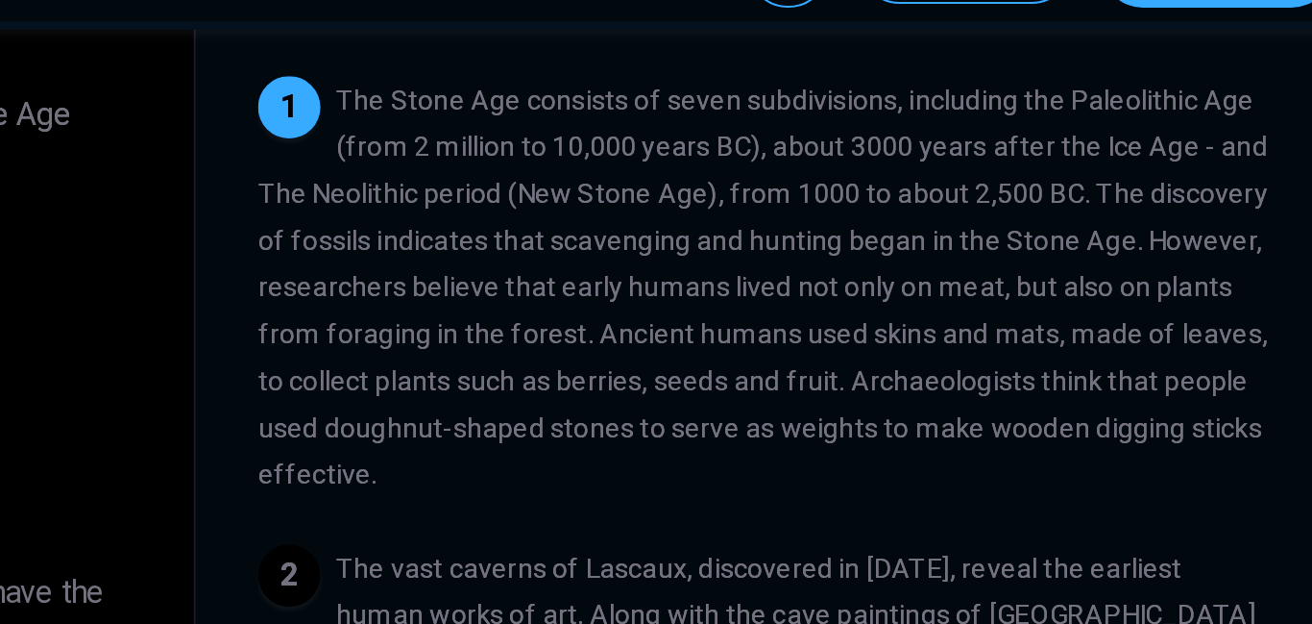
click at [718, 202] on span "The Stone Age consists of seven subdivisions, including the Paleolithic Age (fr…" at bounding box center [952, 250] width 498 height 200
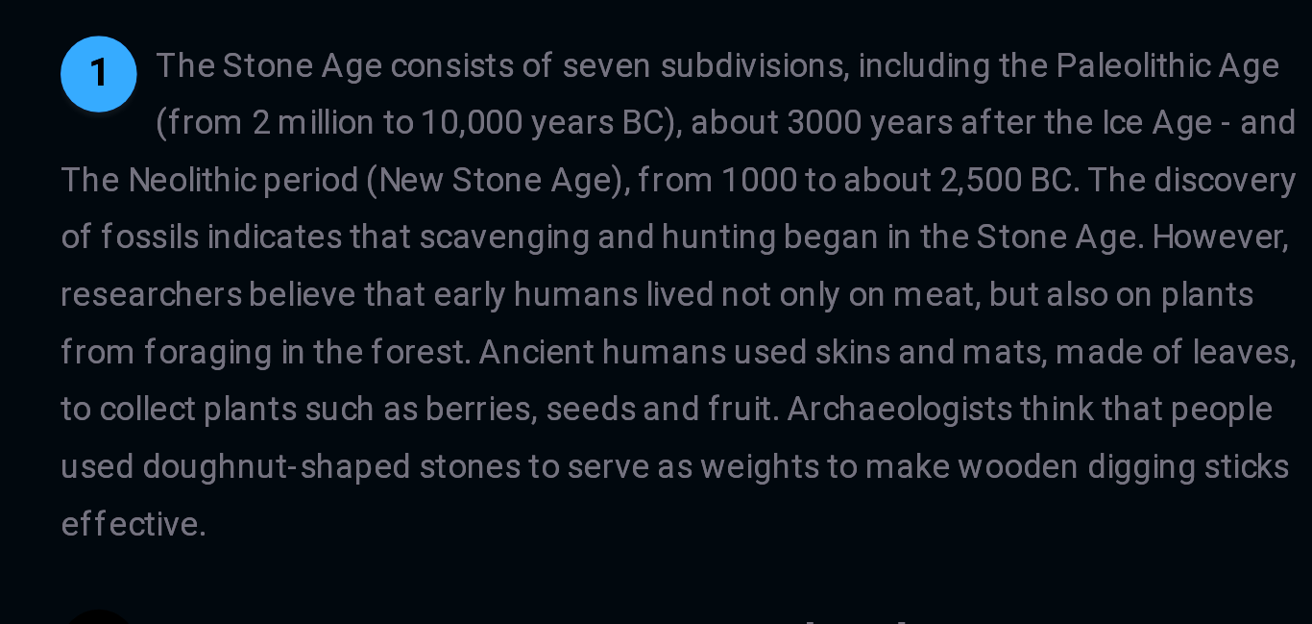
click at [771, 185] on span "The Stone Age consists of seven subdivisions, including the Paleolithic Age (fr…" at bounding box center [952, 250] width 498 height 200
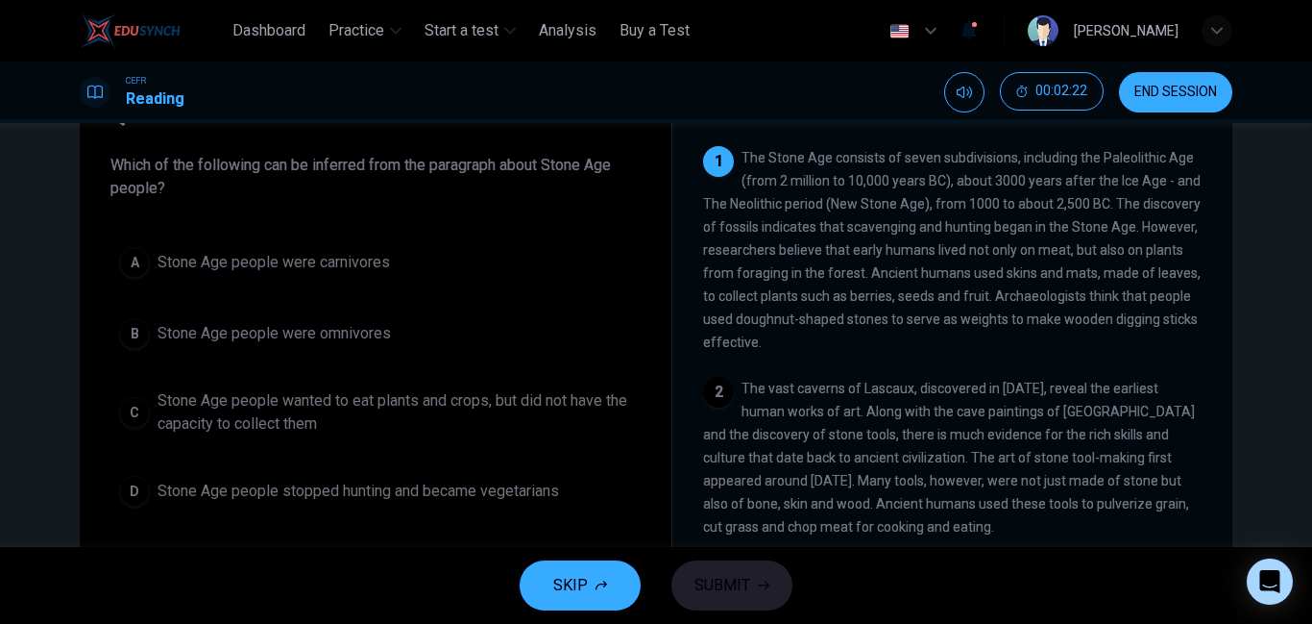
scroll to position [0, 0]
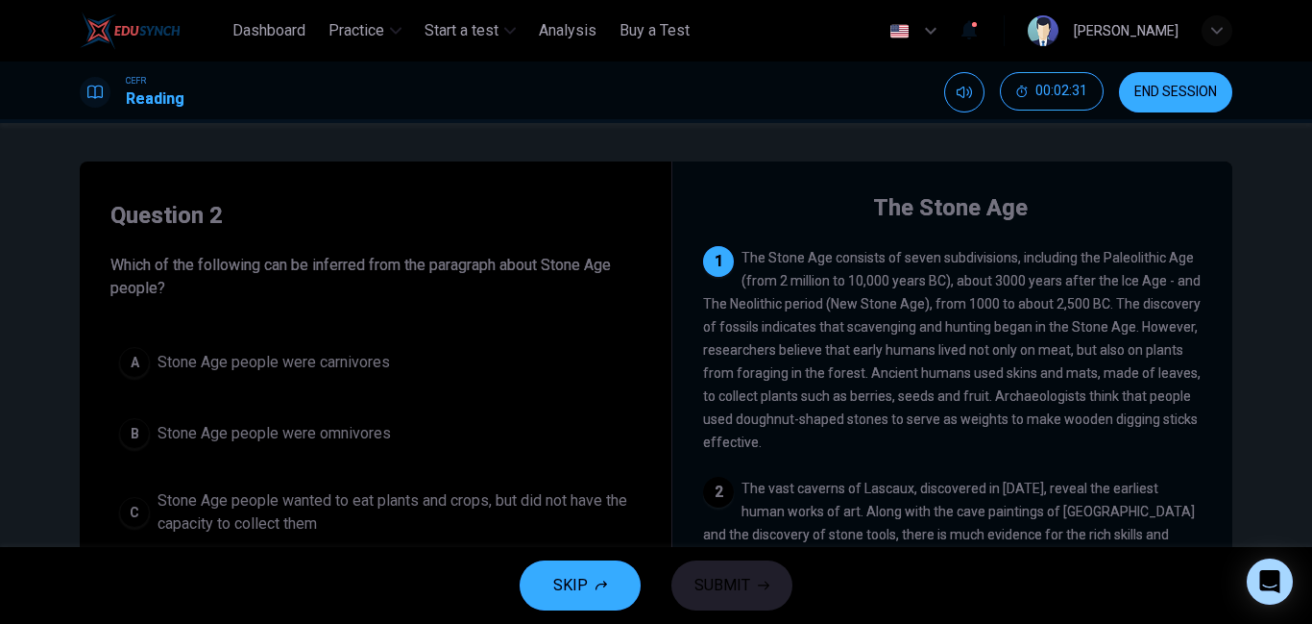
click at [1157, 86] on span "END SESSION" at bounding box center [1176, 92] width 83 height 15
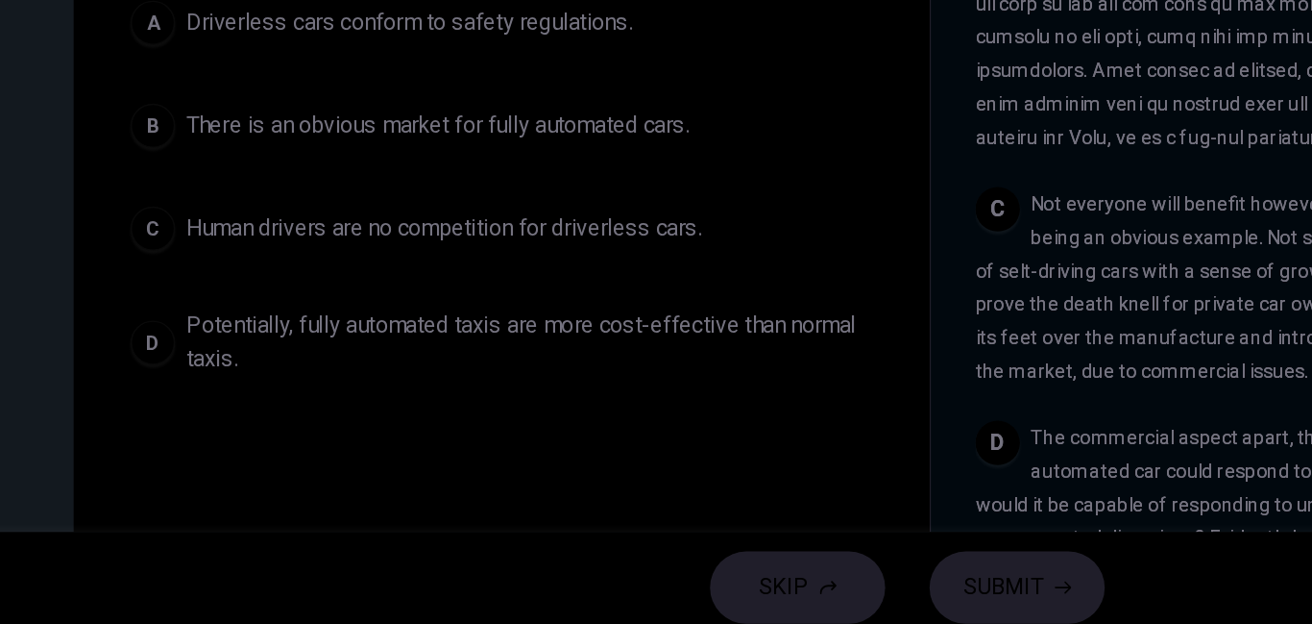
scroll to position [191, 0]
click at [135, 415] on div "D" at bounding box center [134, 415] width 31 height 31
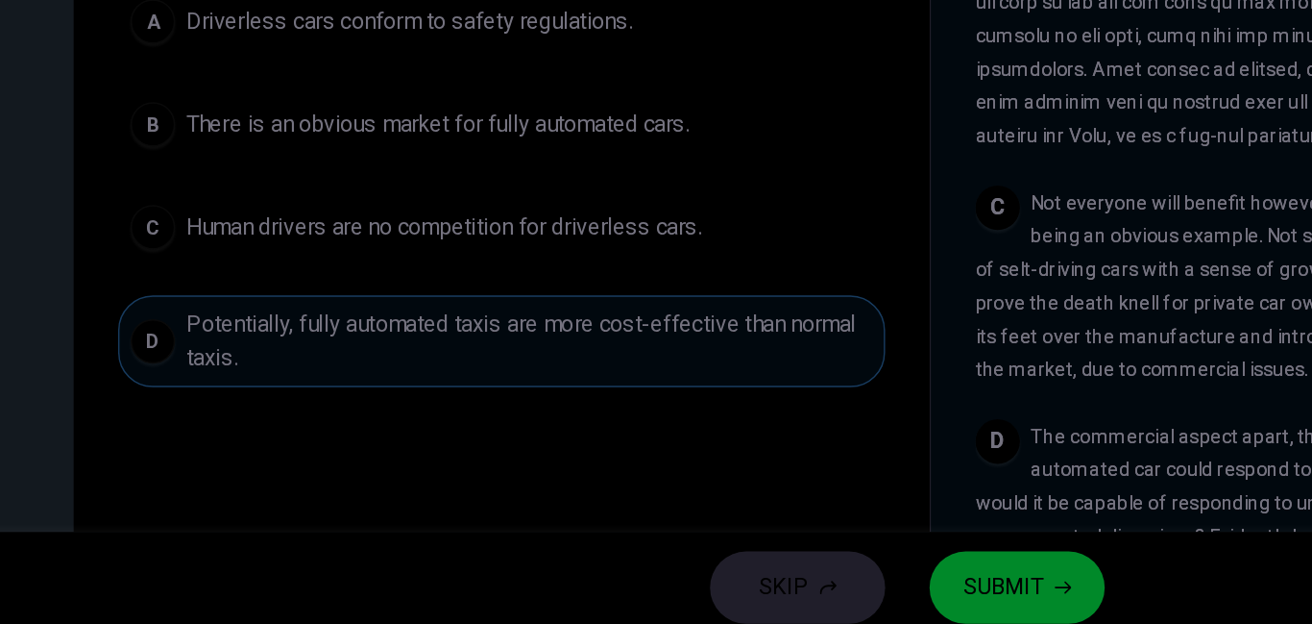
click at [721, 585] on span "SUBMIT" at bounding box center [723, 585] width 56 height 27
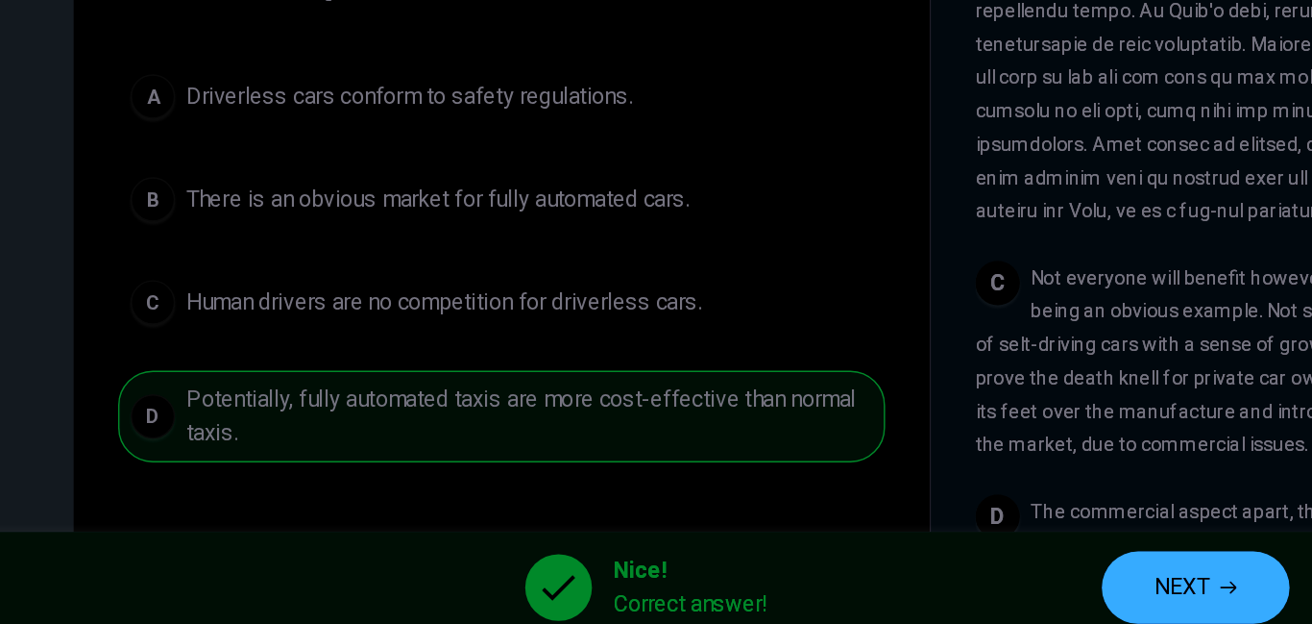
scroll to position [136, 0]
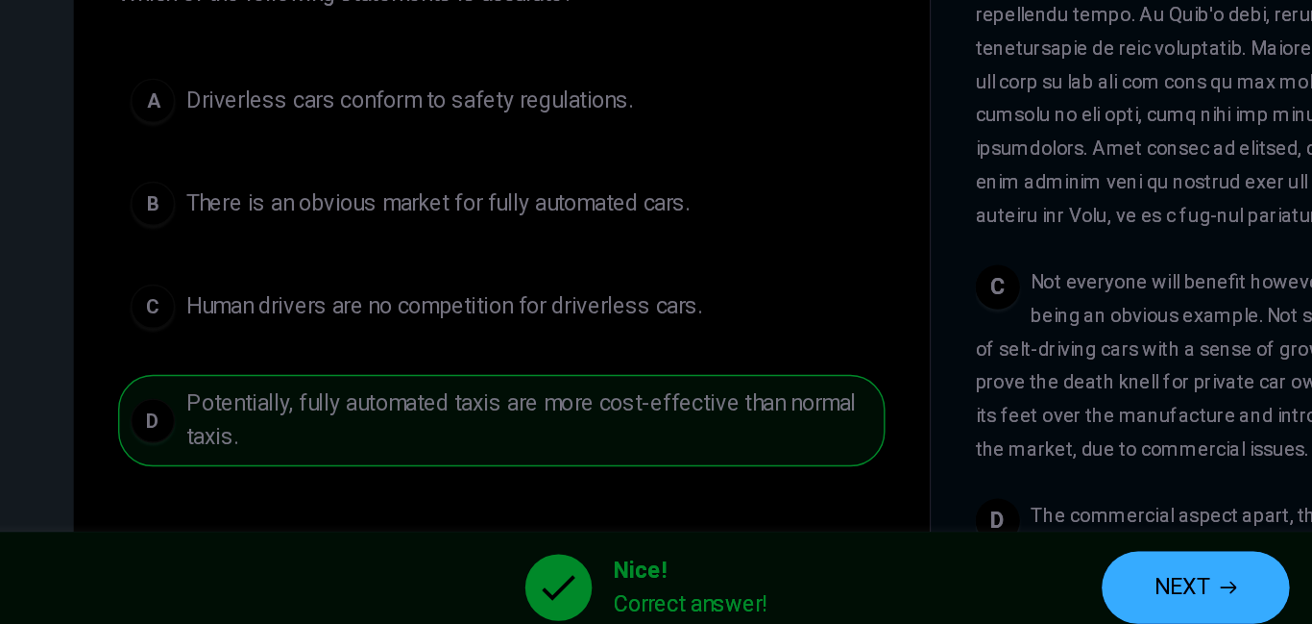
click at [863, 579] on span "NEXT" at bounding box center [845, 585] width 37 height 27
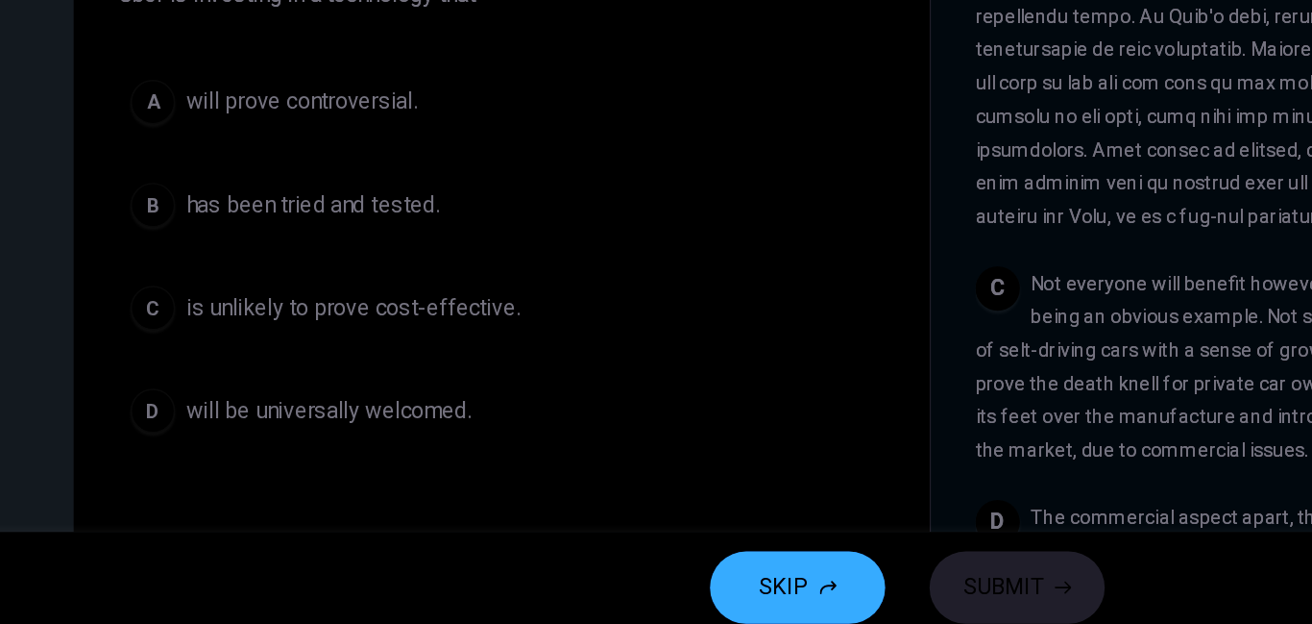
scroll to position [137, 0]
click at [145, 387] on div "C" at bounding box center [134, 390] width 31 height 31
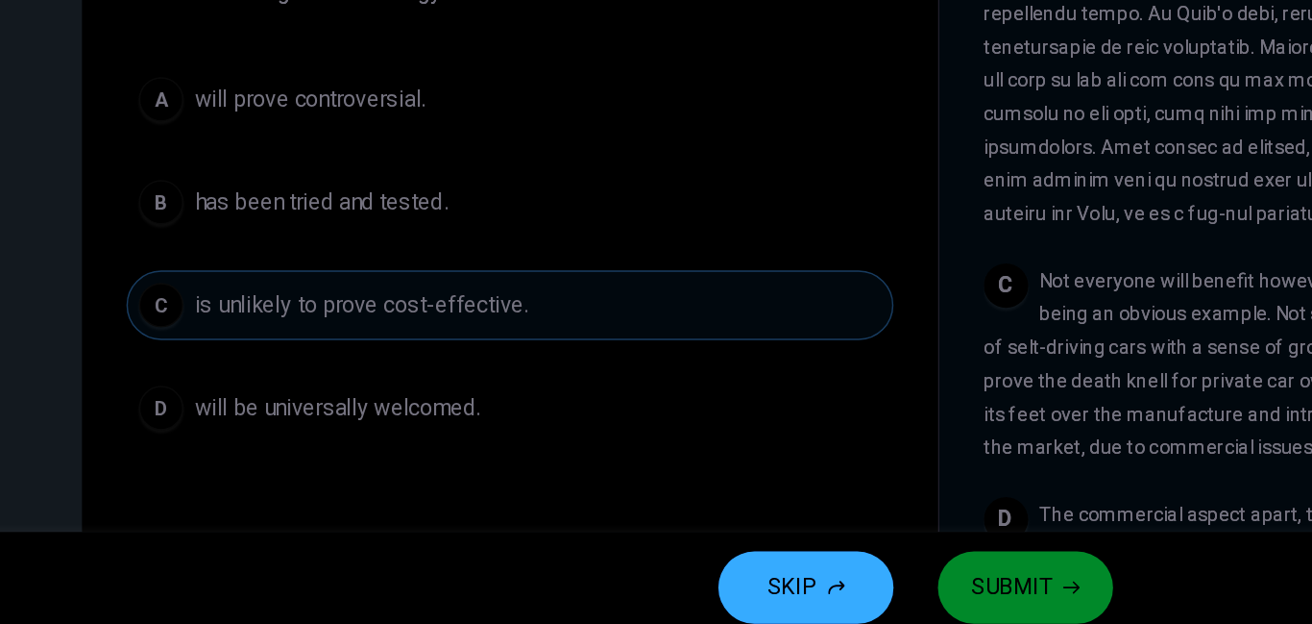
click at [134, 316] on div "B" at bounding box center [134, 319] width 31 height 31
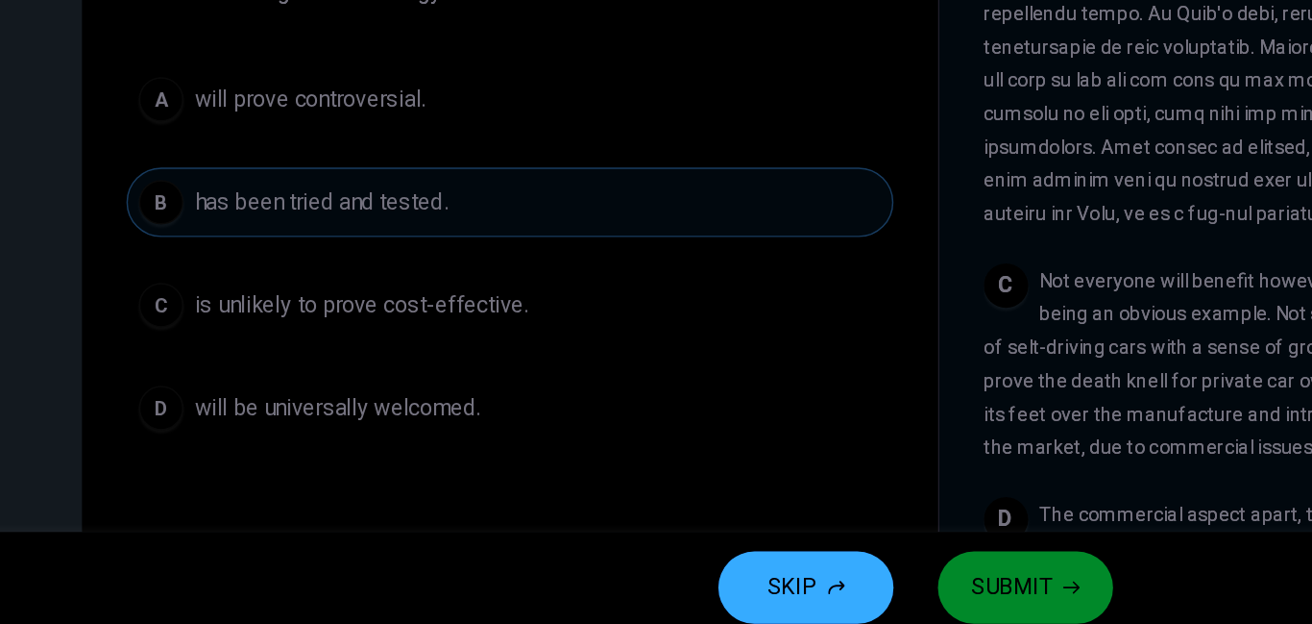
click at [135, 460] on div "D" at bounding box center [134, 461] width 31 height 31
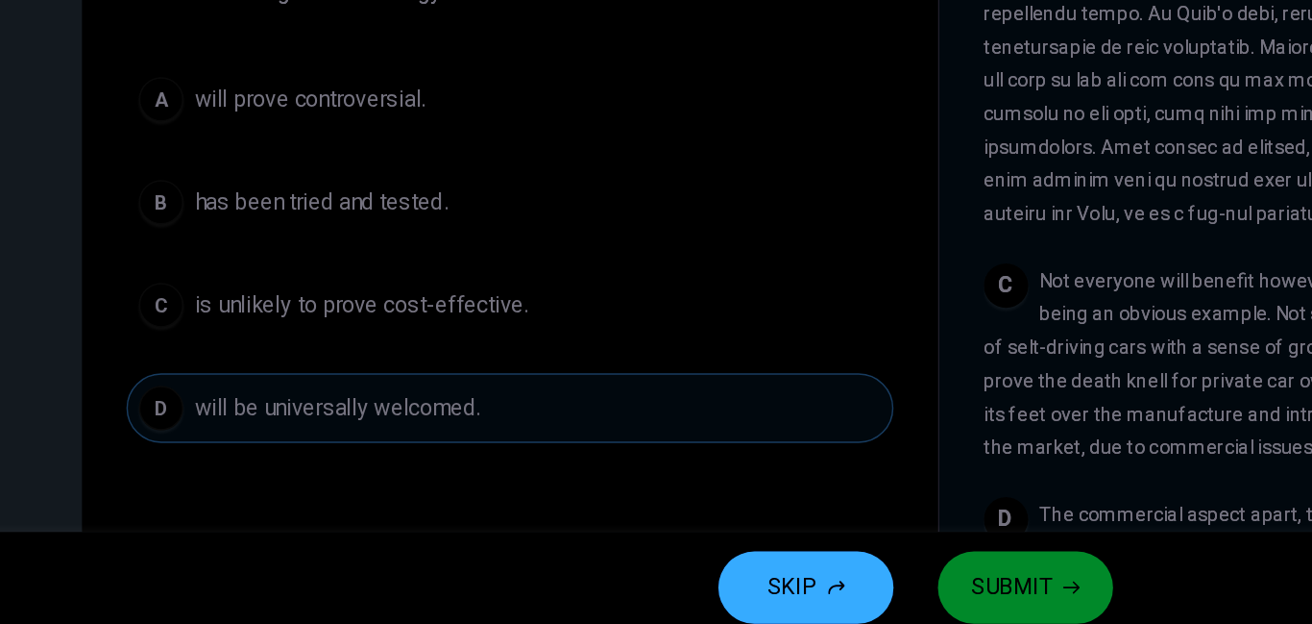
click at [759, 588] on icon "button" at bounding box center [764, 585] width 12 height 12
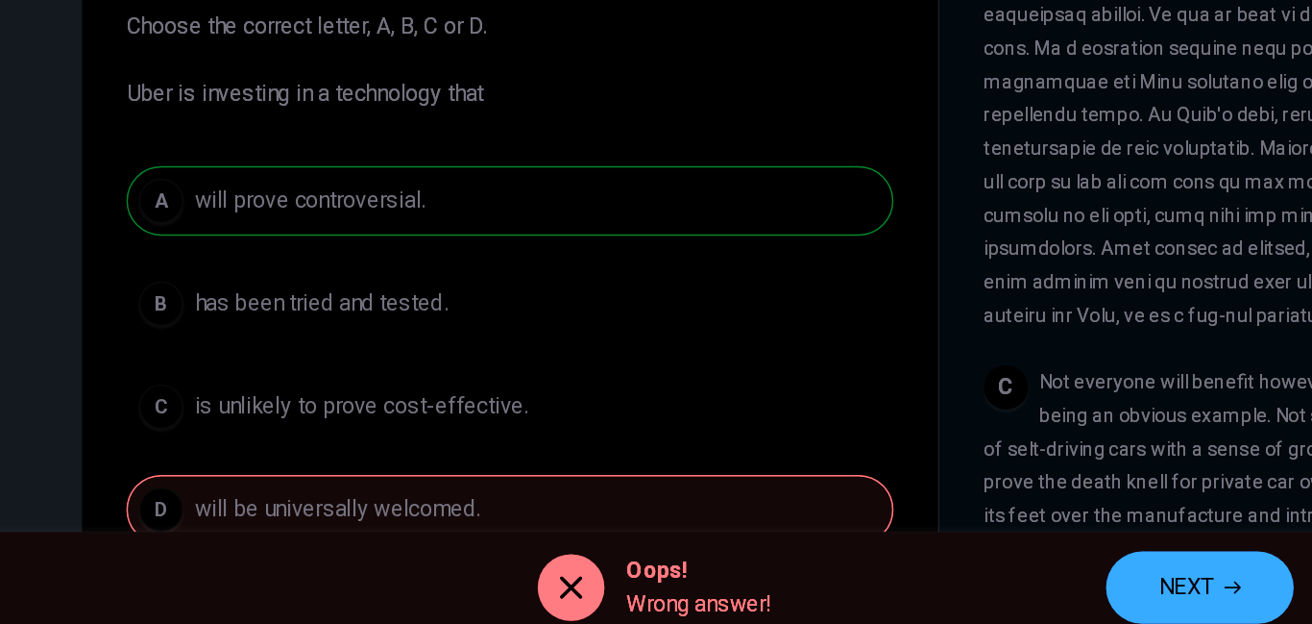
scroll to position [61, 0]
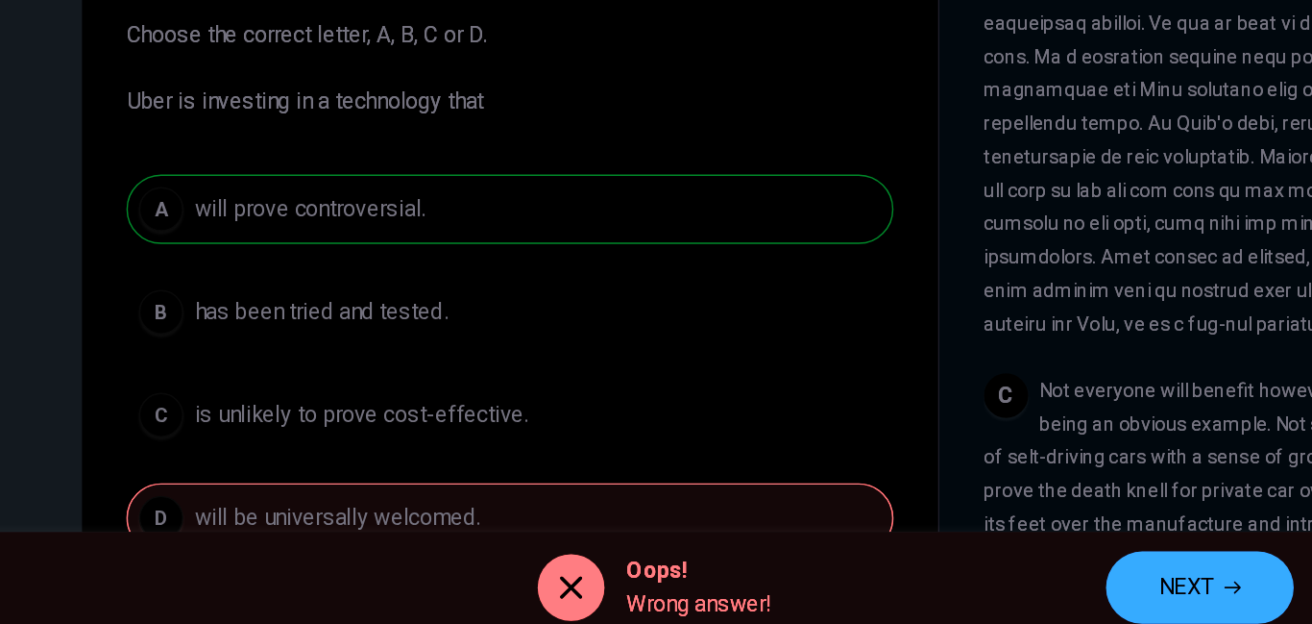
click at [860, 578] on span "NEXT" at bounding box center [842, 585] width 37 height 27
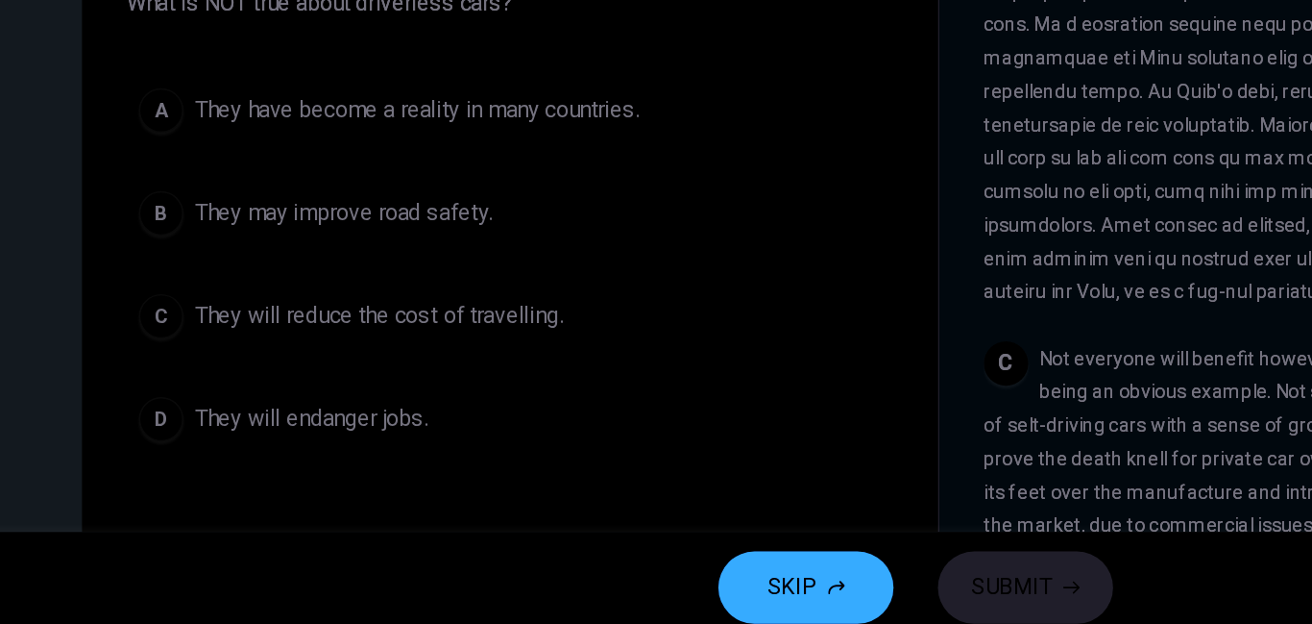
scroll to position [85, 0]
click at [159, 402] on span "They will reduce the cost of travelling." at bounding box center [285, 396] width 255 height 23
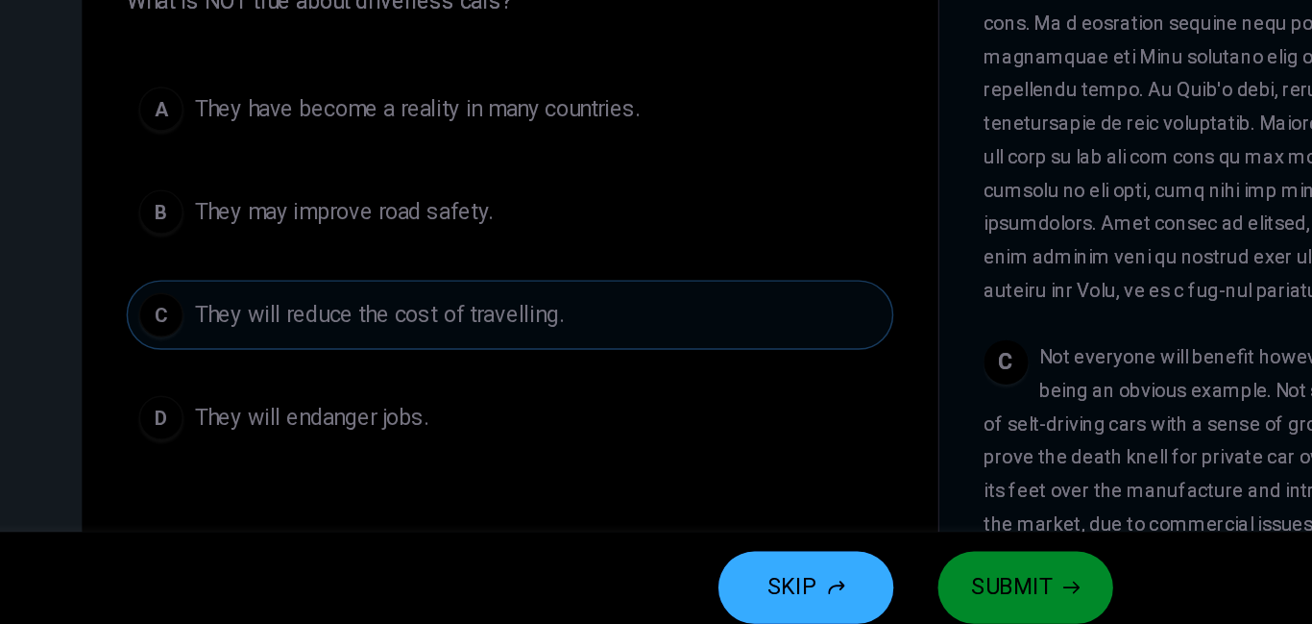
click at [132, 473] on div "D" at bounding box center [134, 468] width 31 height 31
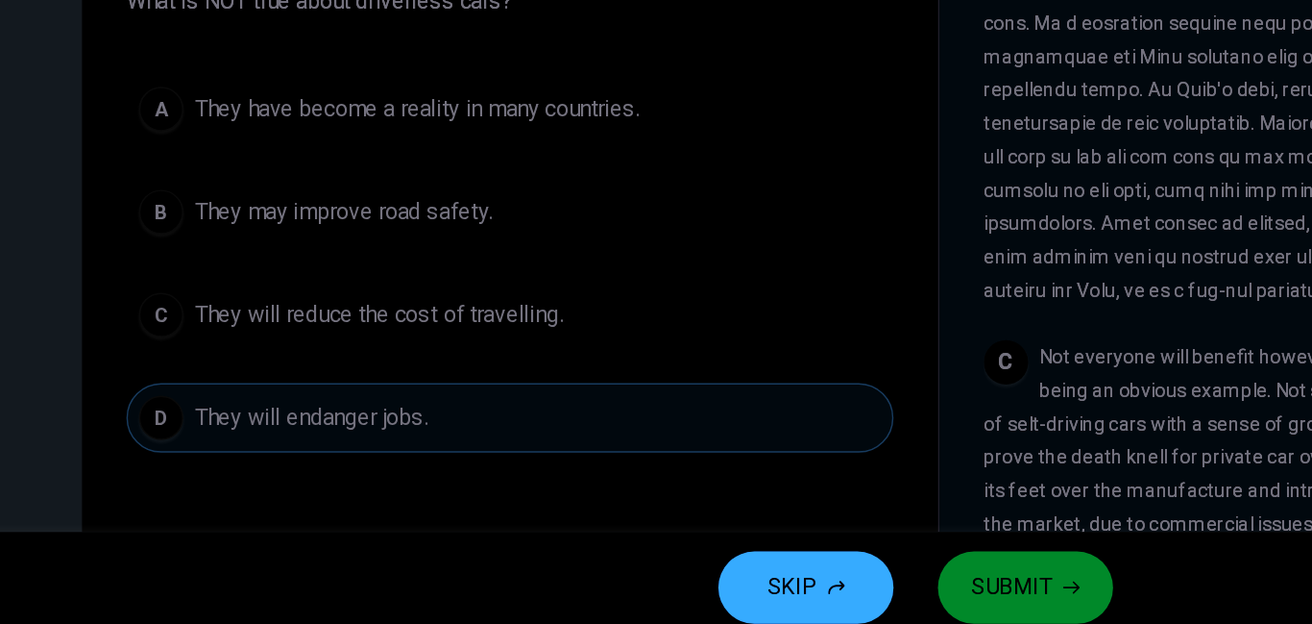
click at [743, 590] on span "SUBMIT" at bounding box center [723, 585] width 56 height 27
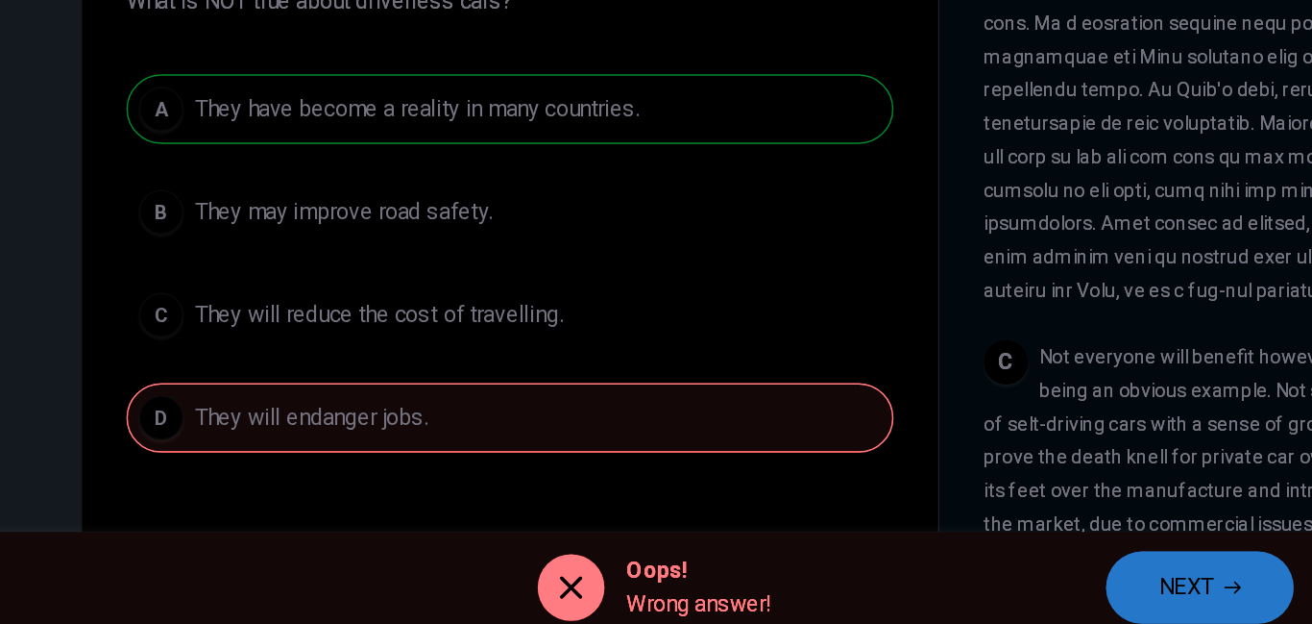
click at [874, 588] on icon "button" at bounding box center [876, 585] width 12 height 12
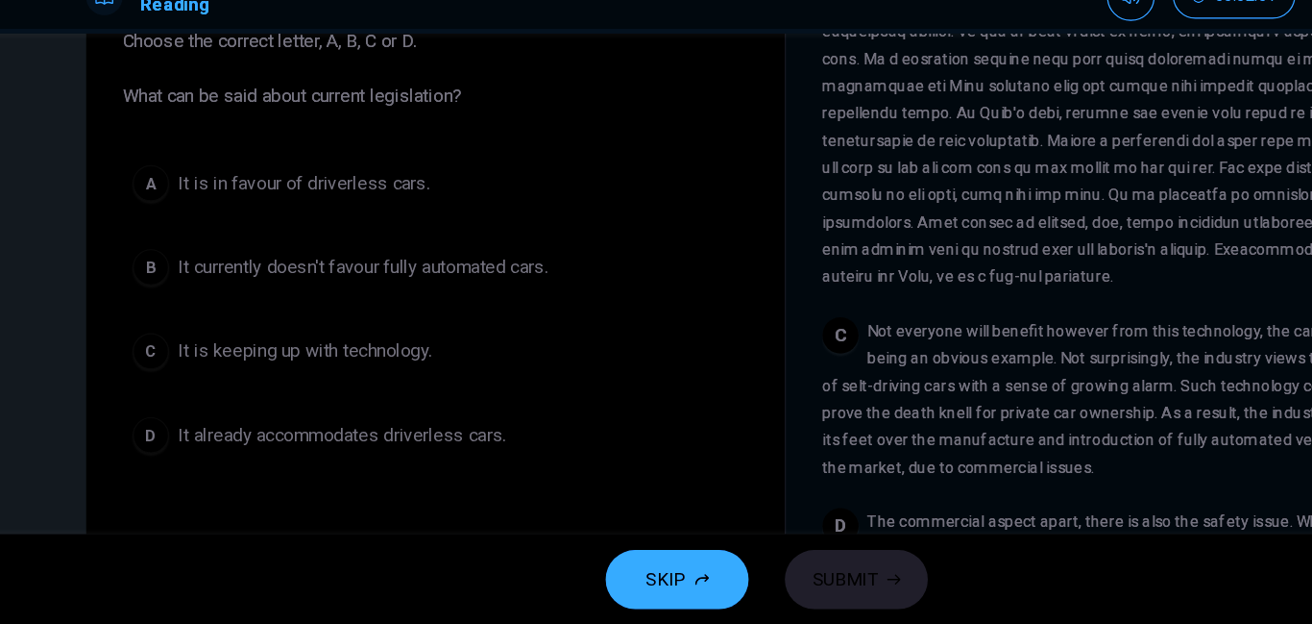
scroll to position [138, 0]
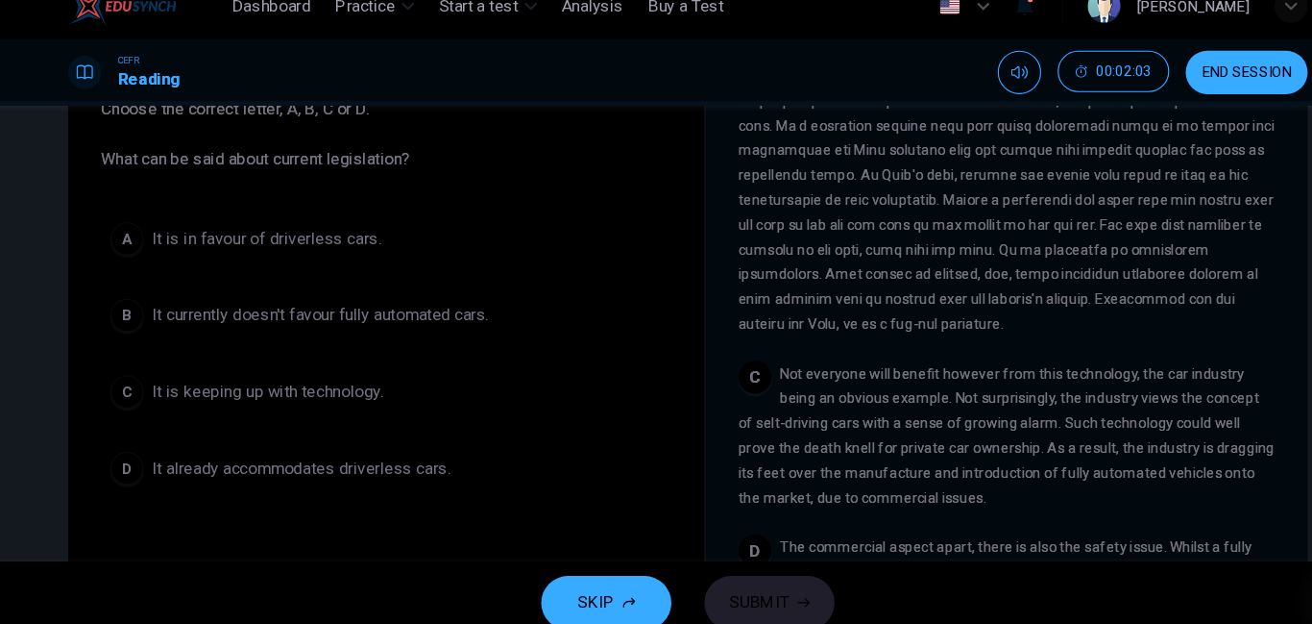
click at [202, 318] on span "It currently doesn't favour fully automated cars." at bounding box center [314, 317] width 313 height 23
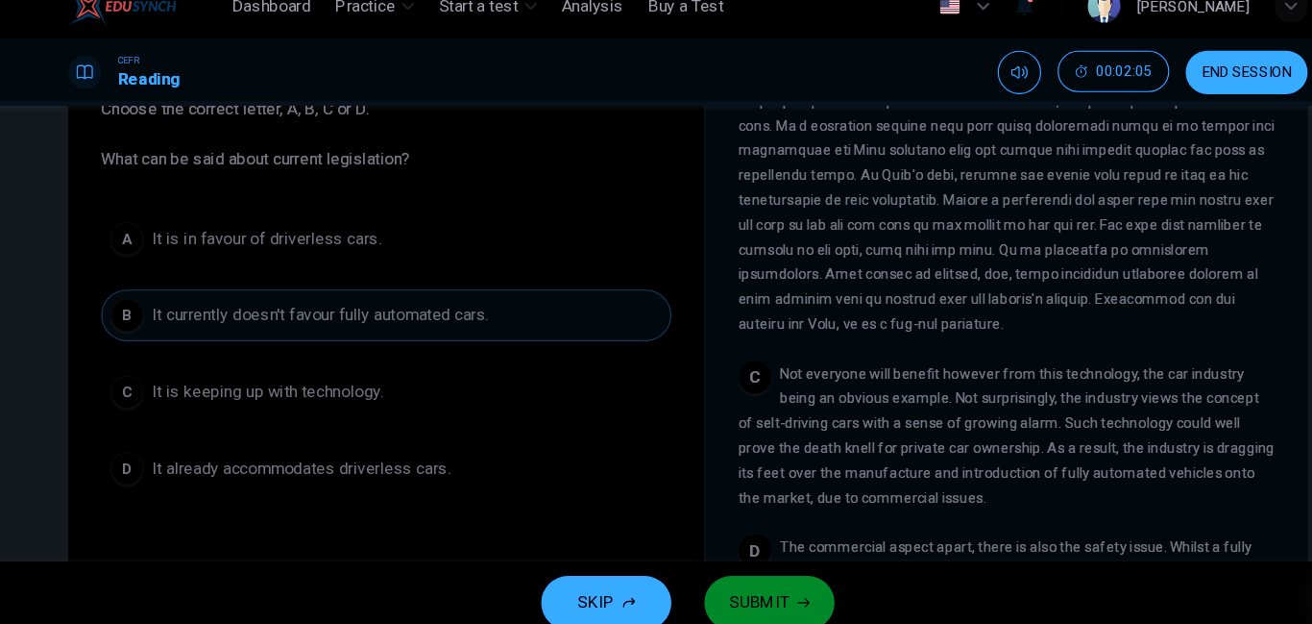
click at [760, 588] on icon "button" at bounding box center [764, 585] width 12 height 12
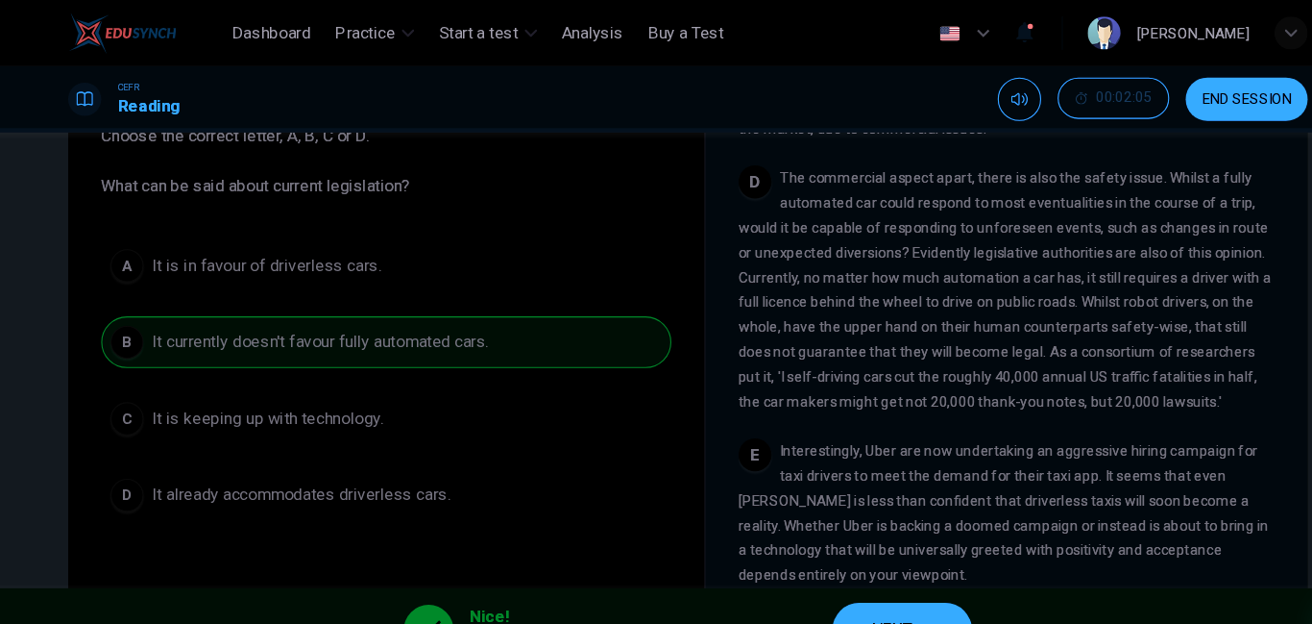
scroll to position [1025, 0]
click at [850, 561] on button "NEXT" at bounding box center [856, 585] width 130 height 50
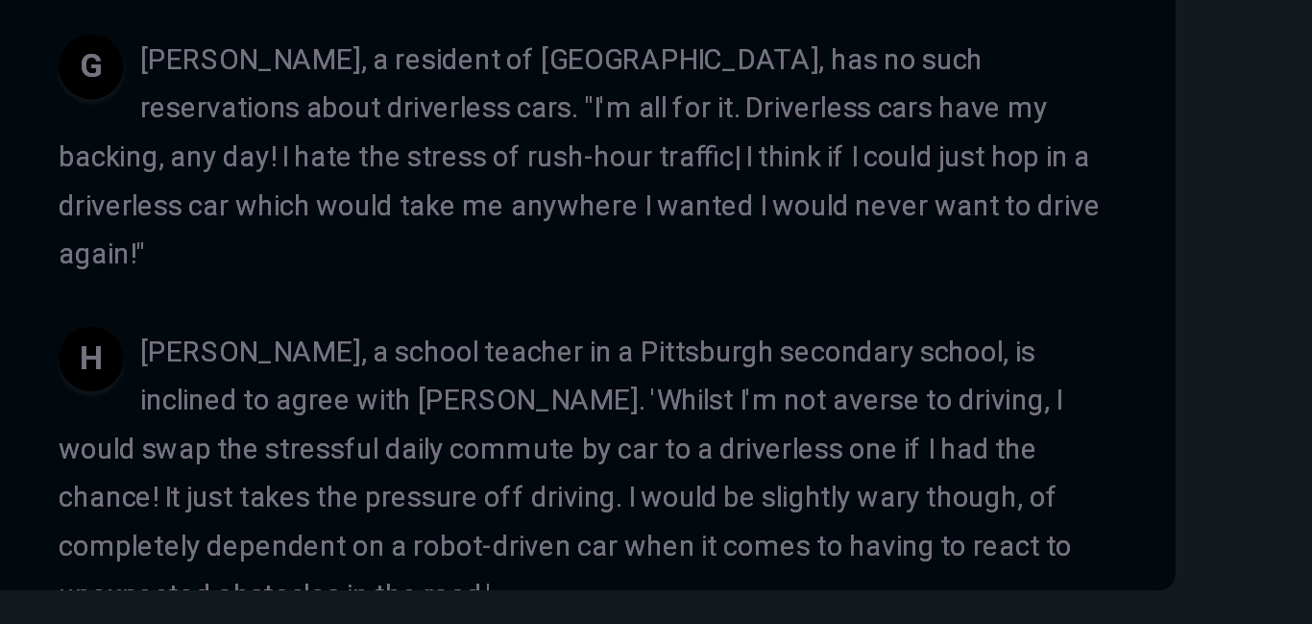
scroll to position [1355, 0]
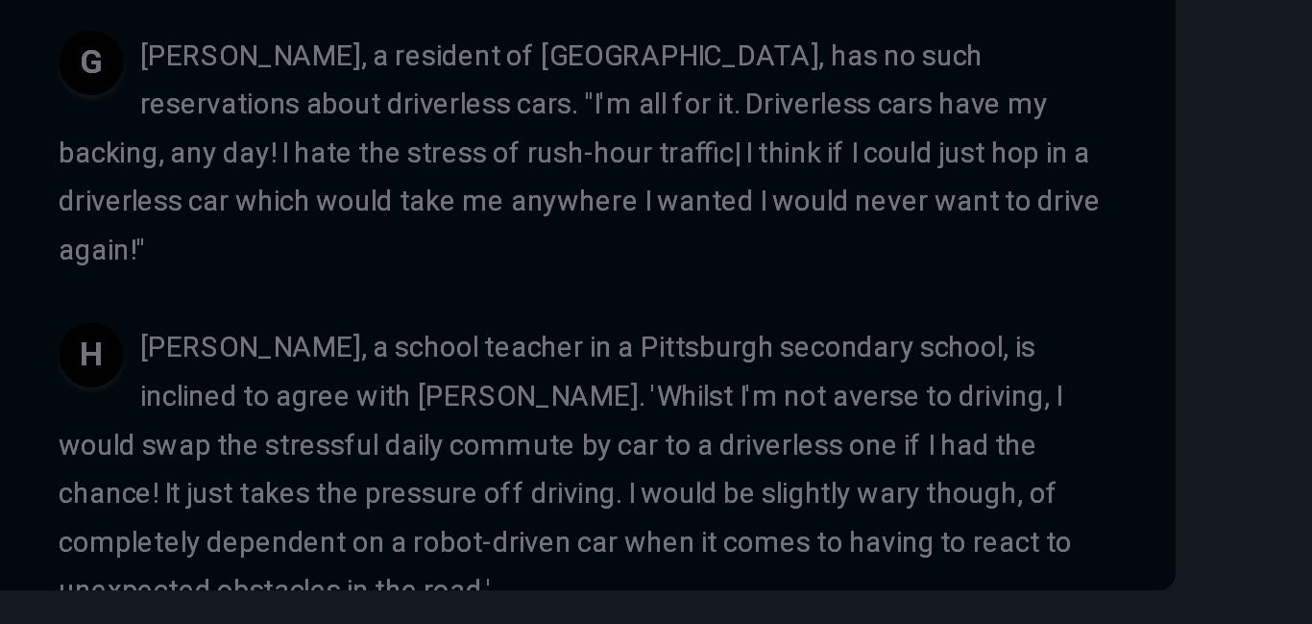
click at [1167, 432] on span "[PERSON_NAME], a school teacher in a Pittsburgh secondary school, is inclined t…" at bounding box center [943, 450] width 480 height 131
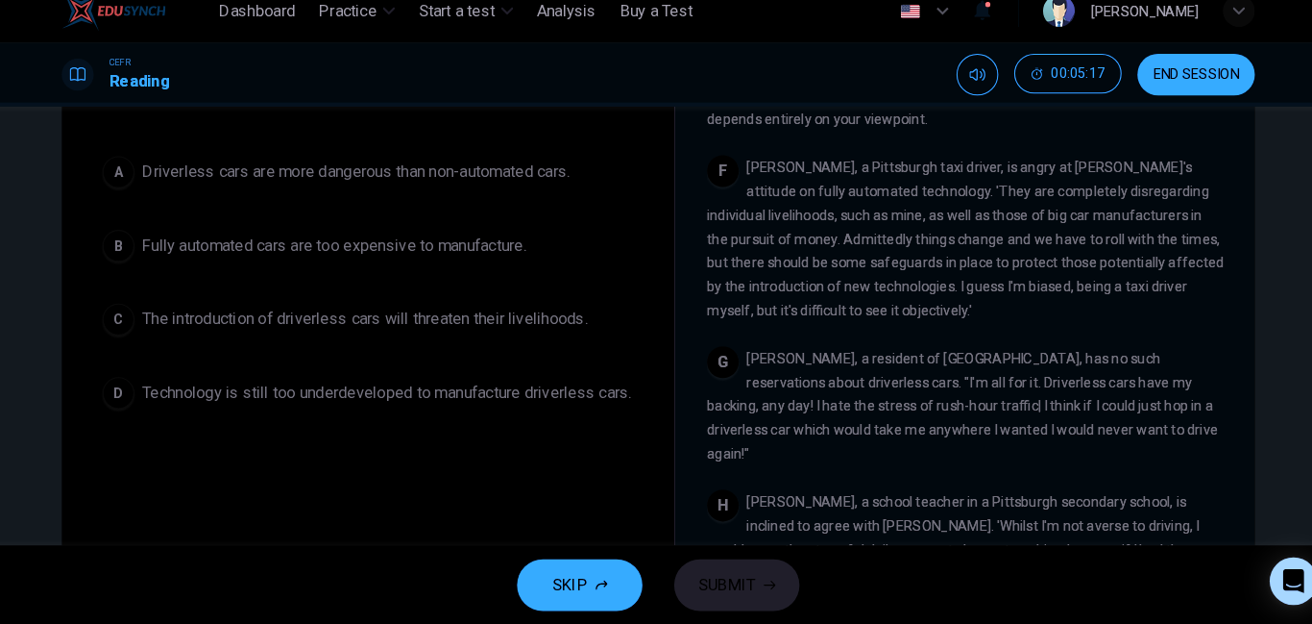
scroll to position [200, 0]
click at [135, 405] on div "D" at bounding box center [134, 398] width 31 height 31
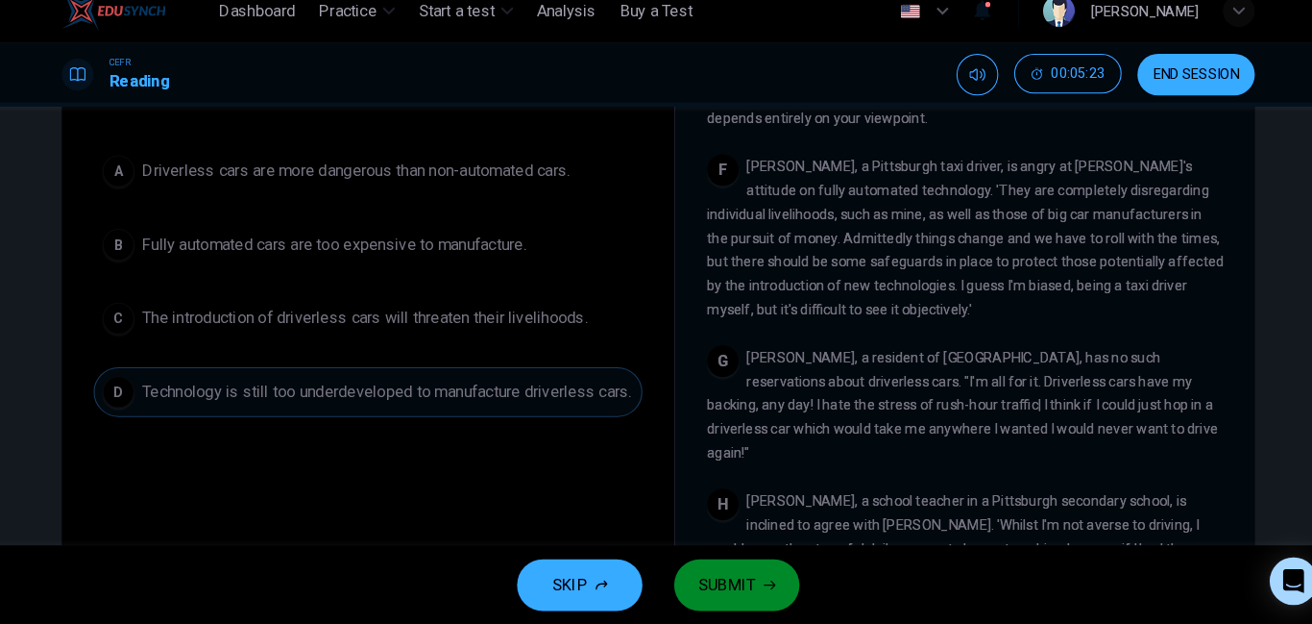
click at [746, 583] on span "SUBMIT" at bounding box center [723, 585] width 56 height 27
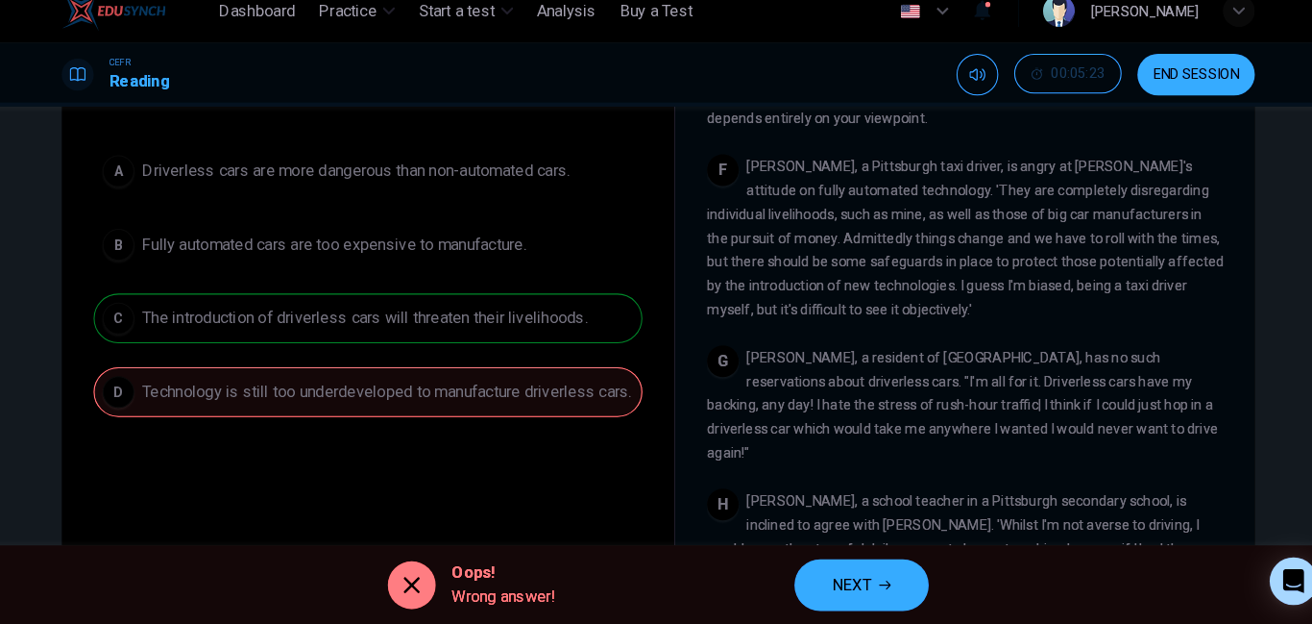
click at [857, 586] on span "NEXT" at bounding box center [842, 585] width 37 height 27
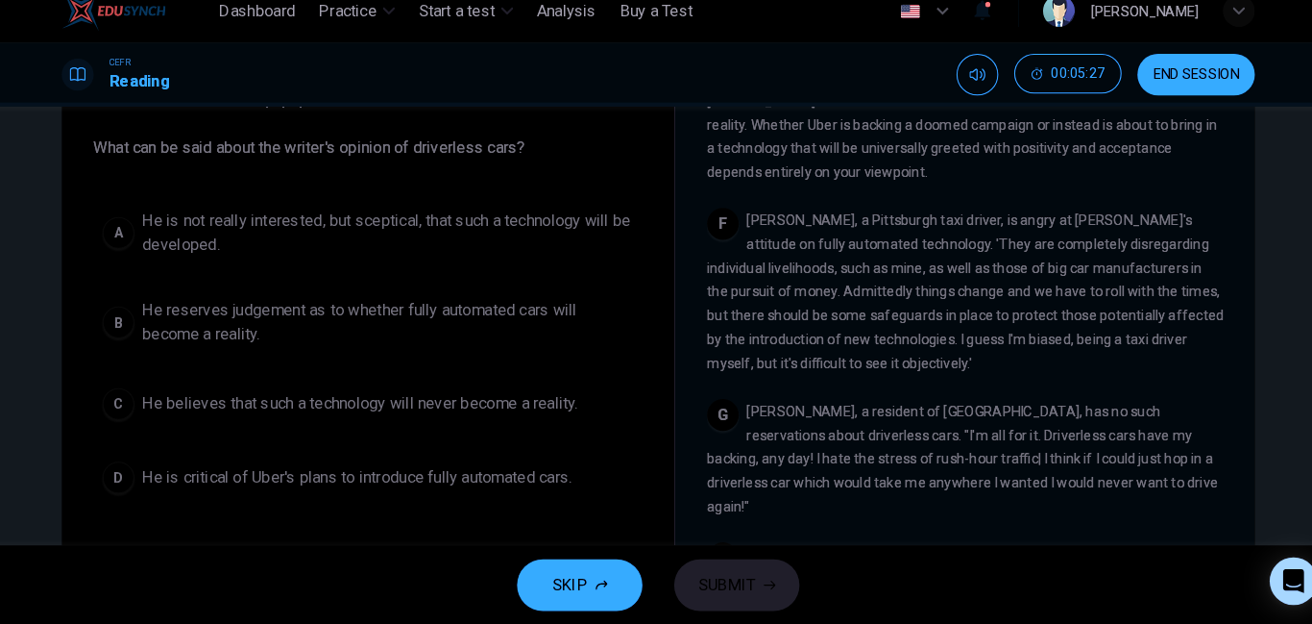
scroll to position [151, 0]
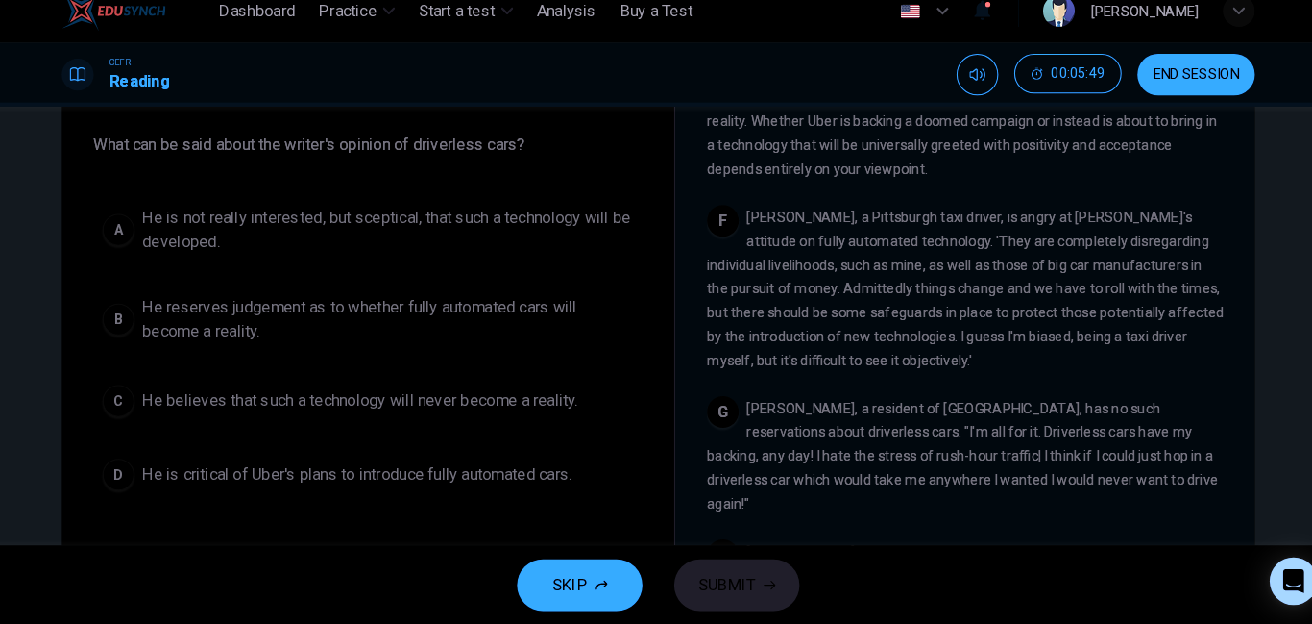
click at [166, 481] on span "He is critical of Uber's plans to introduce fully automated cars." at bounding box center [365, 478] width 415 height 23
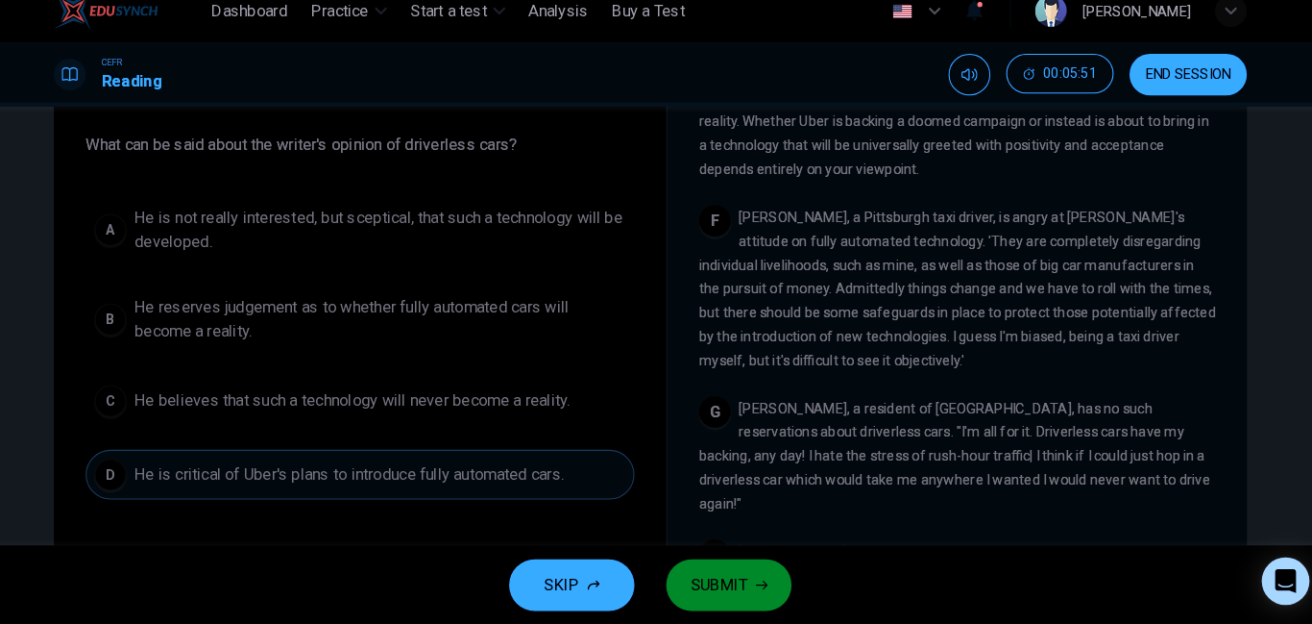
click at [721, 586] on span "SUBMIT" at bounding box center [723, 585] width 56 height 27
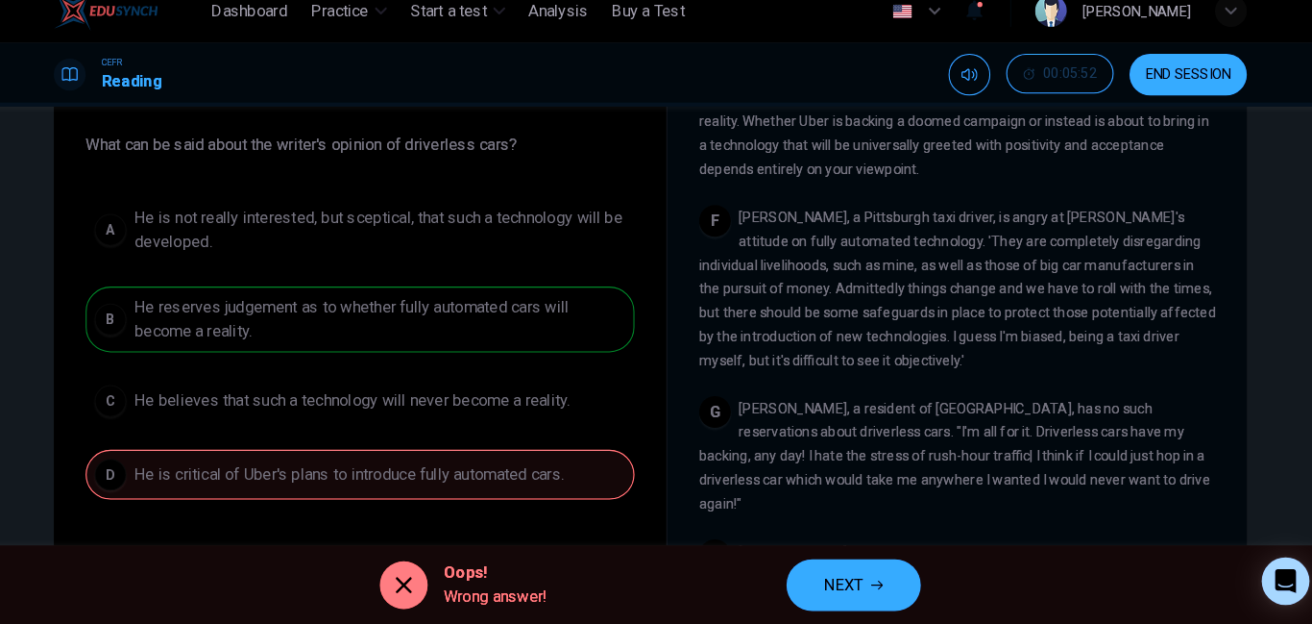
click at [829, 590] on span "NEXT" at bounding box center [842, 585] width 37 height 27
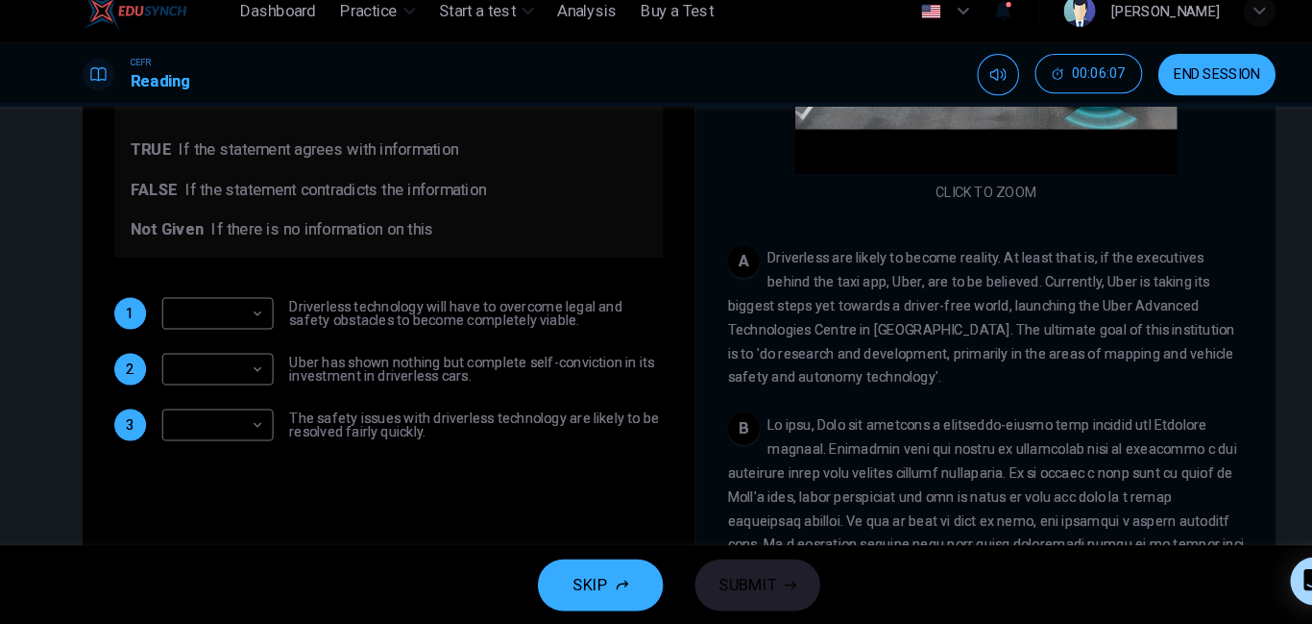
scroll to position [239, 0]
click at [219, 434] on body "This site uses cookies, as explained in our Privacy Policy . If you agree to th…" at bounding box center [656, 312] width 1312 height 624
click at [175, 456] on li "TRUE" at bounding box center [209, 460] width 108 height 31
type input "****"
click at [198, 377] on body "This site uses cookies, as explained in our Privacy Policy . If you agree to th…" at bounding box center [656, 312] width 1312 height 624
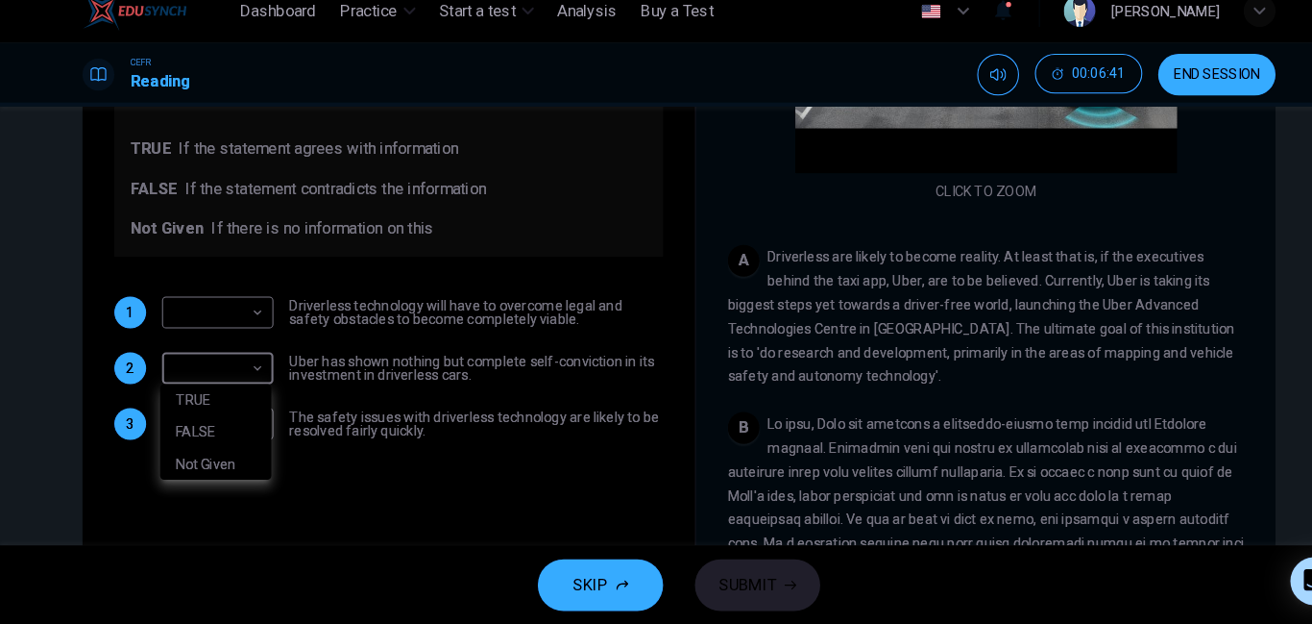
click at [175, 404] on li "TRUE" at bounding box center [209, 406] width 108 height 31
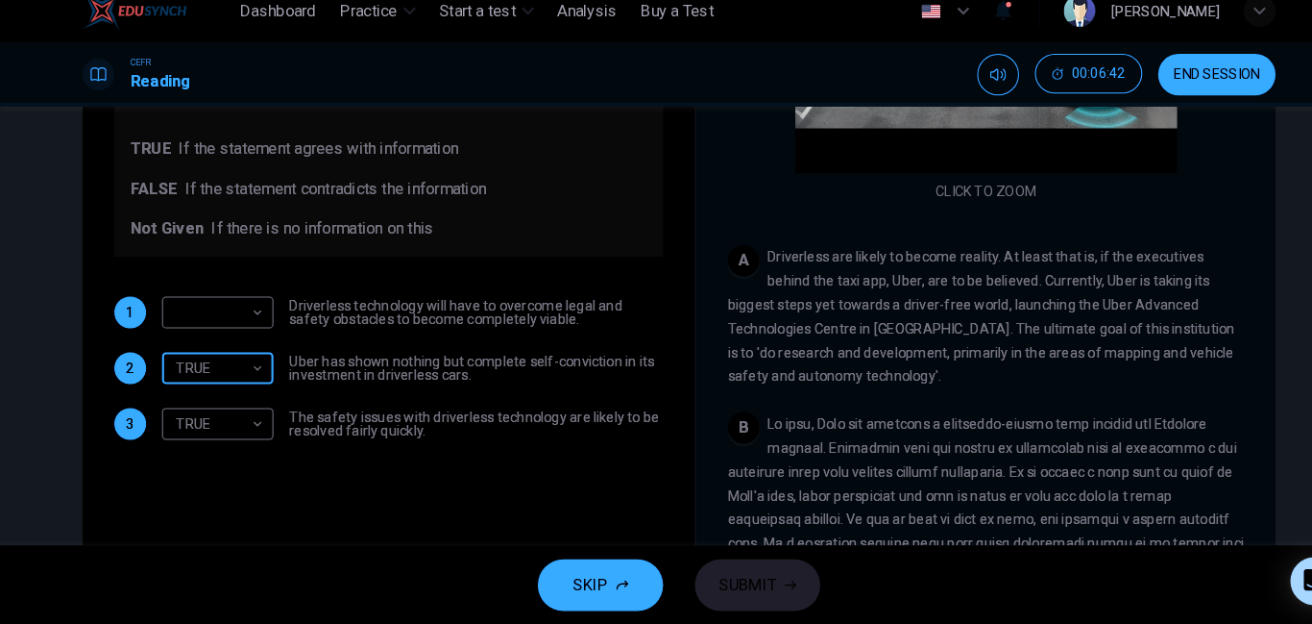
click at [180, 381] on body "This site uses cookies, as explained in our Privacy Policy . If you agree to th…" at bounding box center [656, 312] width 1312 height 624
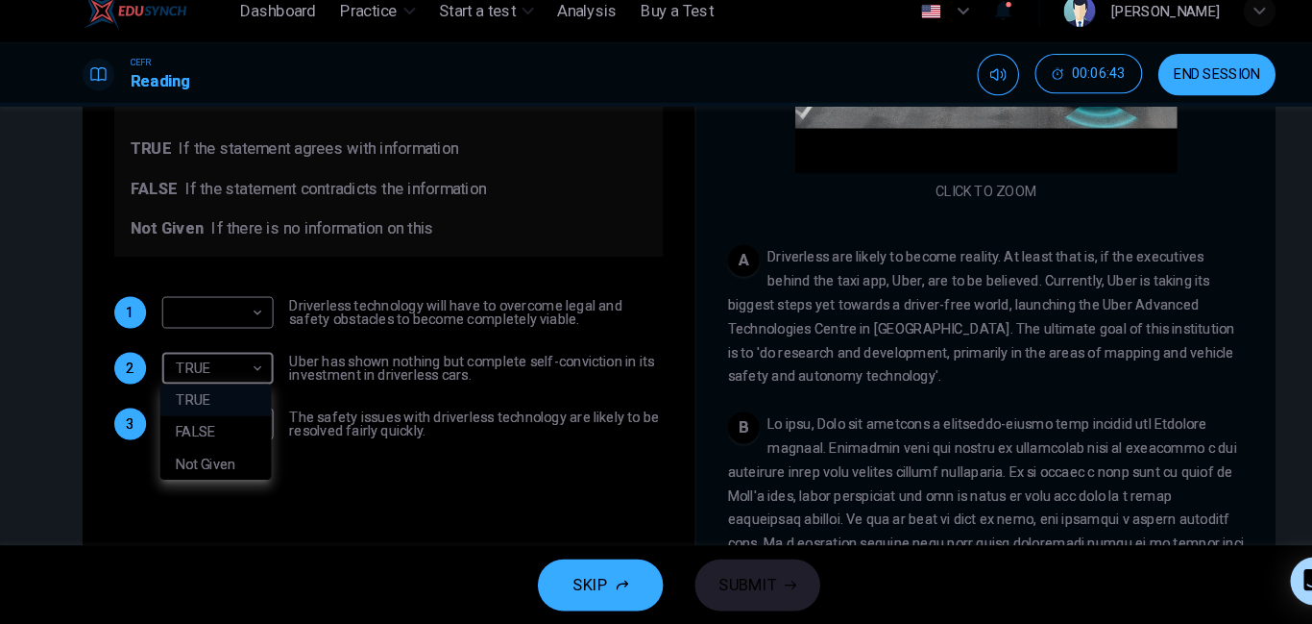
click at [190, 468] on li "Not Given" at bounding box center [209, 468] width 108 height 31
type input "*********"
click at [176, 325] on body "This site uses cookies, as explained in our Privacy Policy . If you agree to th…" at bounding box center [656, 312] width 1312 height 624
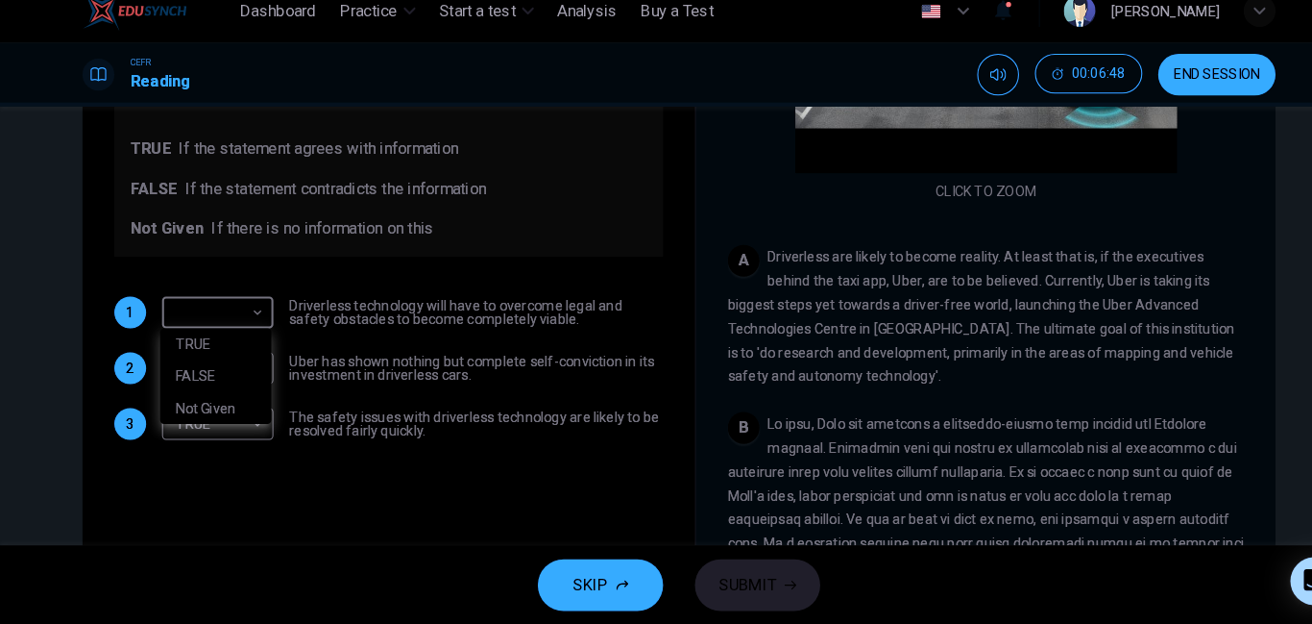
click at [178, 355] on li "TRUE" at bounding box center [209, 352] width 108 height 31
type input "****"
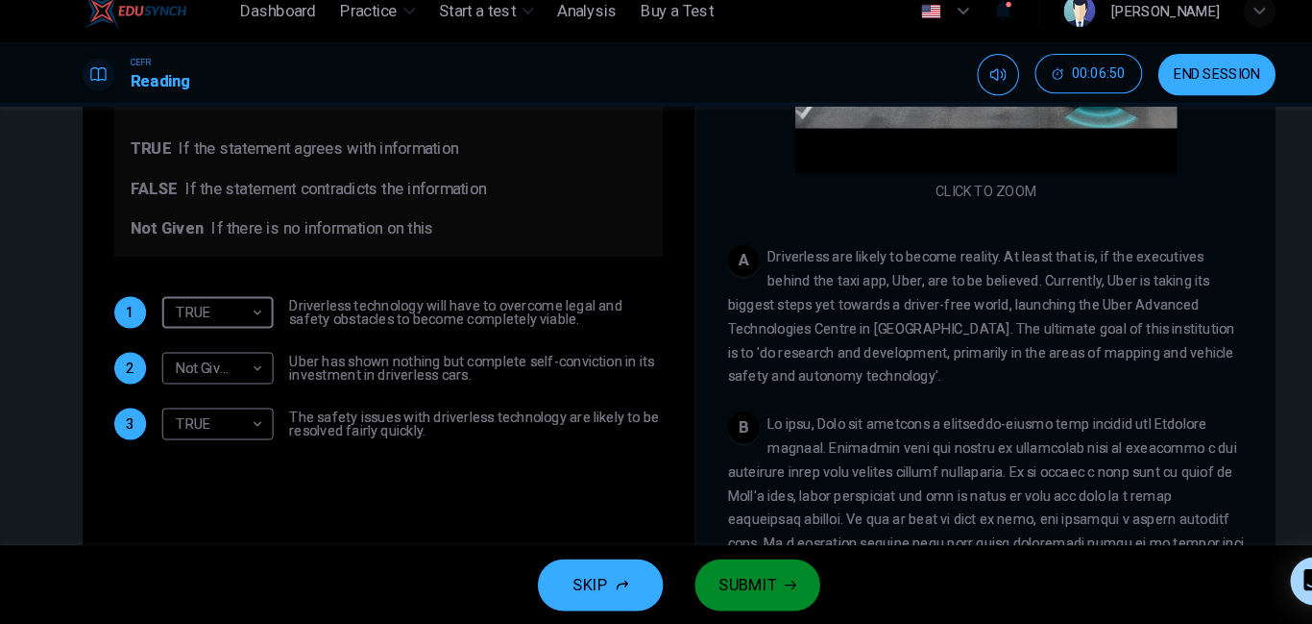
click at [719, 586] on span "SUBMIT" at bounding box center [723, 585] width 56 height 27
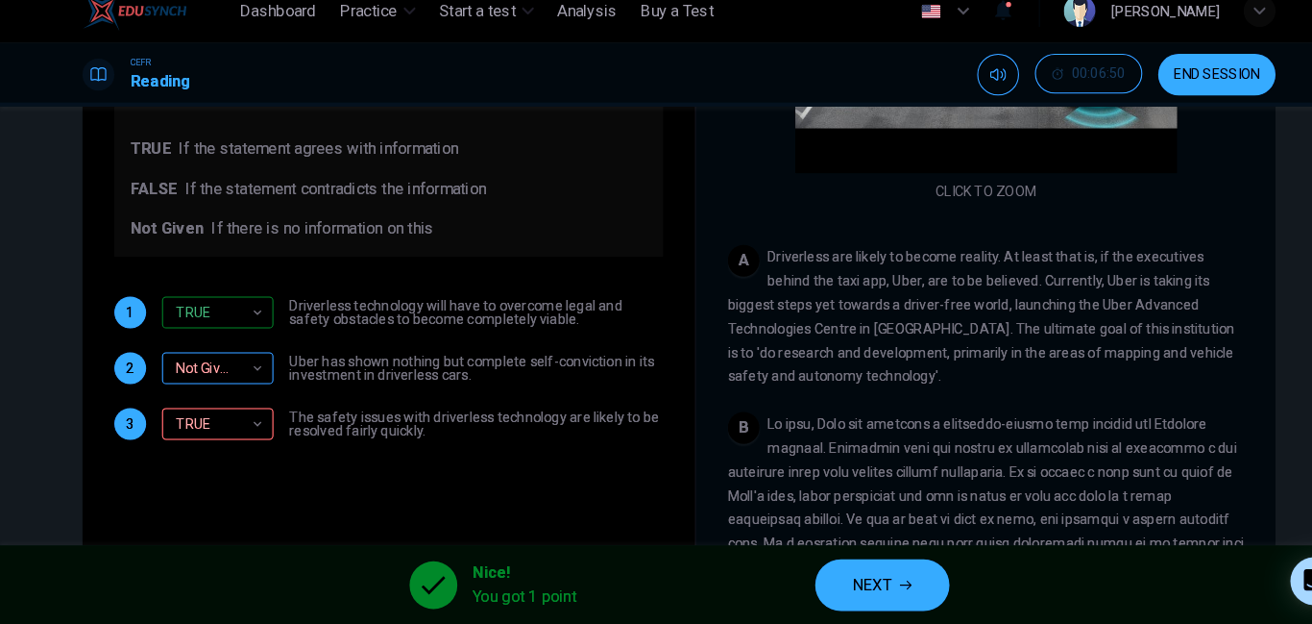
click at [176, 399] on div "Not Given" at bounding box center [207, 376] width 101 height 55
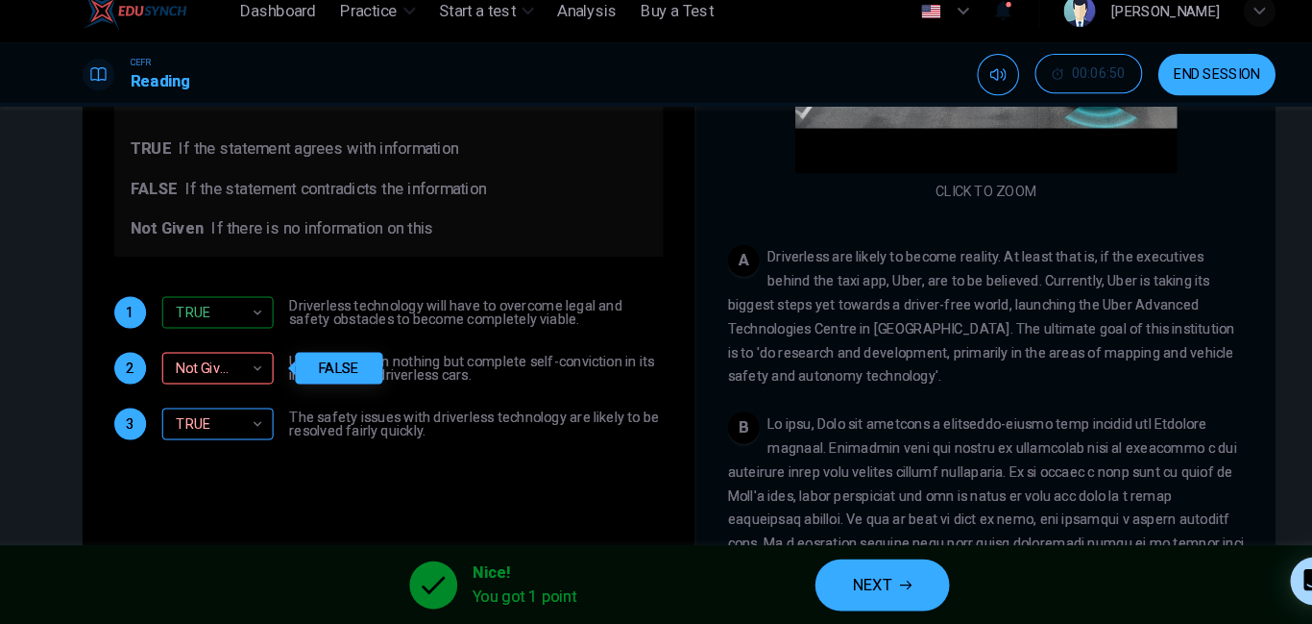
click at [183, 426] on div "TRUE" at bounding box center [207, 430] width 101 height 55
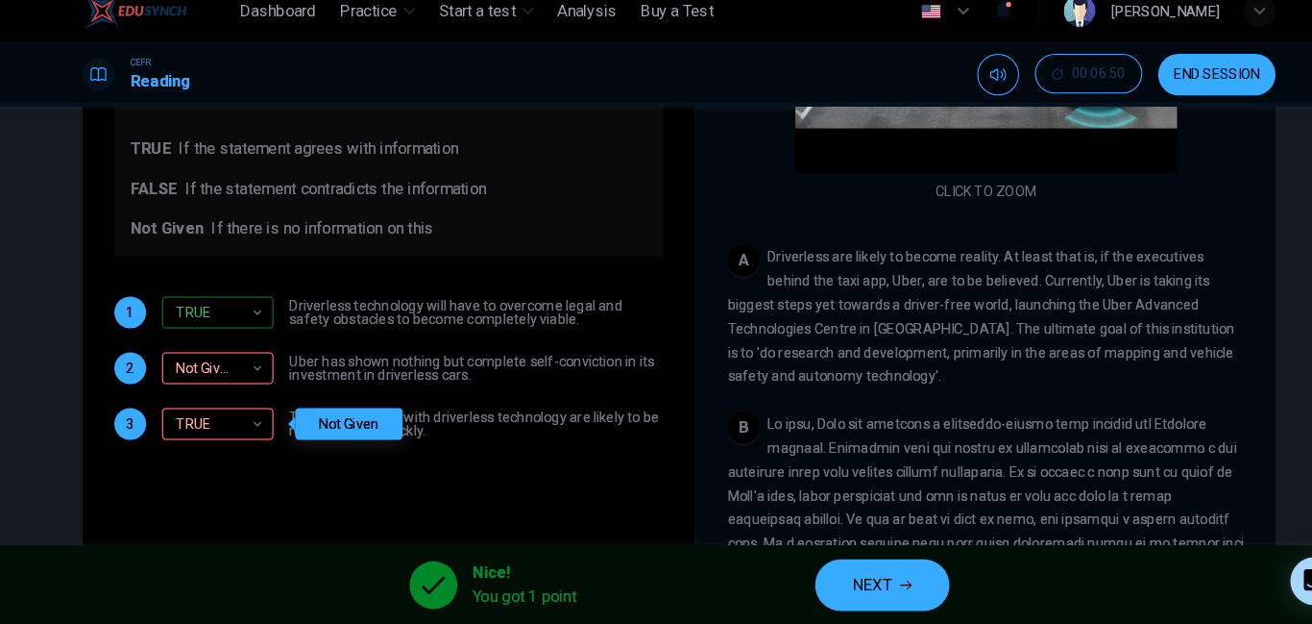
click at [193, 462] on div "Question 7 Do the following statements agree with the information given in the …" at bounding box center [375, 202] width 561 height 523
click at [861, 592] on span "NEXT" at bounding box center [842, 585] width 37 height 27
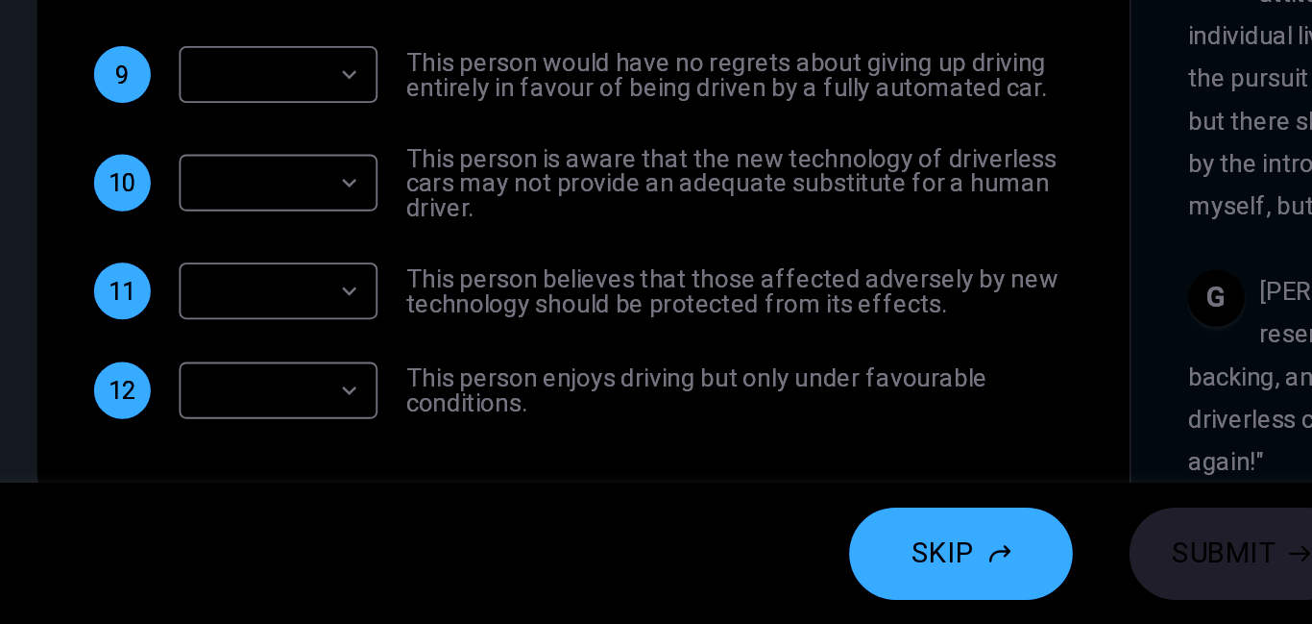
scroll to position [280, 0]
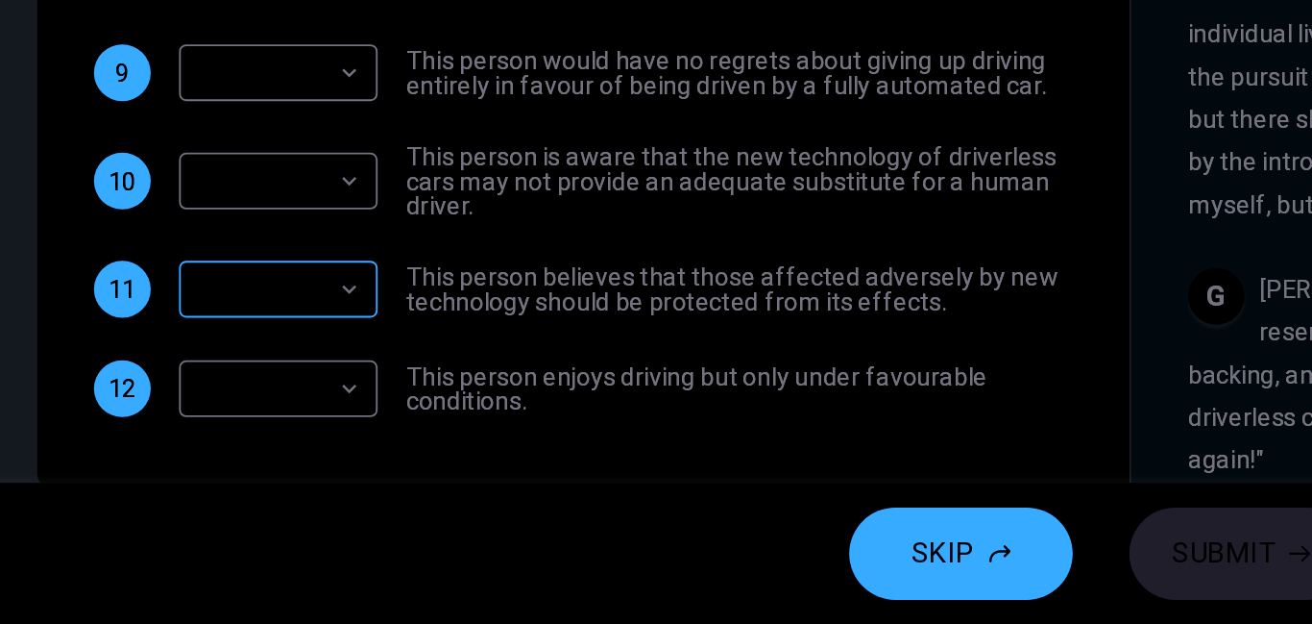
click at [218, 445] on body "This site uses cookies, as explained in our Privacy Policy . If you agree to th…" at bounding box center [656, 312] width 1312 height 624
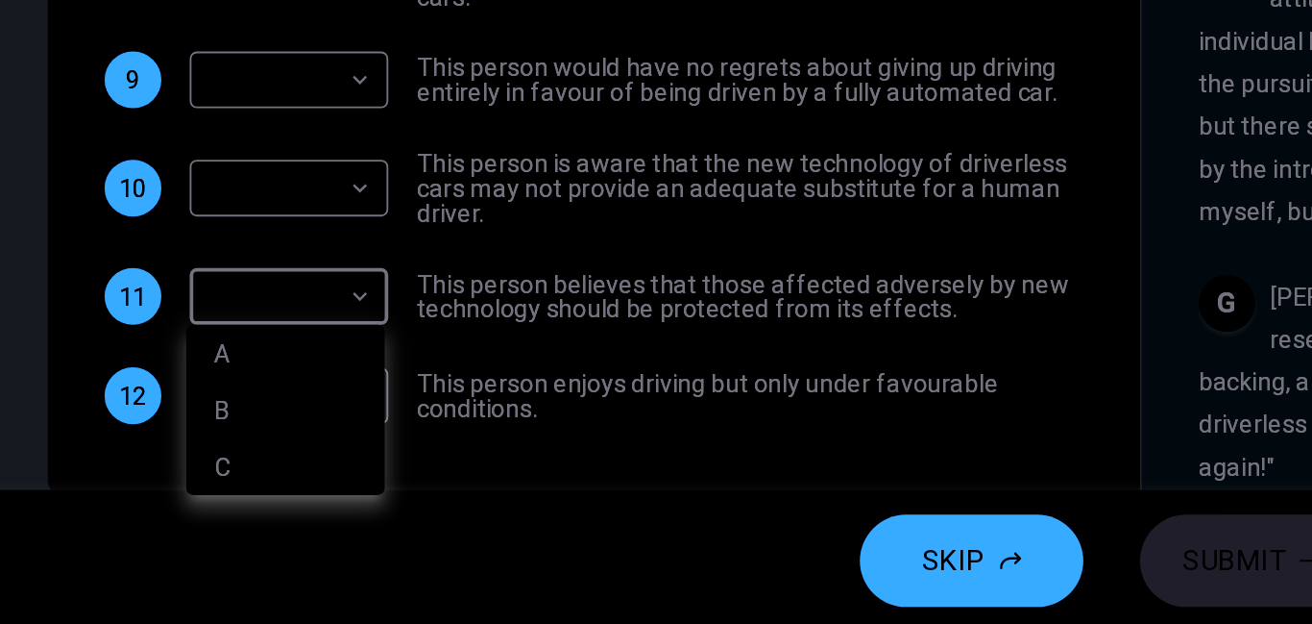
click at [176, 467] on li "A" at bounding box center [209, 472] width 108 height 31
type input "*"
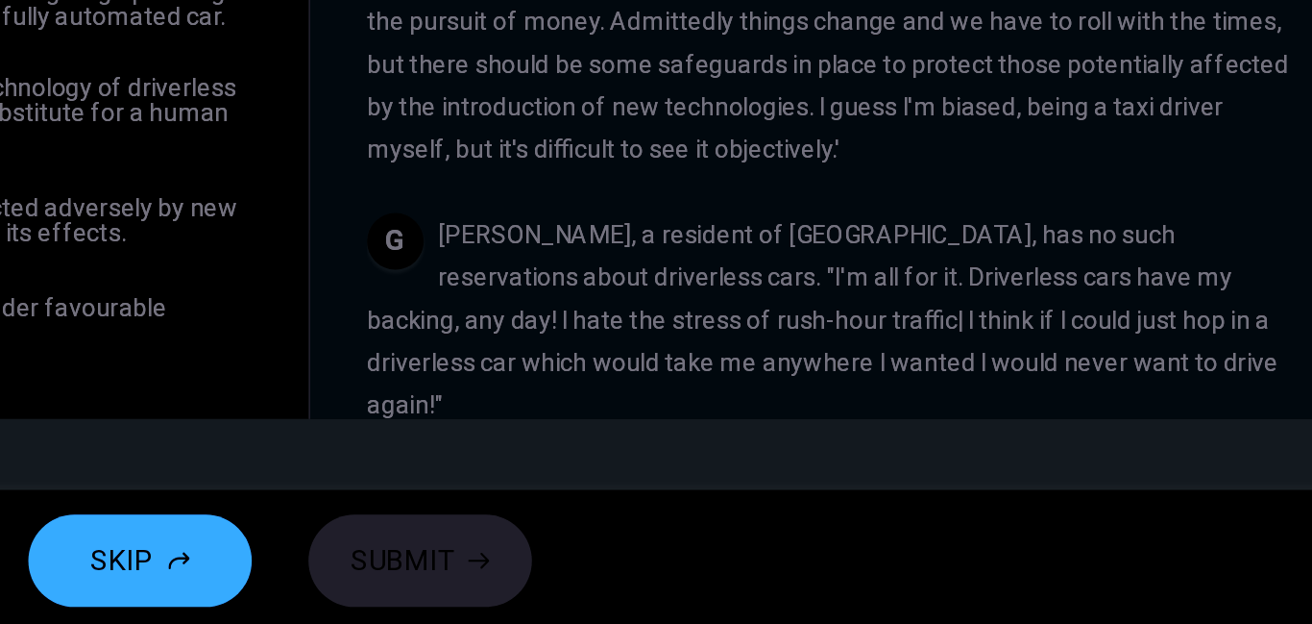
scroll to position [1199, 0]
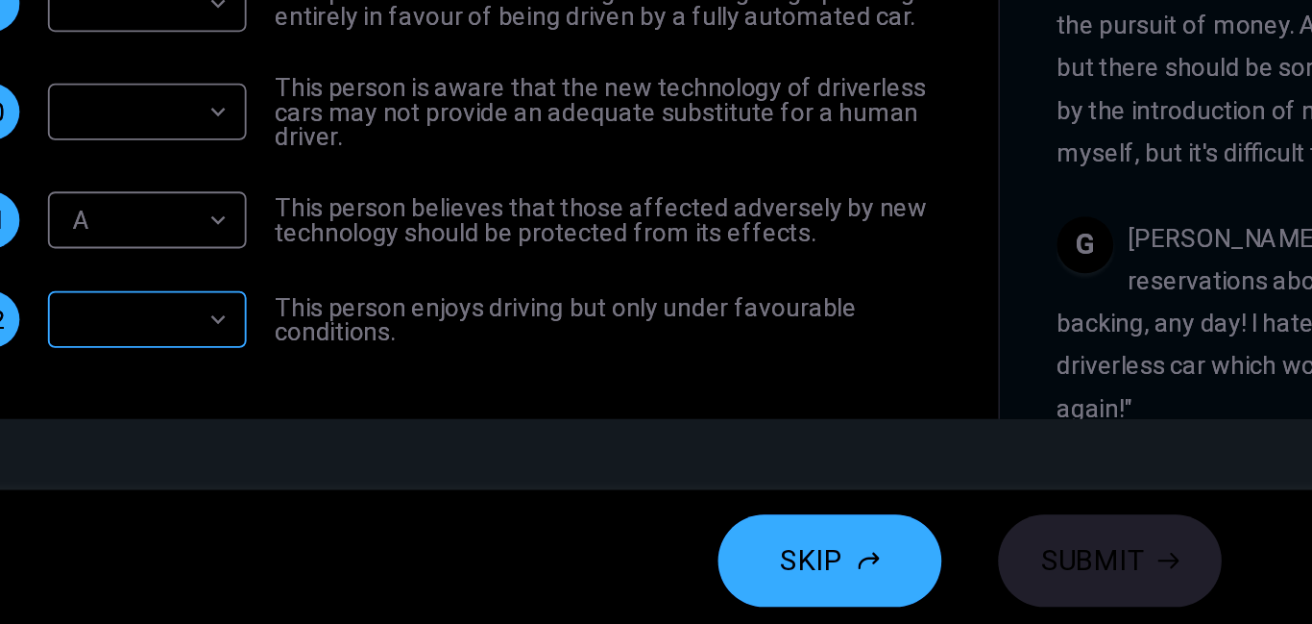
click at [189, 452] on body "This site uses cookies, as explained in our Privacy Policy . If you agree to th…" at bounding box center [656, 312] width 1312 height 624
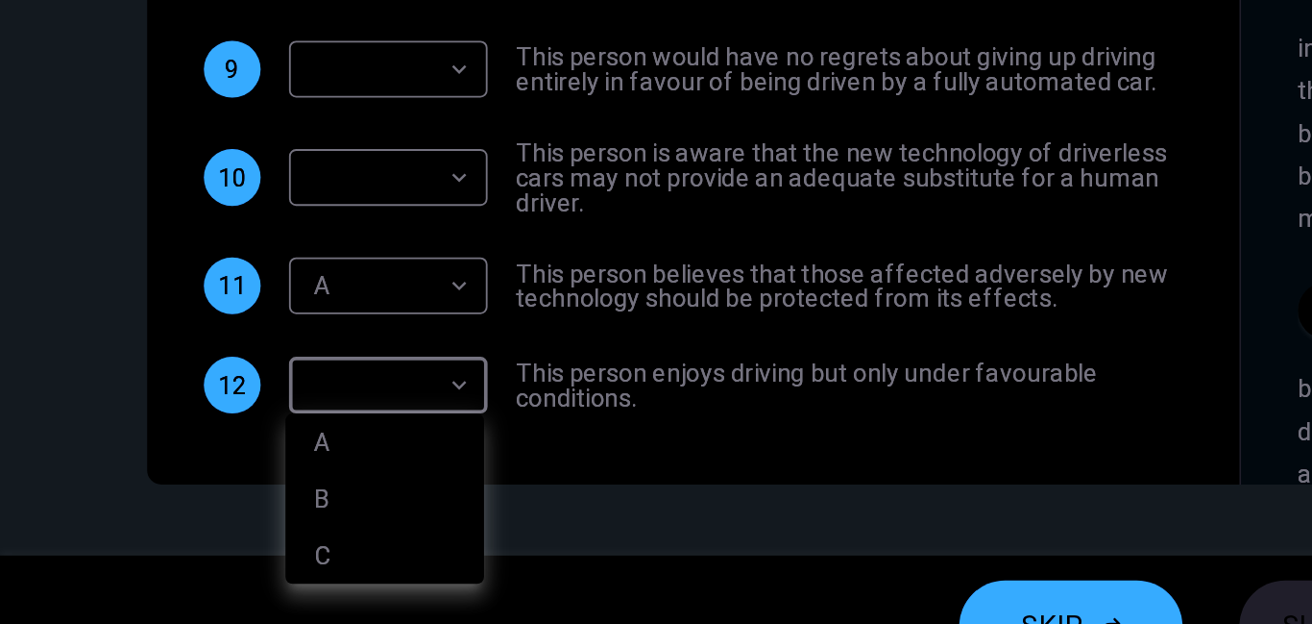
click at [170, 509] on li "B" at bounding box center [209, 516] width 108 height 31
type input "*"
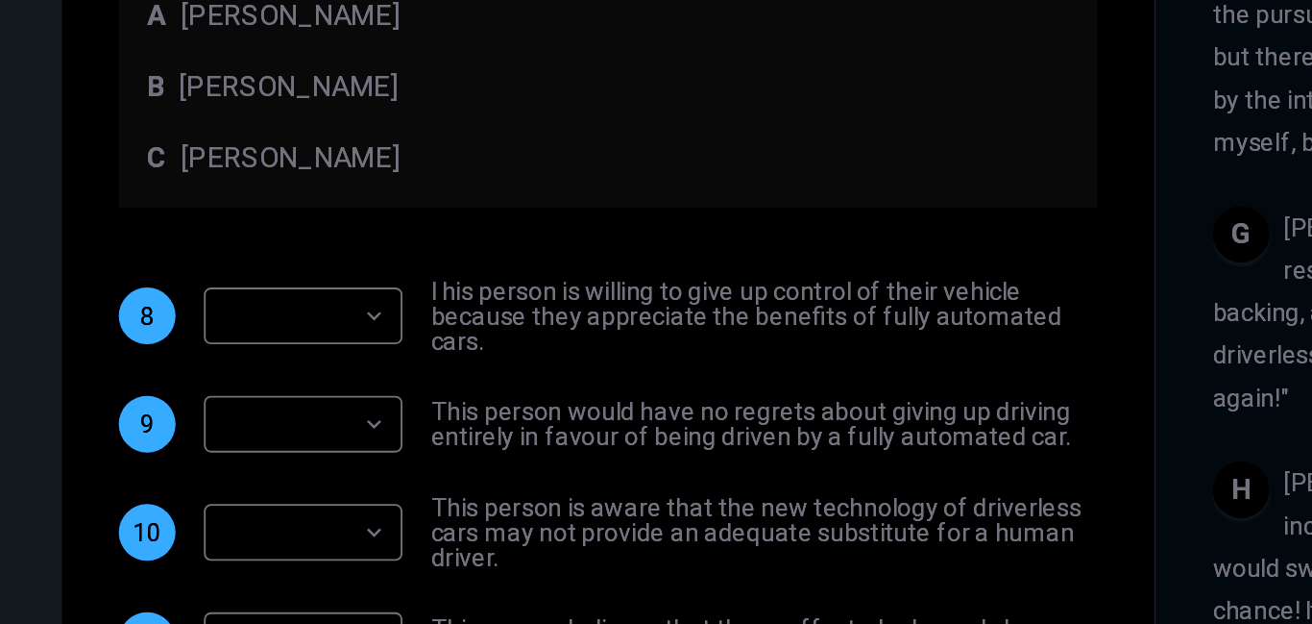
scroll to position [247, 0]
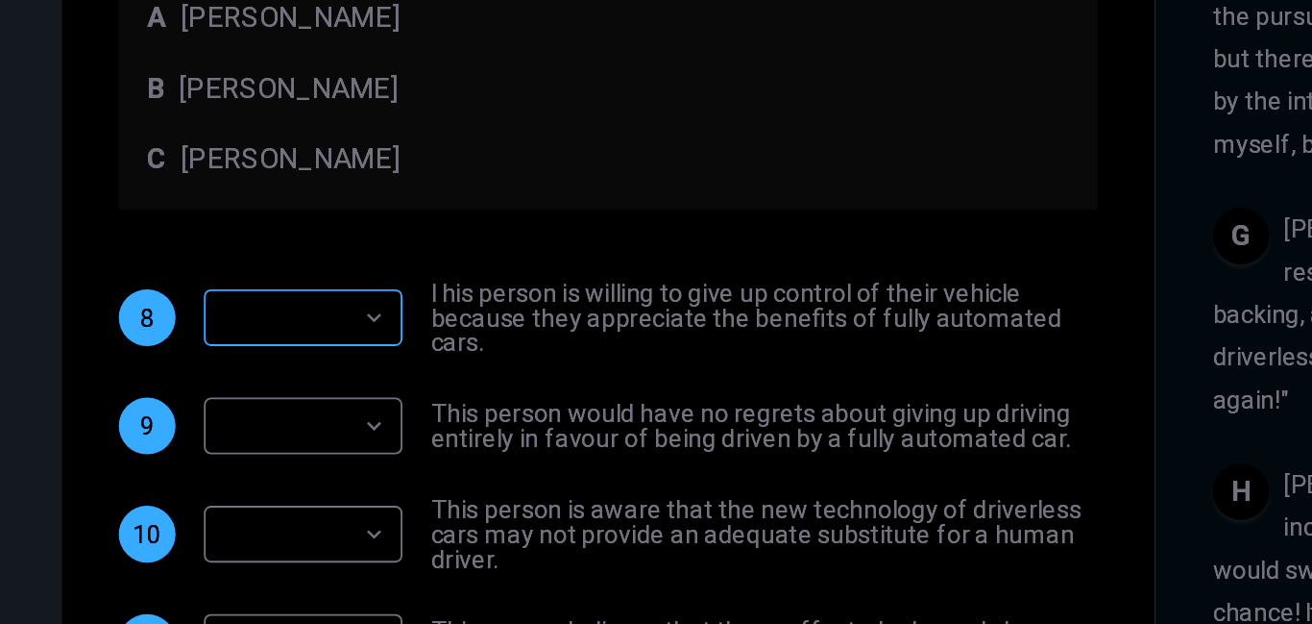
click at [174, 360] on body "This site uses cookies, as explained in our Privacy Policy . If you agree to th…" at bounding box center [656, 312] width 1312 height 624
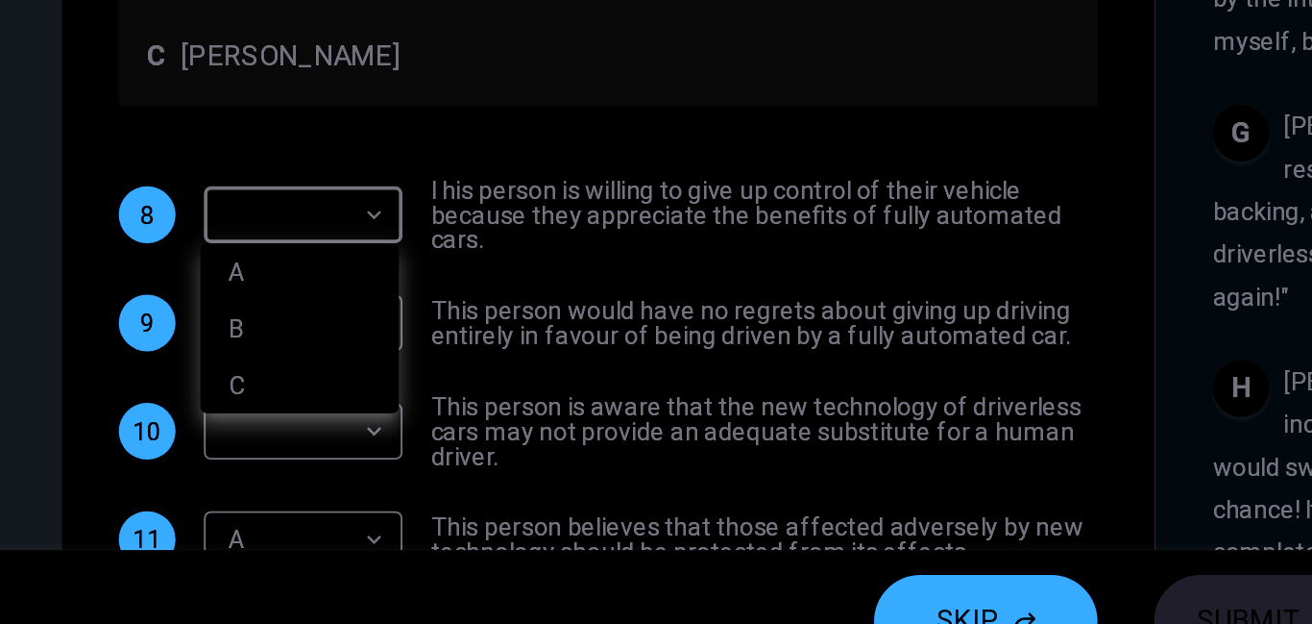
click at [175, 451] on li "C" at bounding box center [209, 457] width 108 height 31
type input "*"
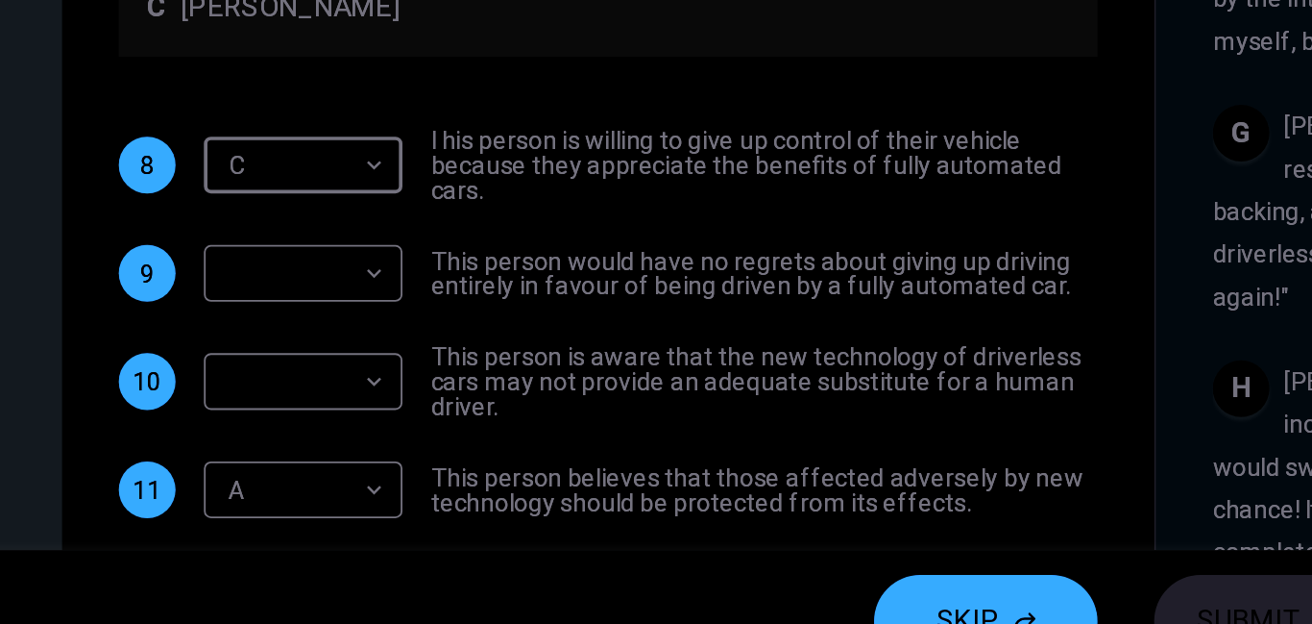
scroll to position [66, 0]
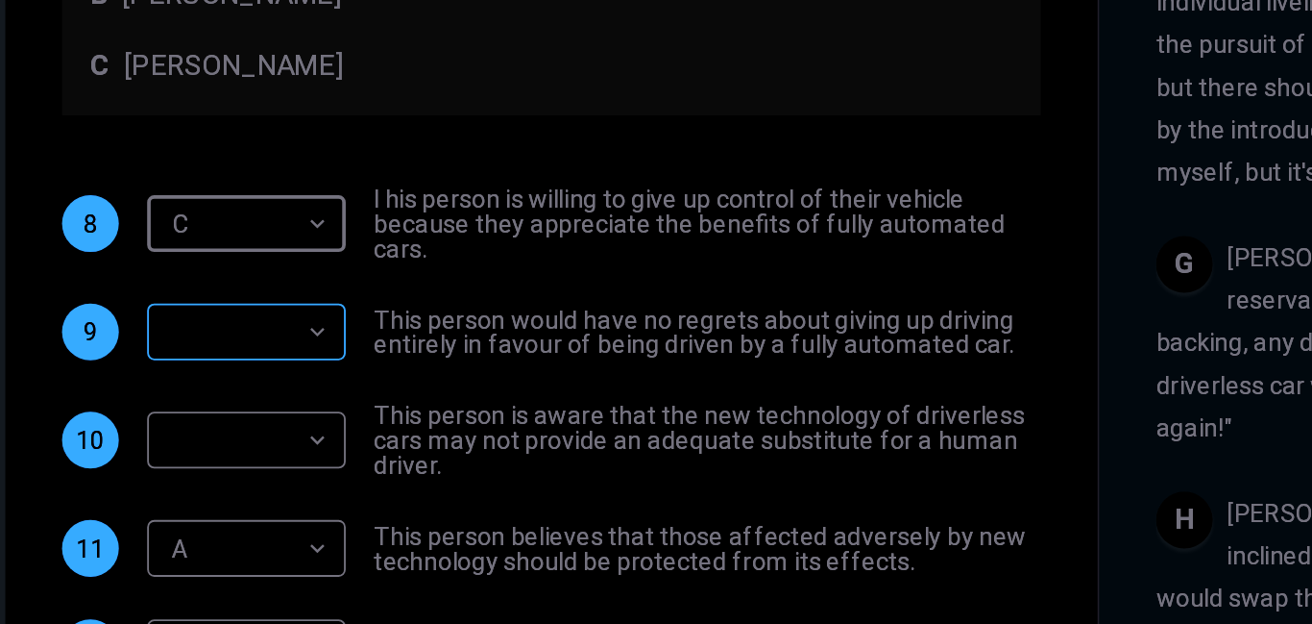
click at [179, 364] on body "This site uses cookies, as explained in our Privacy Policy . If you agree to th…" at bounding box center [656, 312] width 1312 height 624
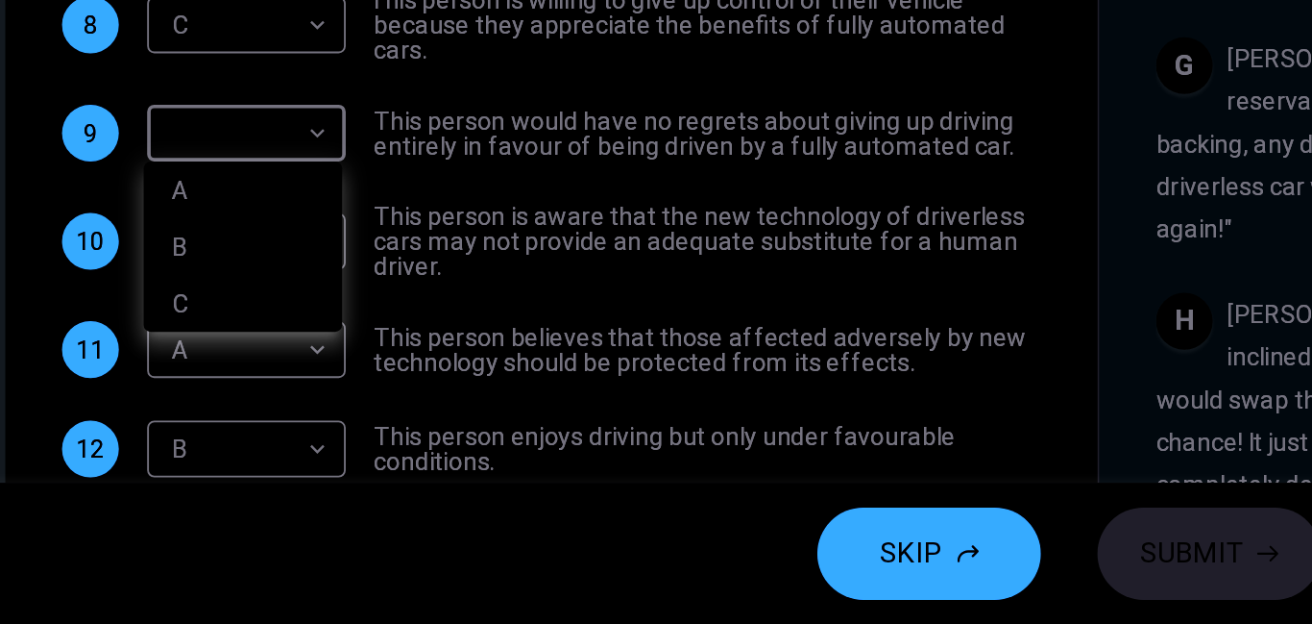
click at [143, 479] on div at bounding box center [656, 312] width 1312 height 624
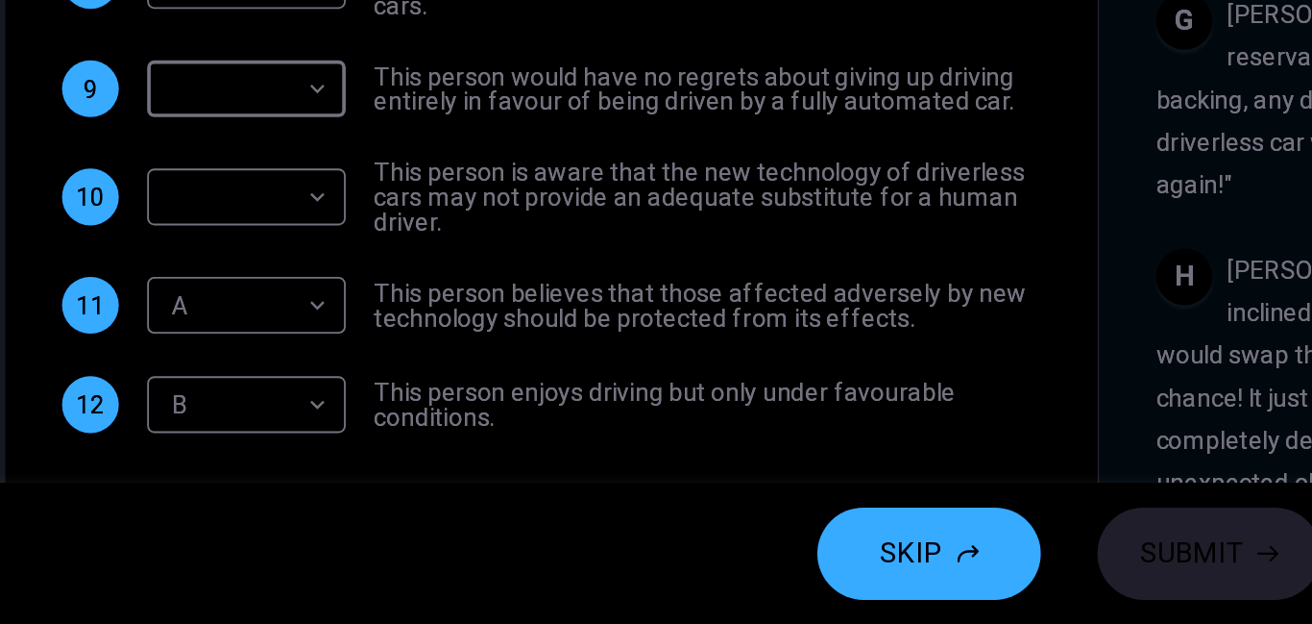
scroll to position [272, 0]
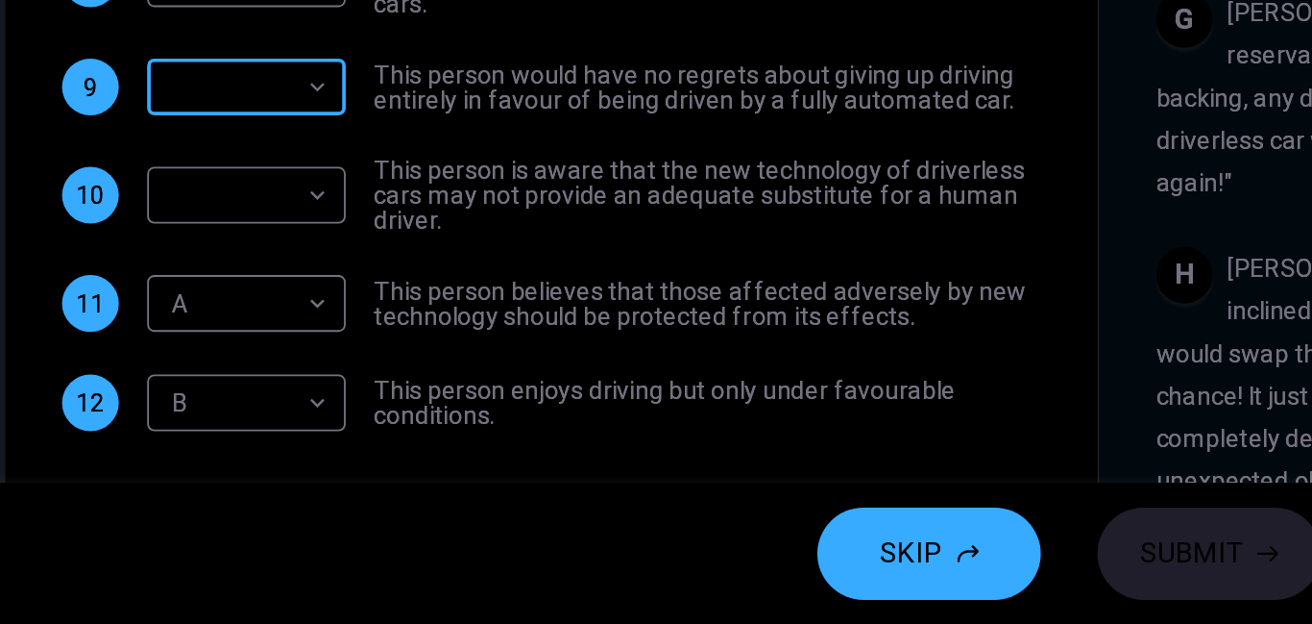
click at [188, 329] on body "This site uses cookies, as explained in our Privacy Policy . If you agree to th…" at bounding box center [656, 312] width 1312 height 624
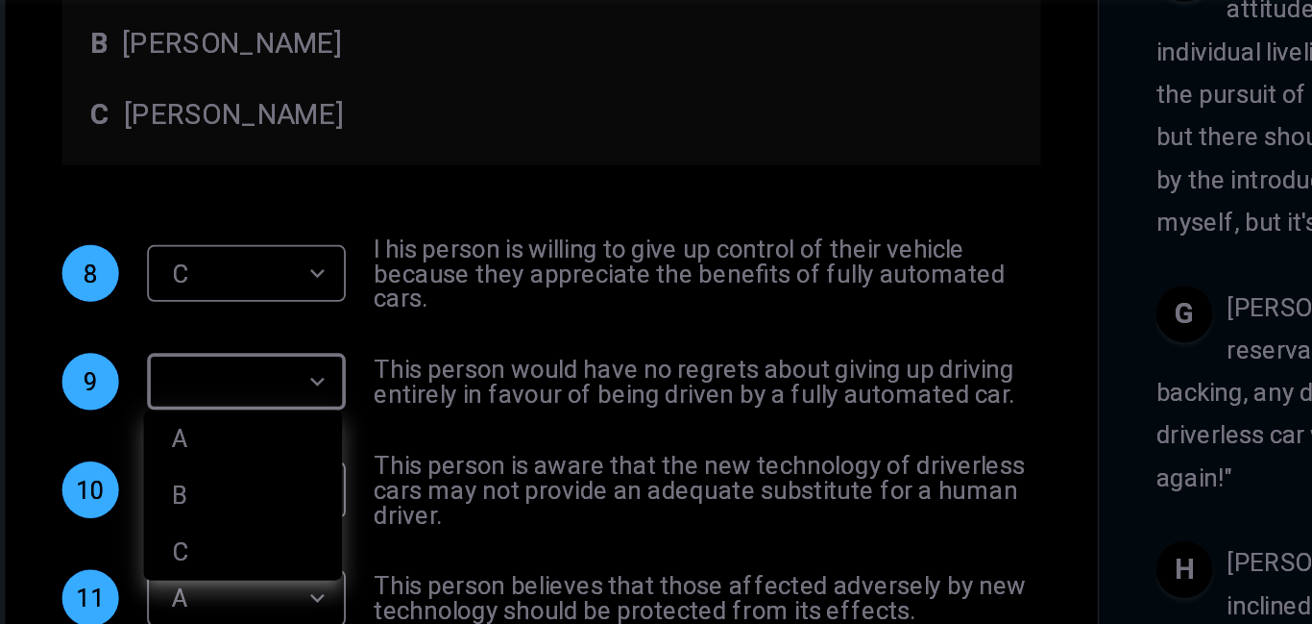
click at [171, 420] on li "C" at bounding box center [209, 424] width 108 height 31
type input "*"
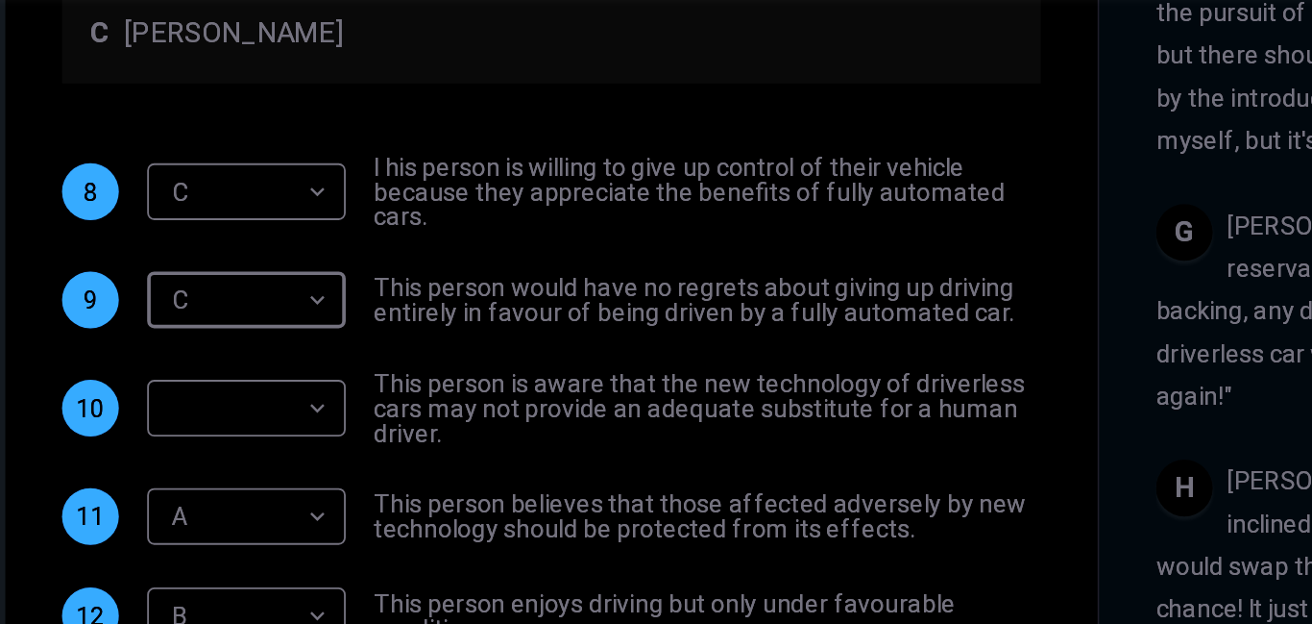
scroll to position [321, 0]
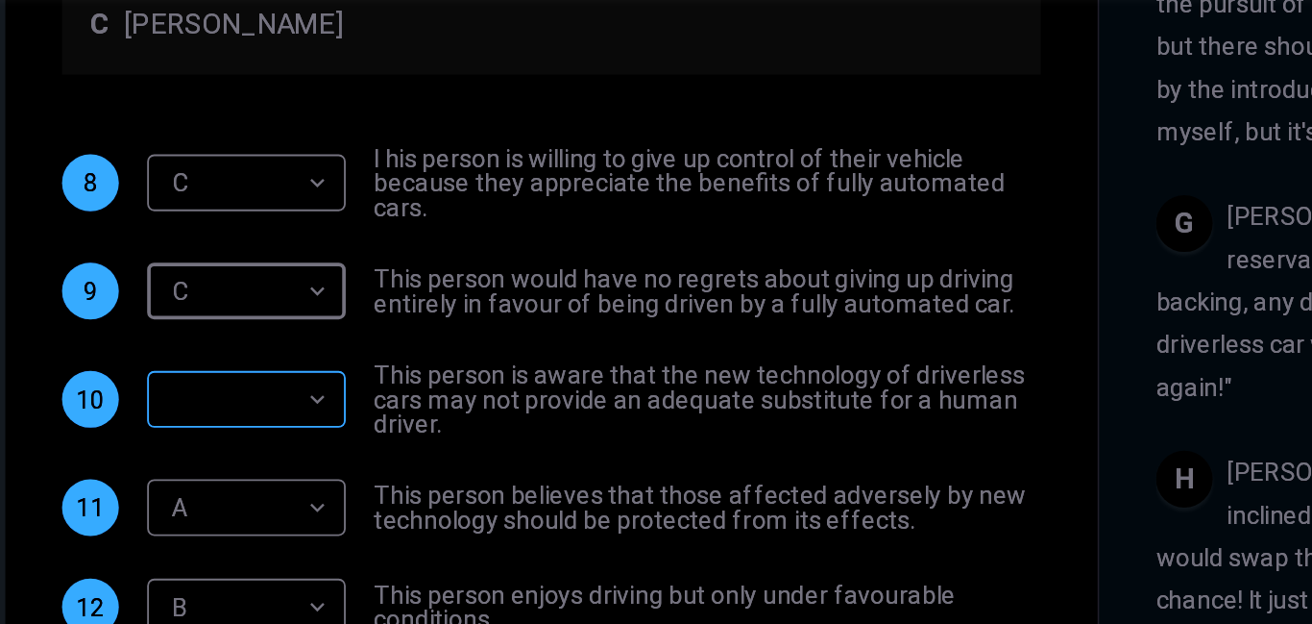
click at [186, 335] on body "This site uses cookies, as explained in our Privacy Policy . If you agree to th…" at bounding box center [656, 312] width 1312 height 624
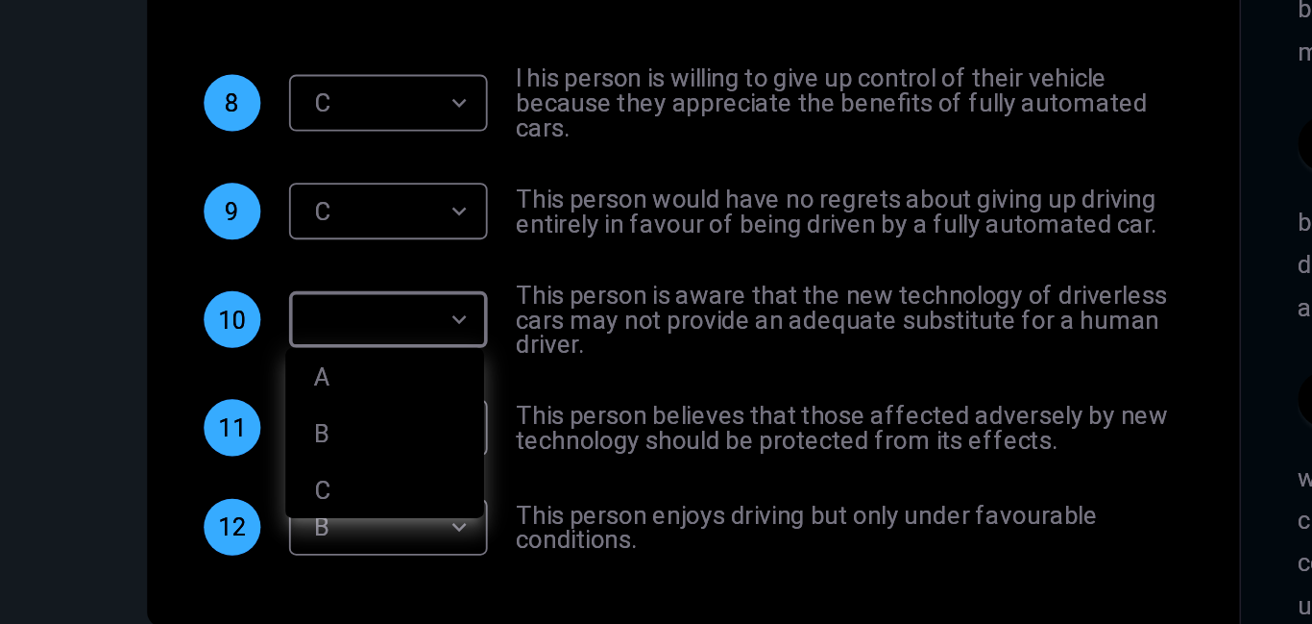
click at [173, 434] on li "C" at bounding box center [209, 434] width 108 height 31
type input "*"
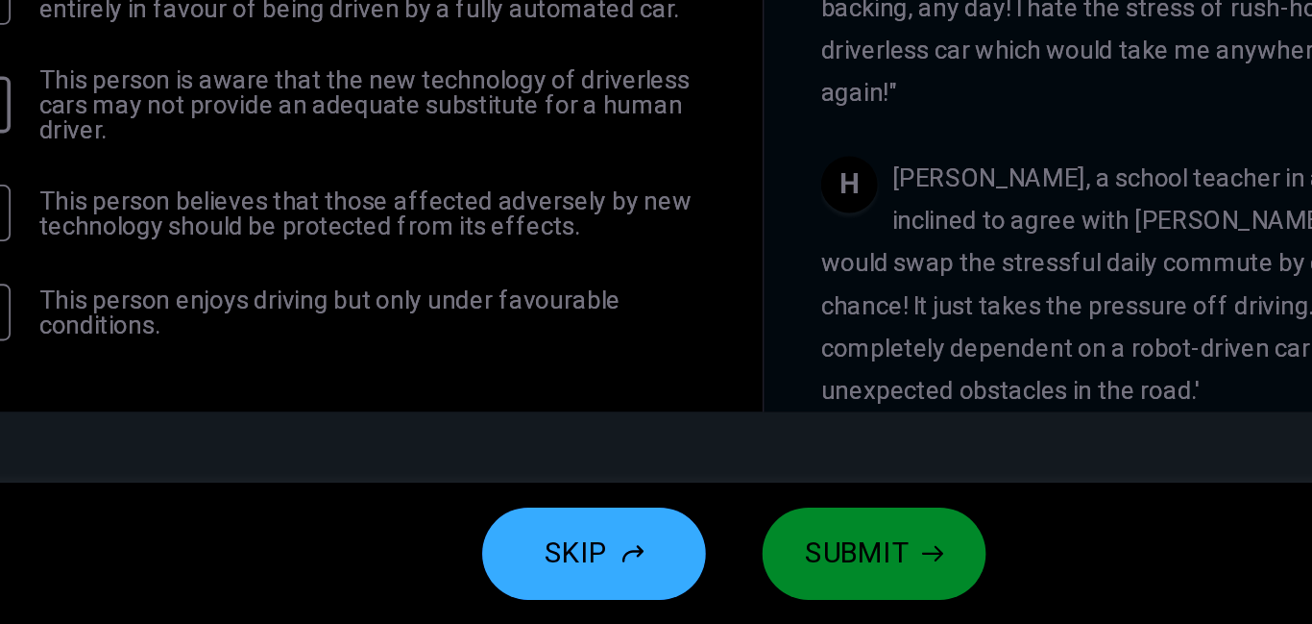
click at [759, 588] on icon "button" at bounding box center [764, 585] width 12 height 12
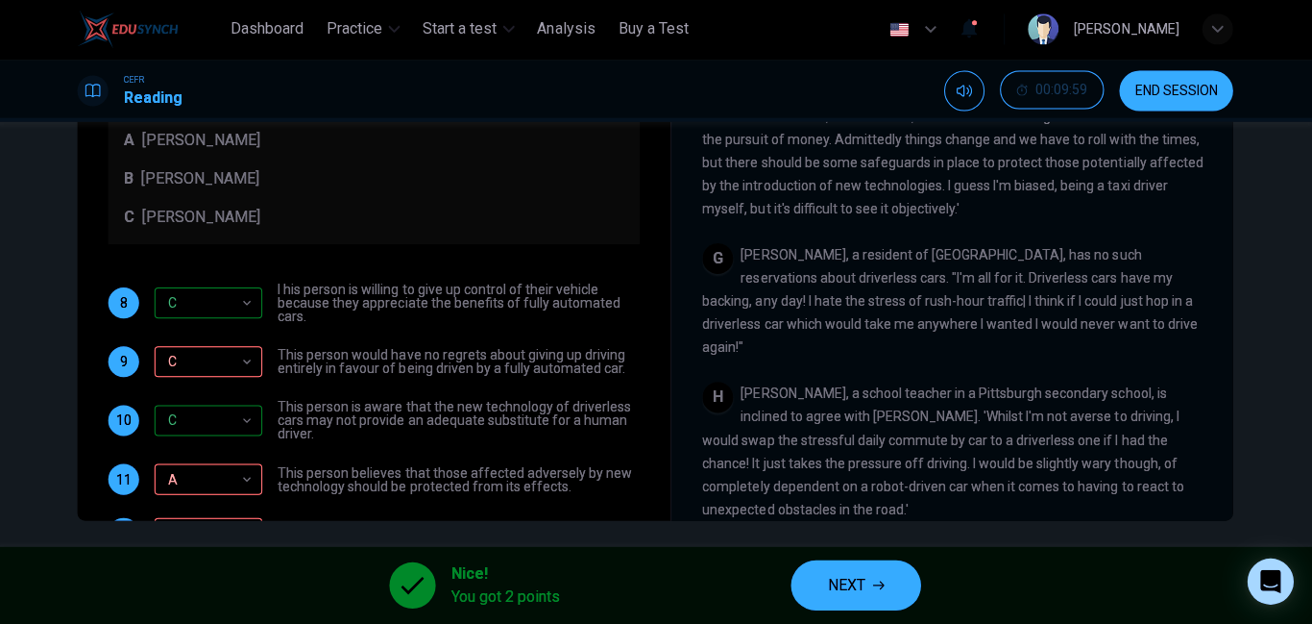
scroll to position [8, 0]
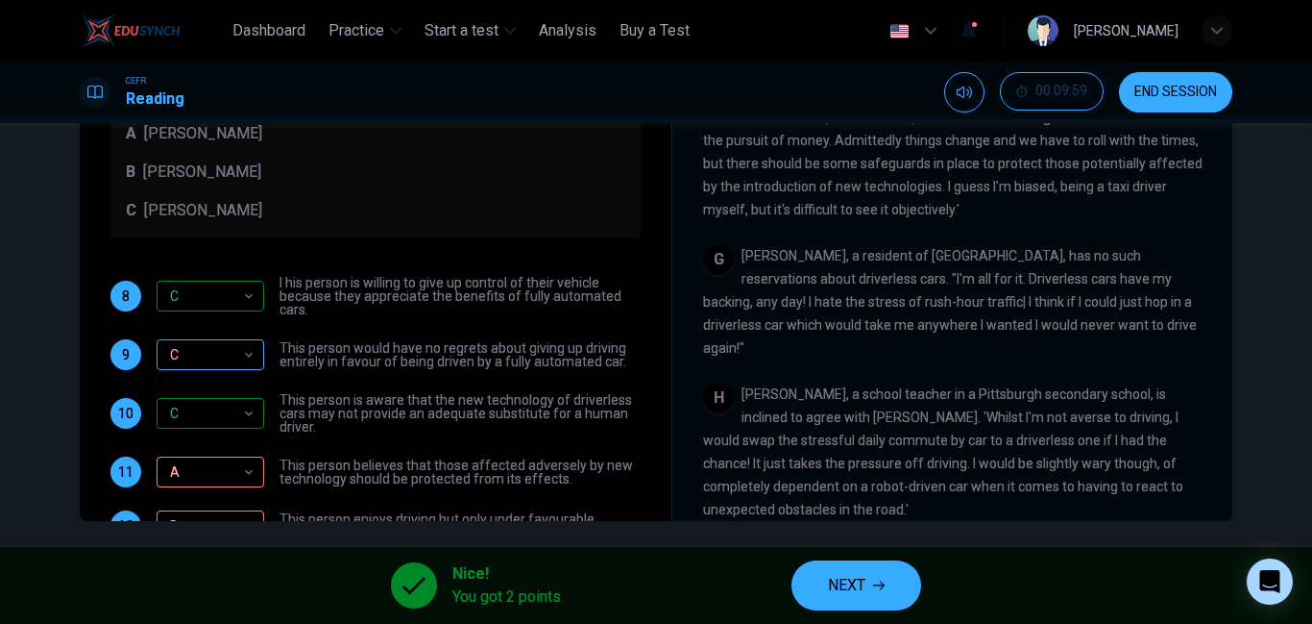
click at [171, 355] on div "C" at bounding box center [207, 355] width 101 height 55
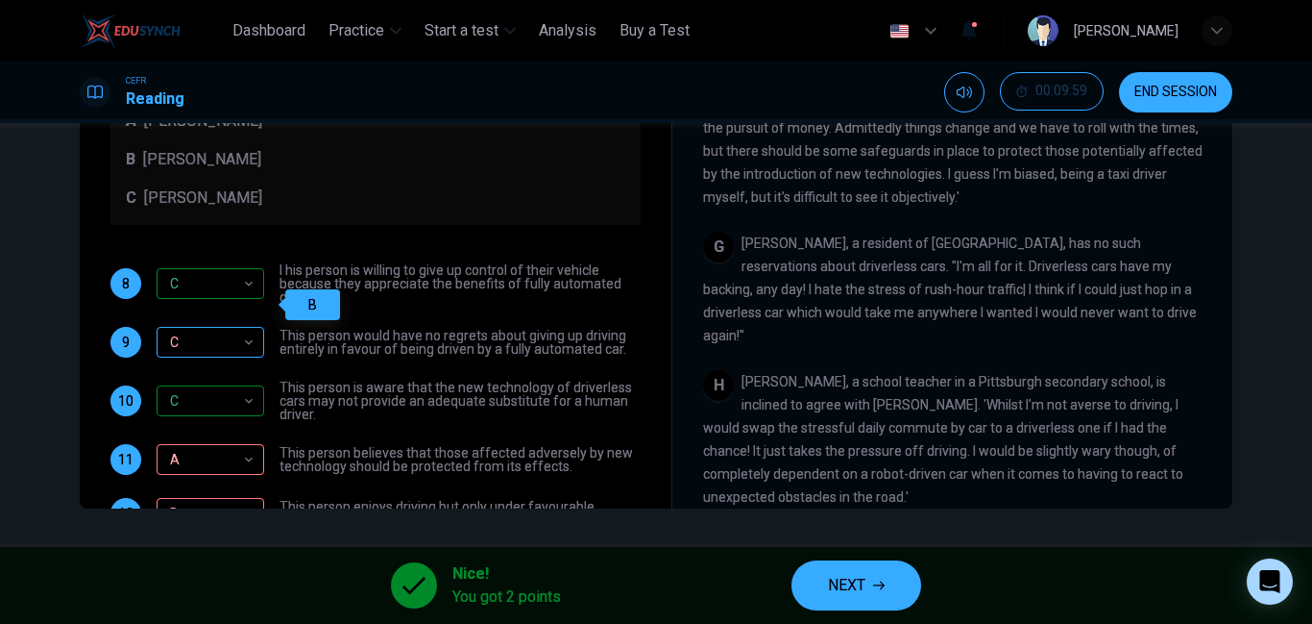
scroll to position [66, 0]
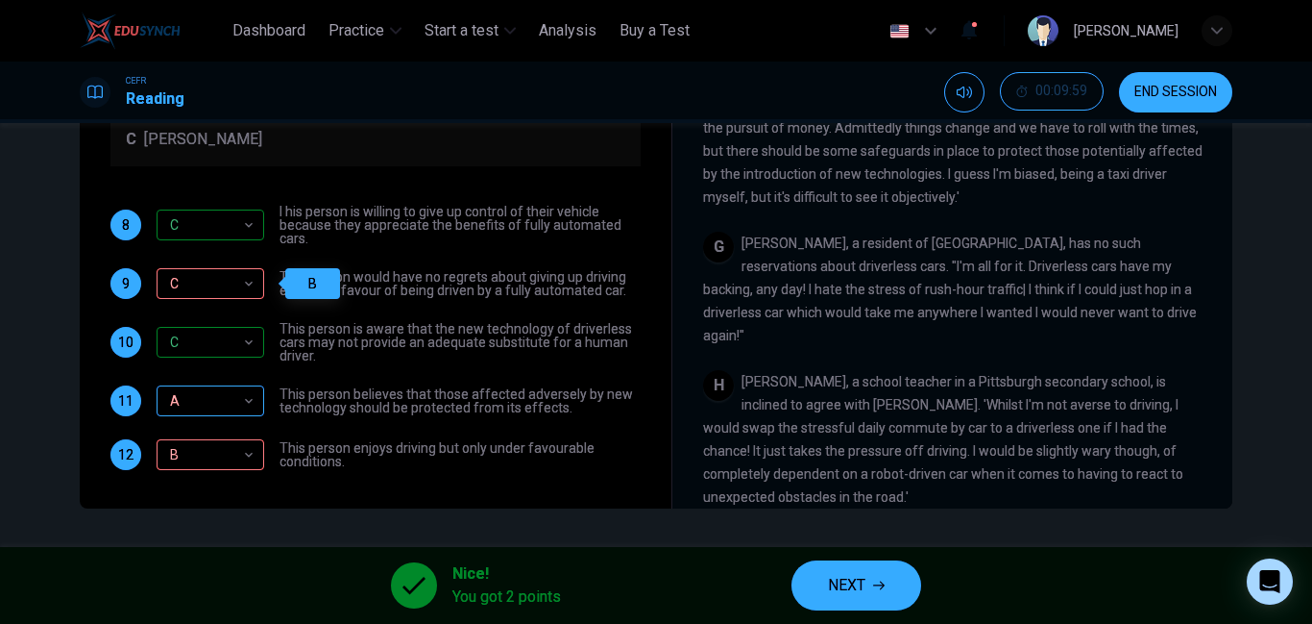
click at [172, 405] on div "A" at bounding box center [207, 401] width 101 height 55
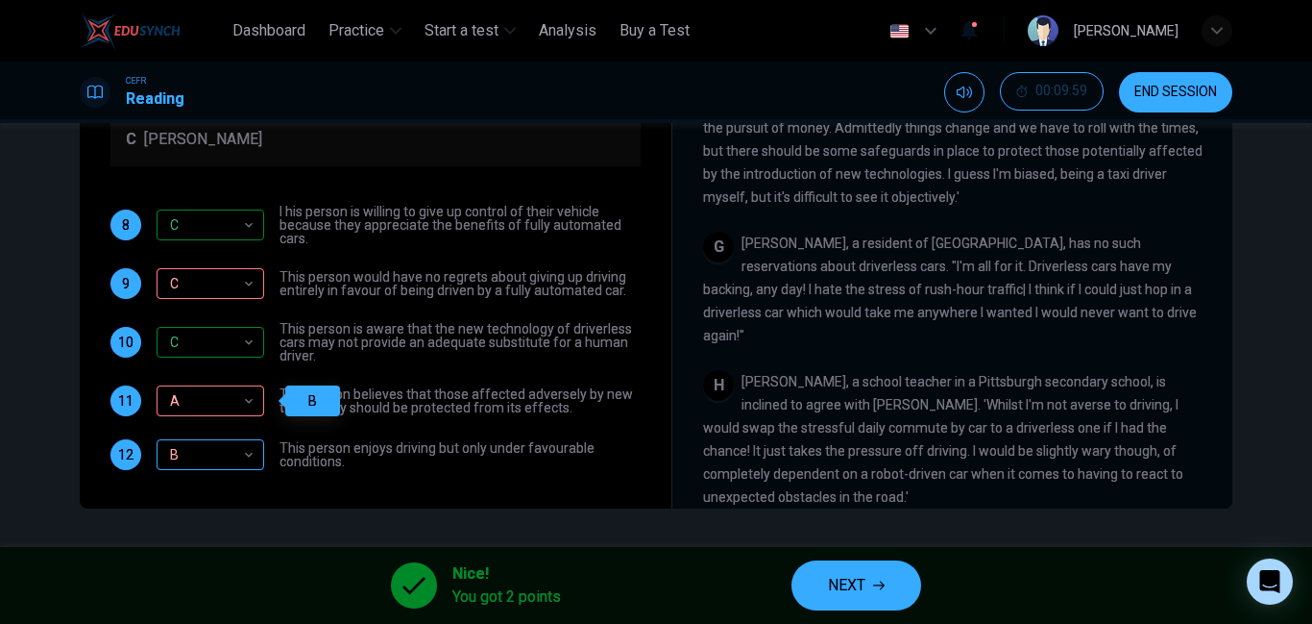
click at [172, 456] on div "B" at bounding box center [207, 455] width 101 height 55
click at [880, 579] on icon "button" at bounding box center [879, 585] width 12 height 12
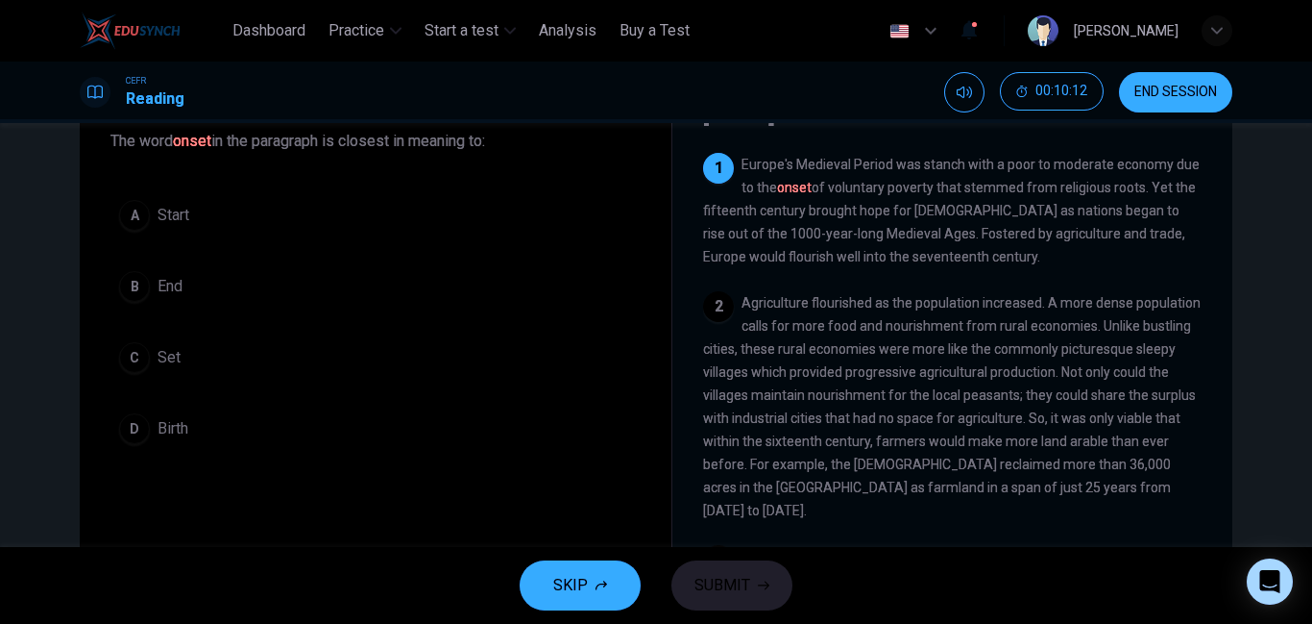
scroll to position [122, 0]
click at [159, 432] on span "Birth" at bounding box center [173, 430] width 31 height 23
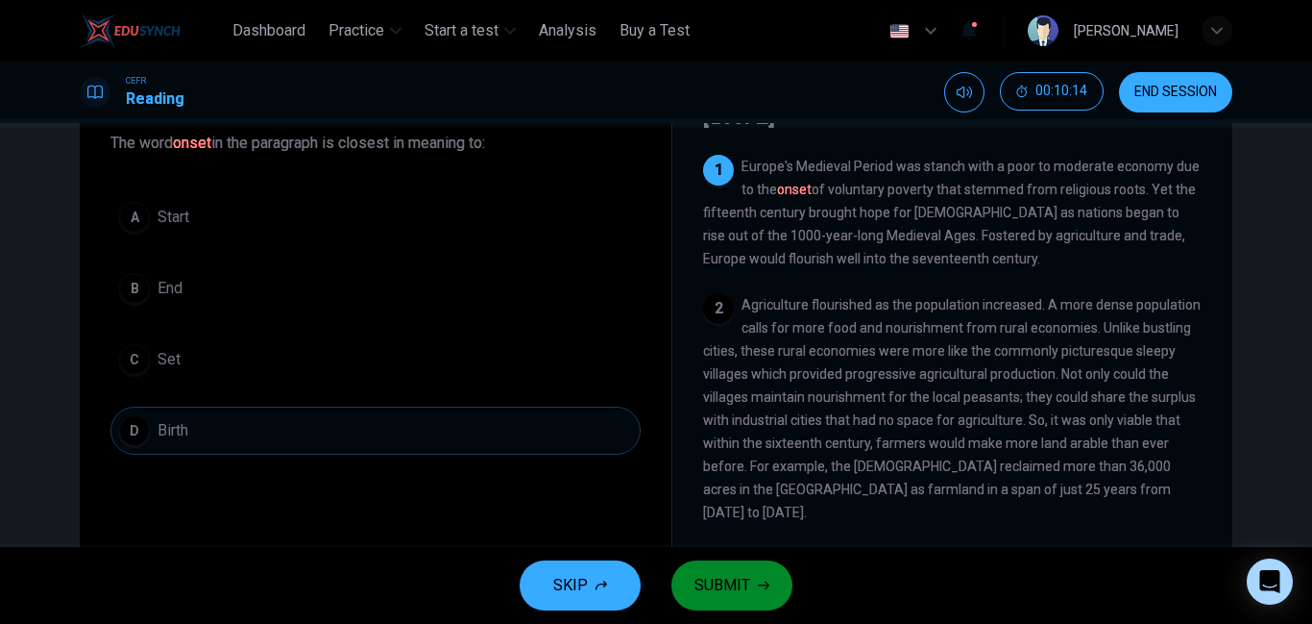
click at [737, 590] on span "SUBMIT" at bounding box center [723, 585] width 56 height 27
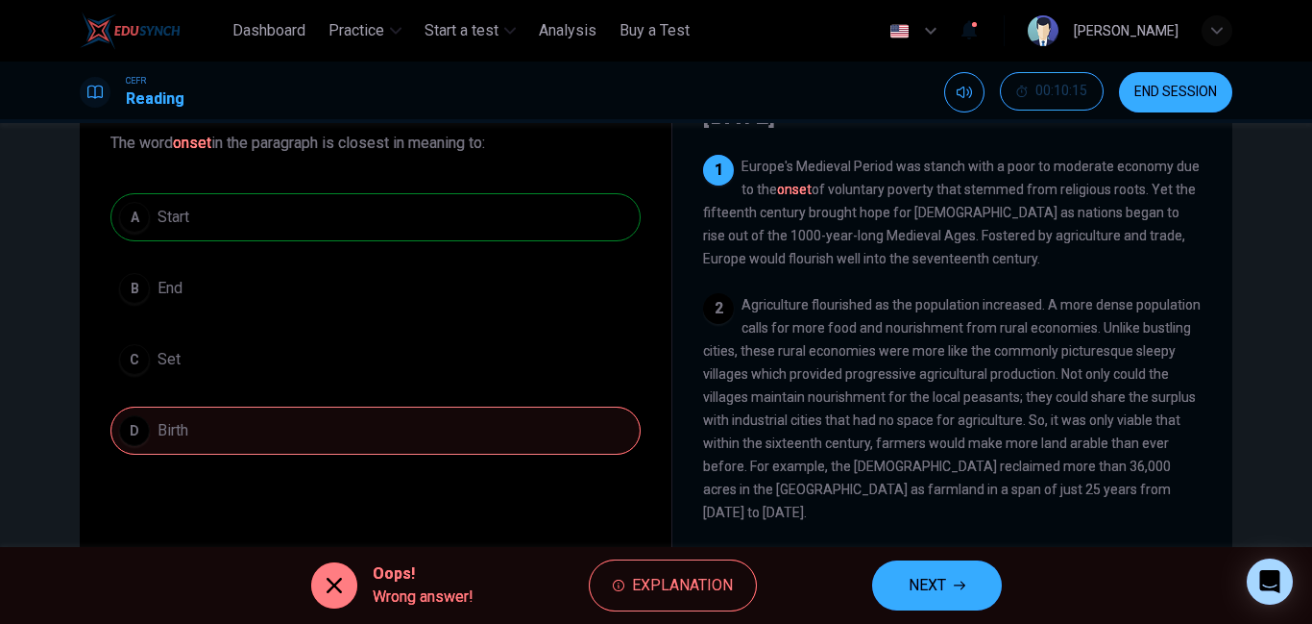
click at [943, 584] on span "NEXT" at bounding box center [927, 585] width 37 height 27
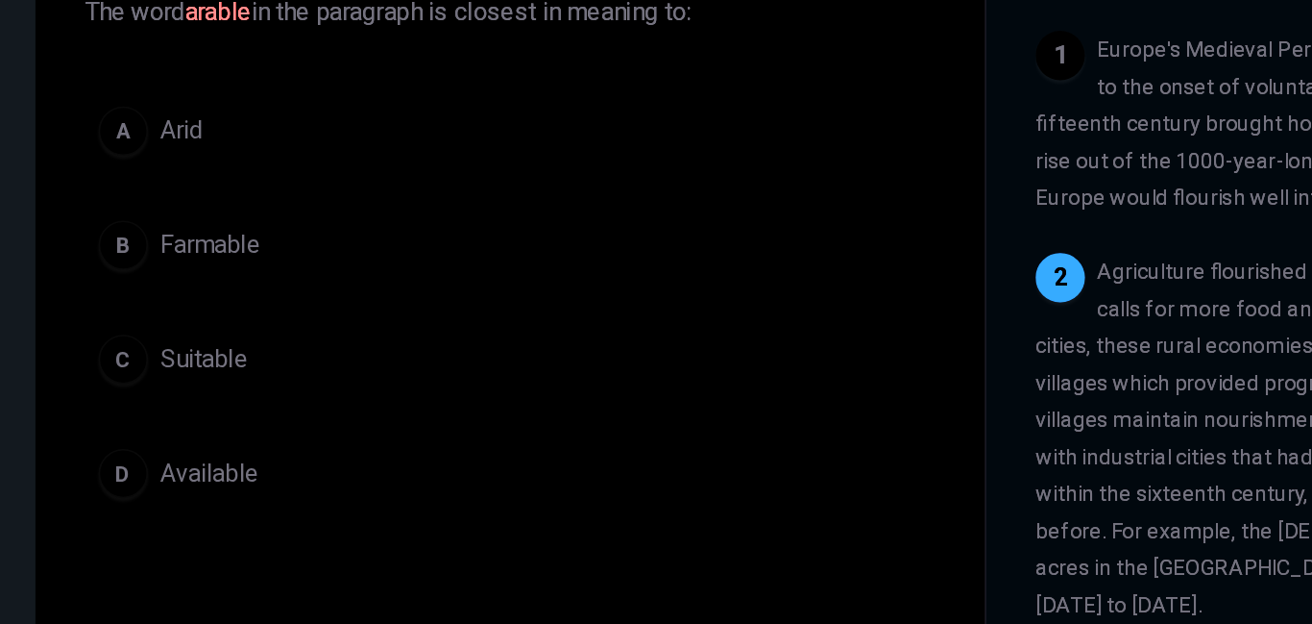
click at [145, 286] on div "B" at bounding box center [134, 288] width 31 height 31
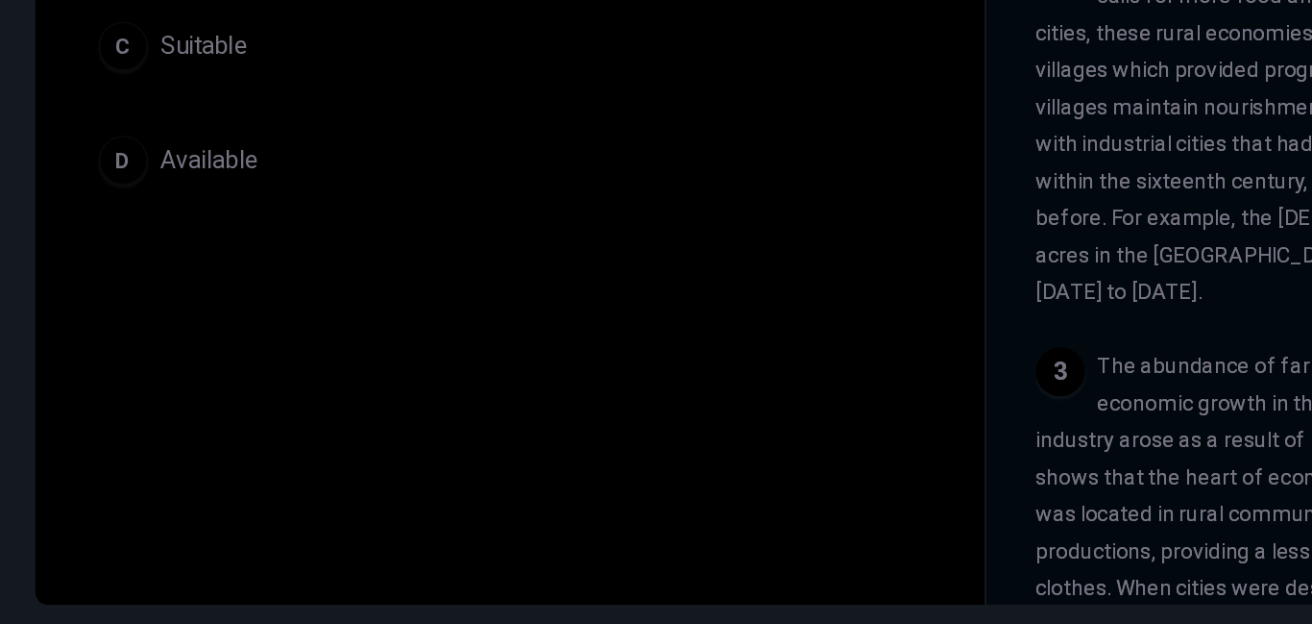
scroll to position [320, 0]
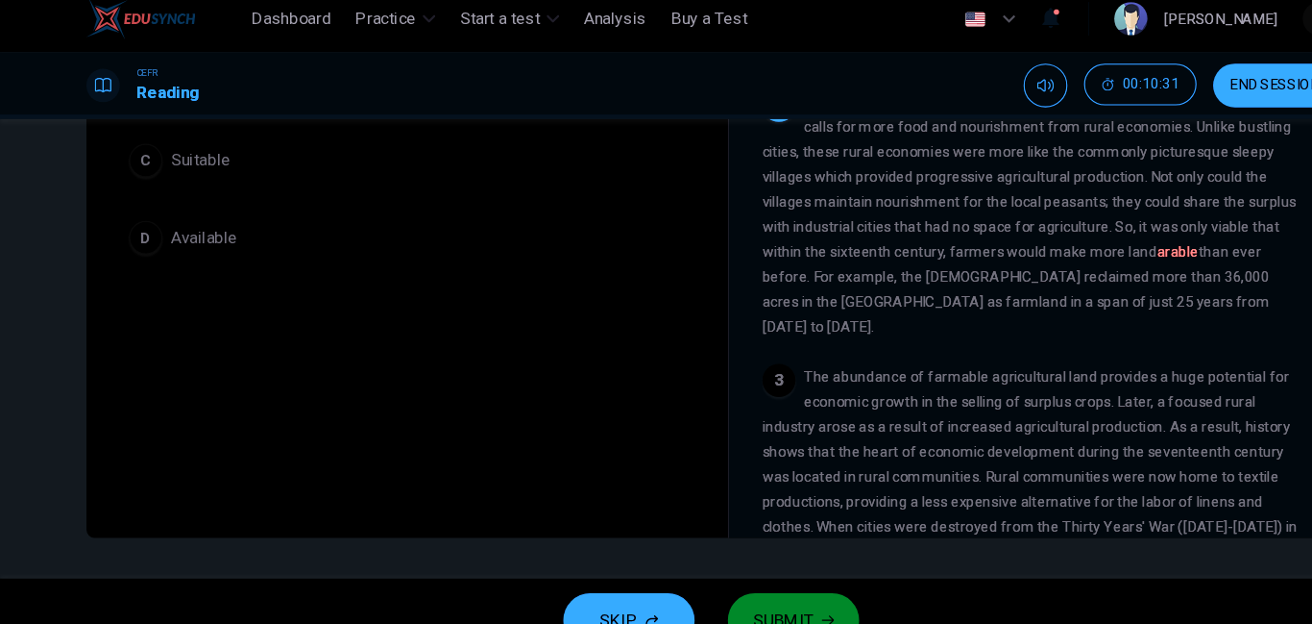
click at [710, 586] on span "SUBMIT" at bounding box center [723, 585] width 56 height 27
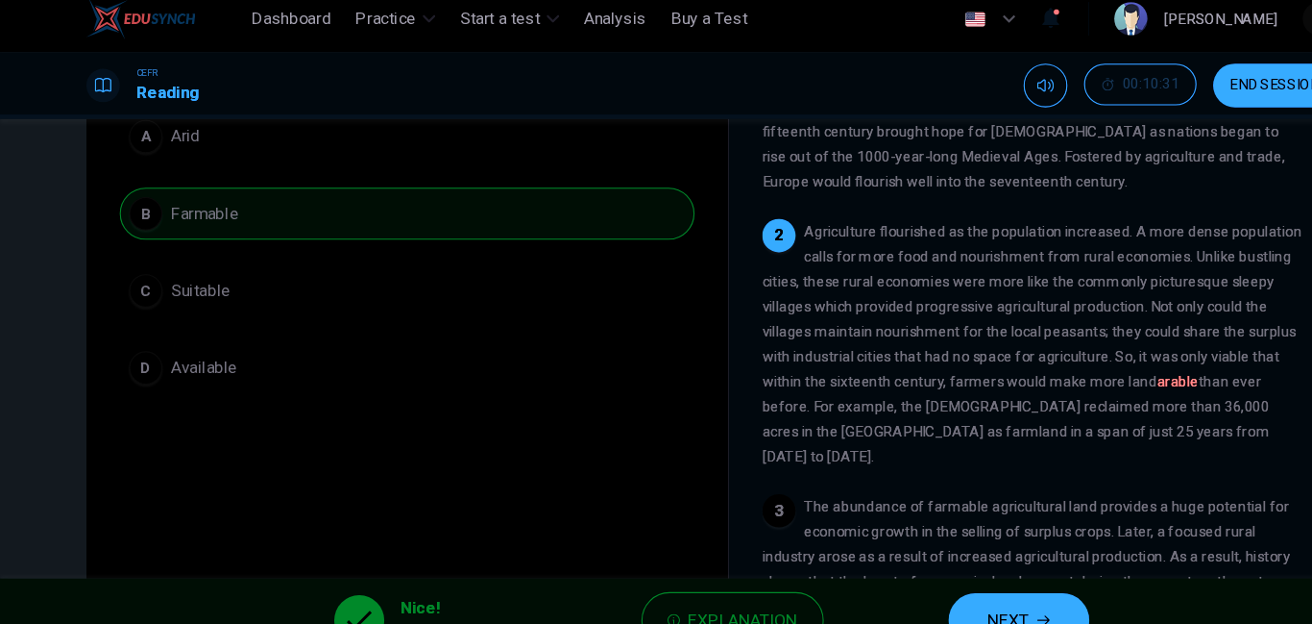
scroll to position [199, 0]
click at [914, 580] on span "NEXT" at bounding box center [930, 585] width 37 height 27
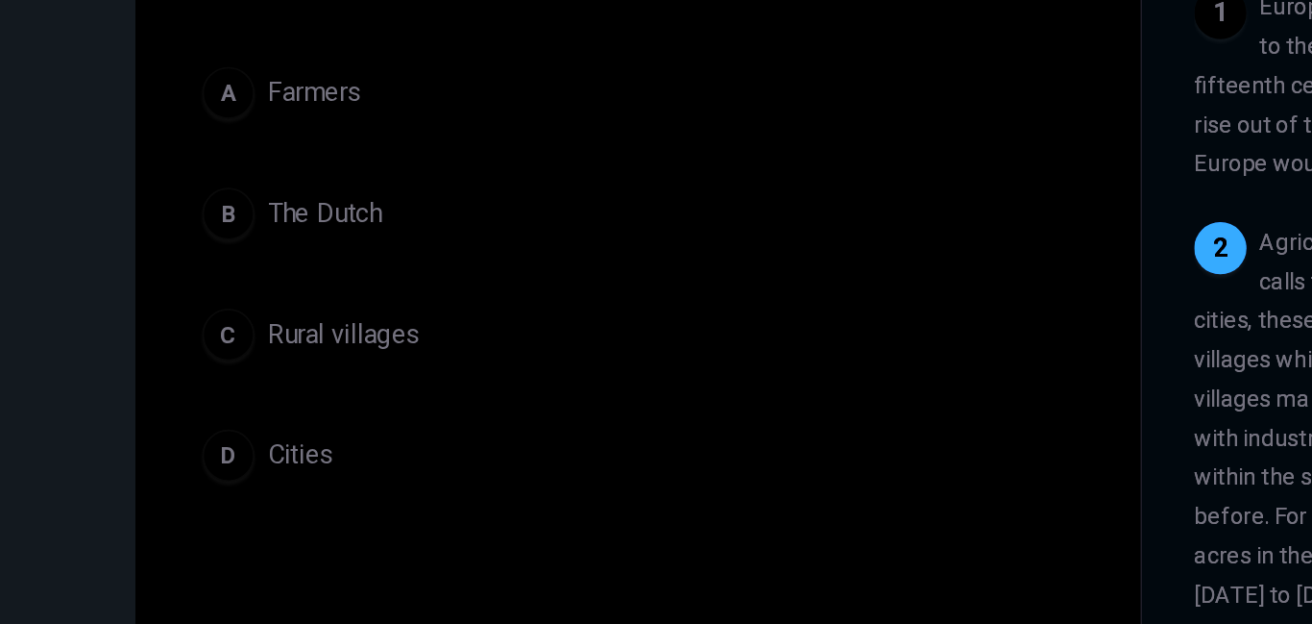
scroll to position [110, 0]
click at [136, 373] on div "C" at bounding box center [134, 371] width 31 height 31
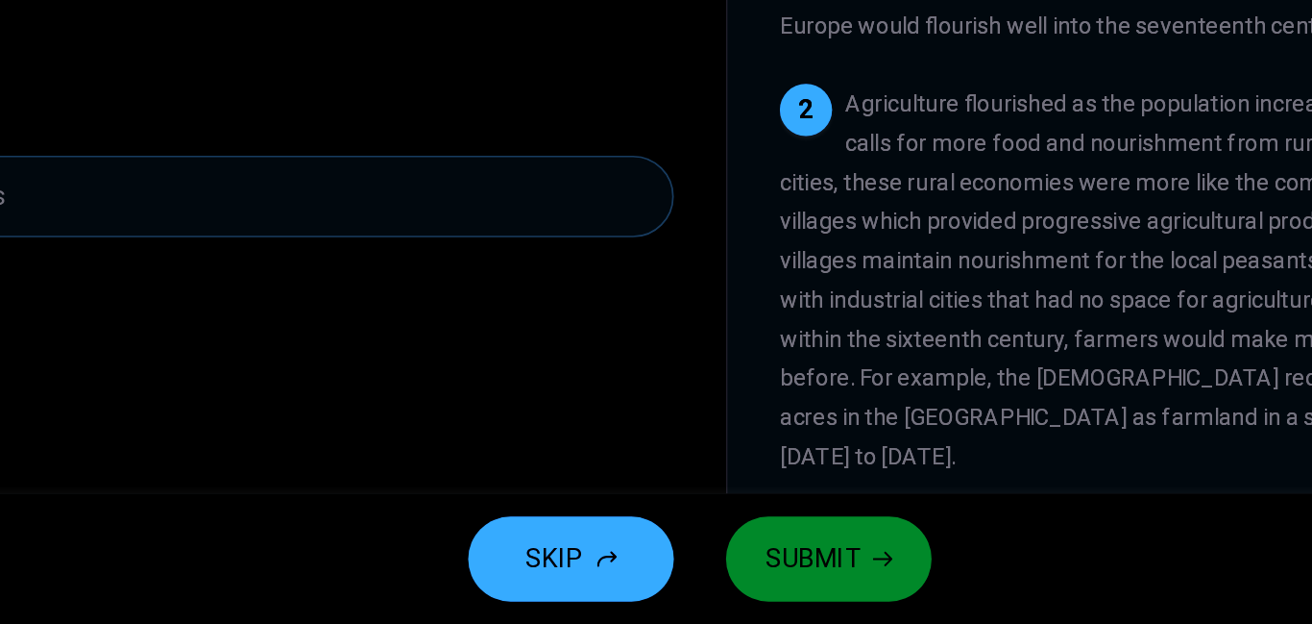
click at [732, 579] on span "SUBMIT" at bounding box center [723, 585] width 56 height 27
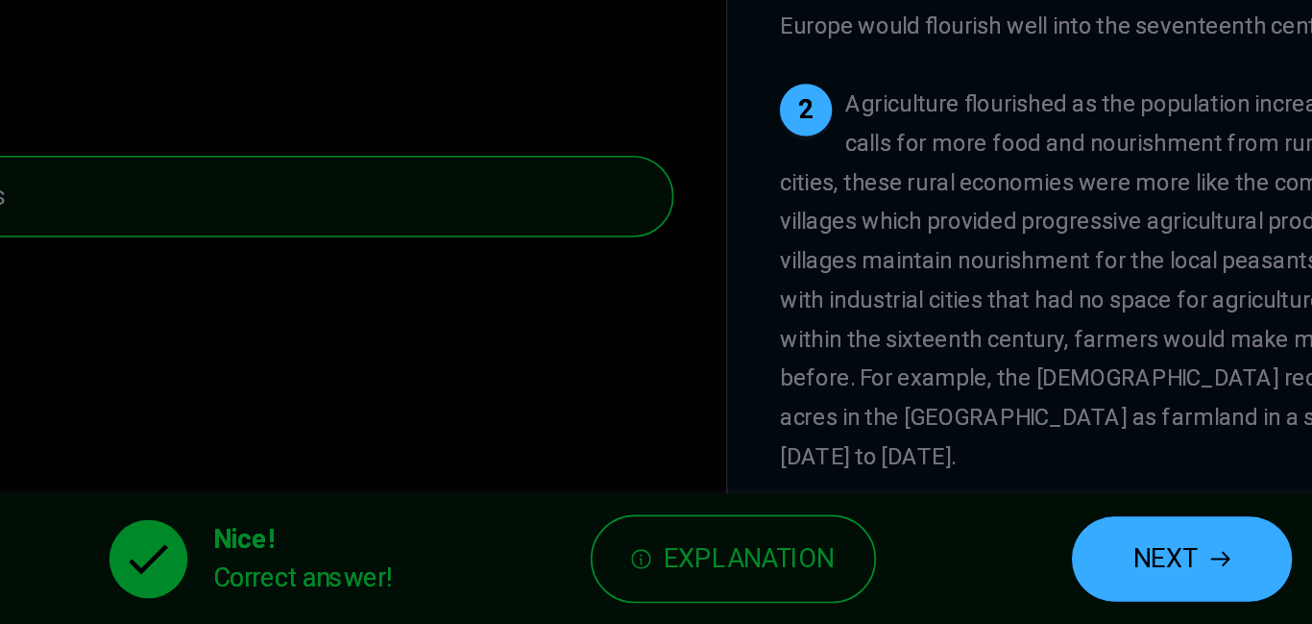
click at [926, 592] on span "NEXT" at bounding box center [930, 585] width 37 height 27
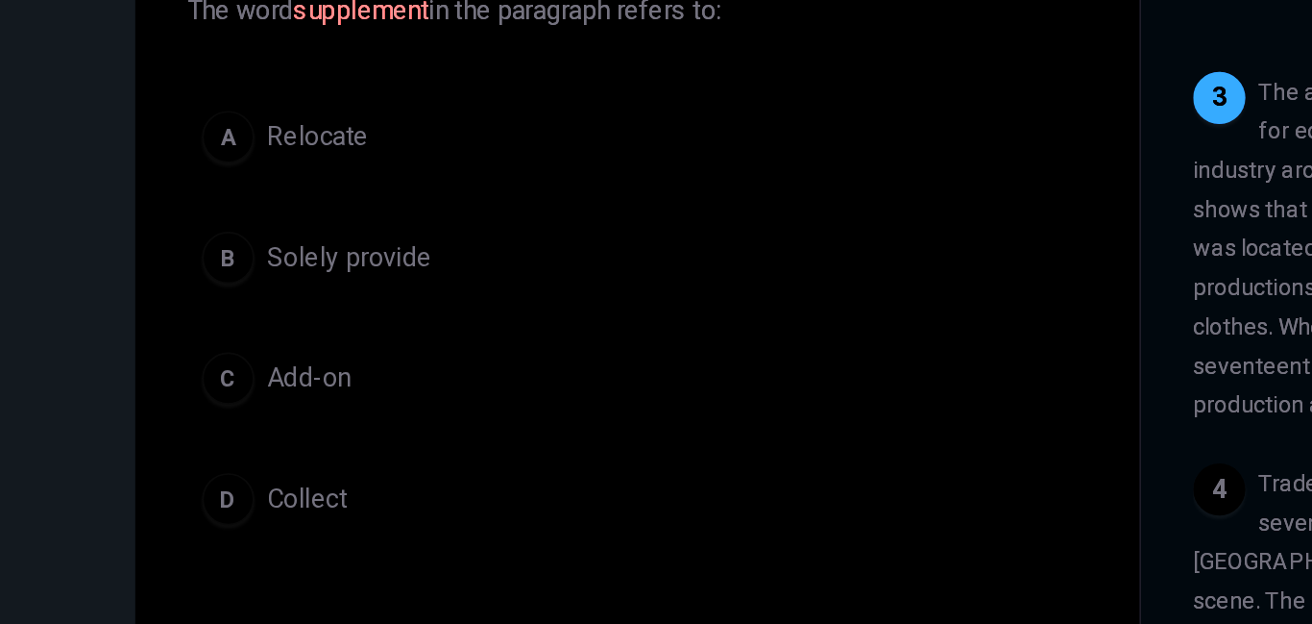
scroll to position [95, 0]
click at [128, 386] on div "C" at bounding box center [134, 386] width 31 height 31
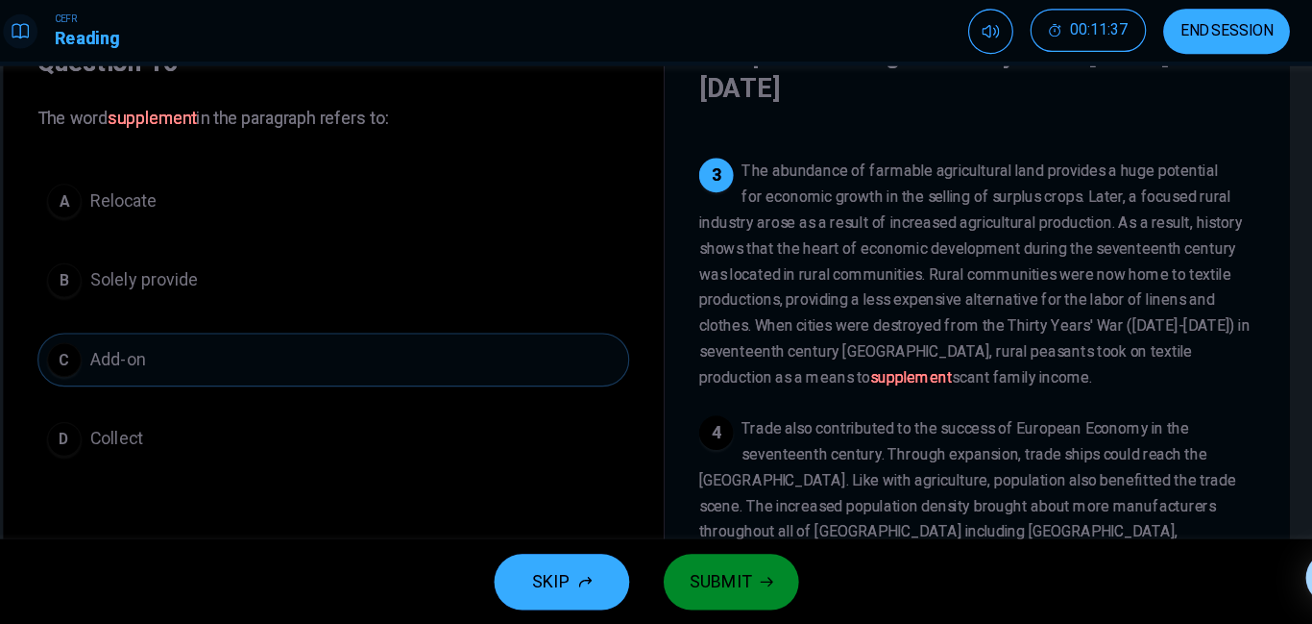
click at [725, 588] on span "SUBMIT" at bounding box center [723, 585] width 56 height 27
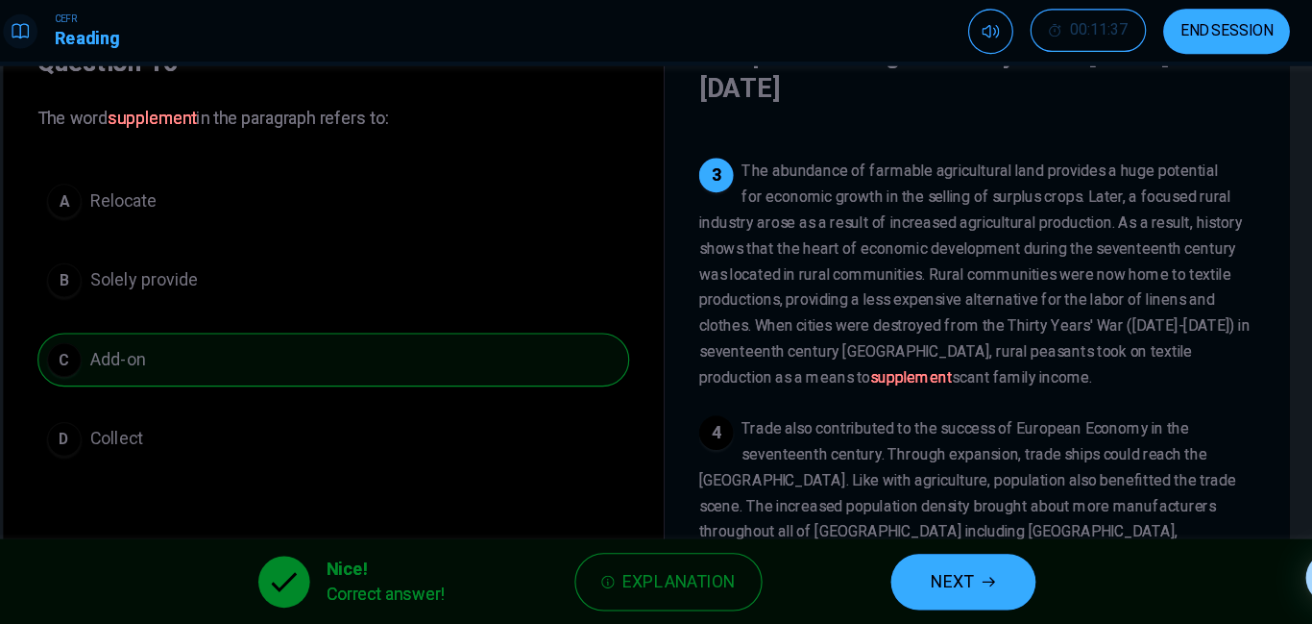
click at [943, 577] on span "NEXT" at bounding box center [930, 585] width 37 height 27
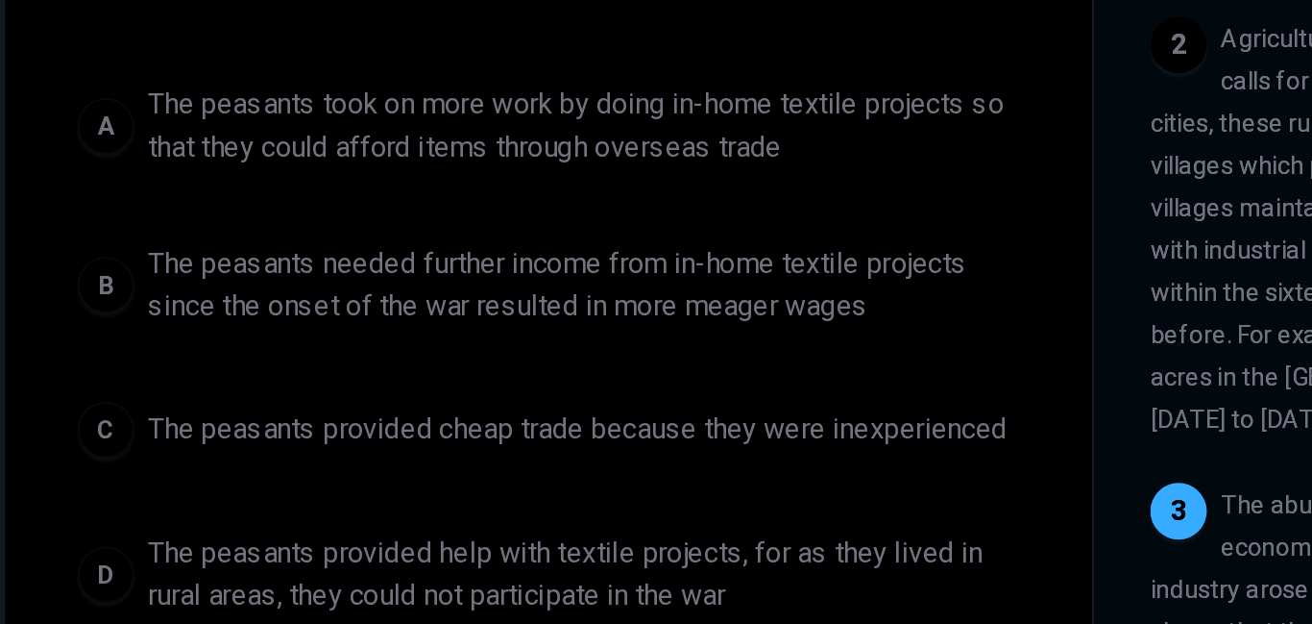
scroll to position [133, 0]
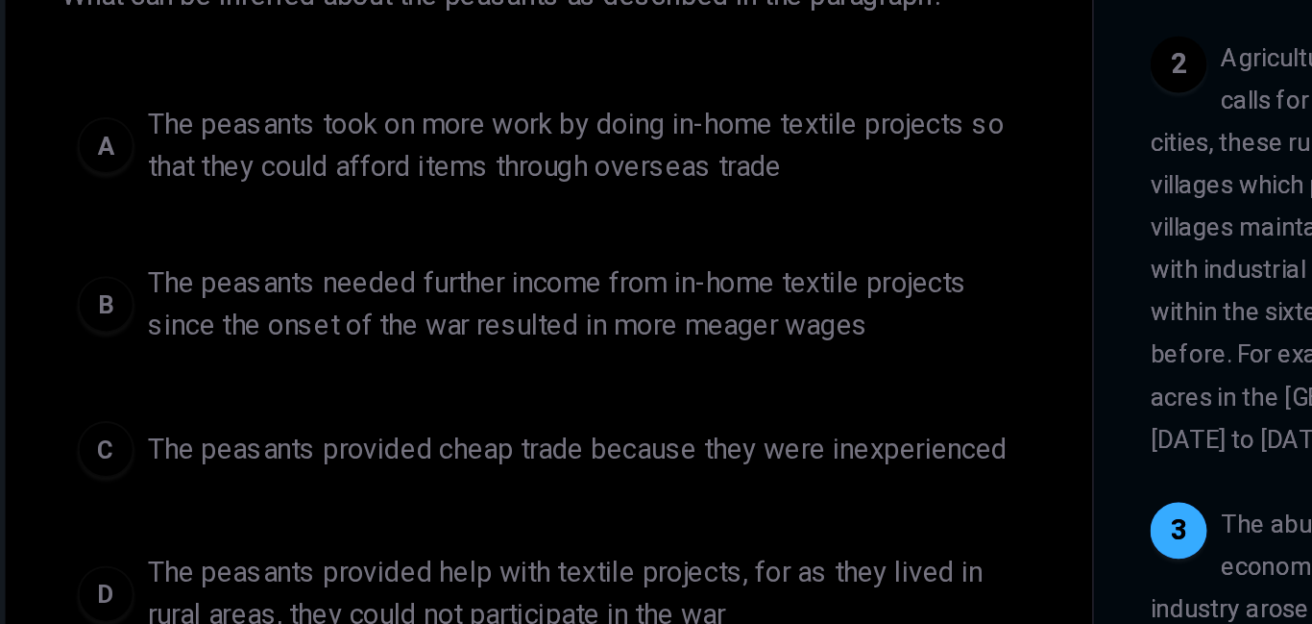
click at [131, 304] on div "B" at bounding box center [134, 300] width 31 height 31
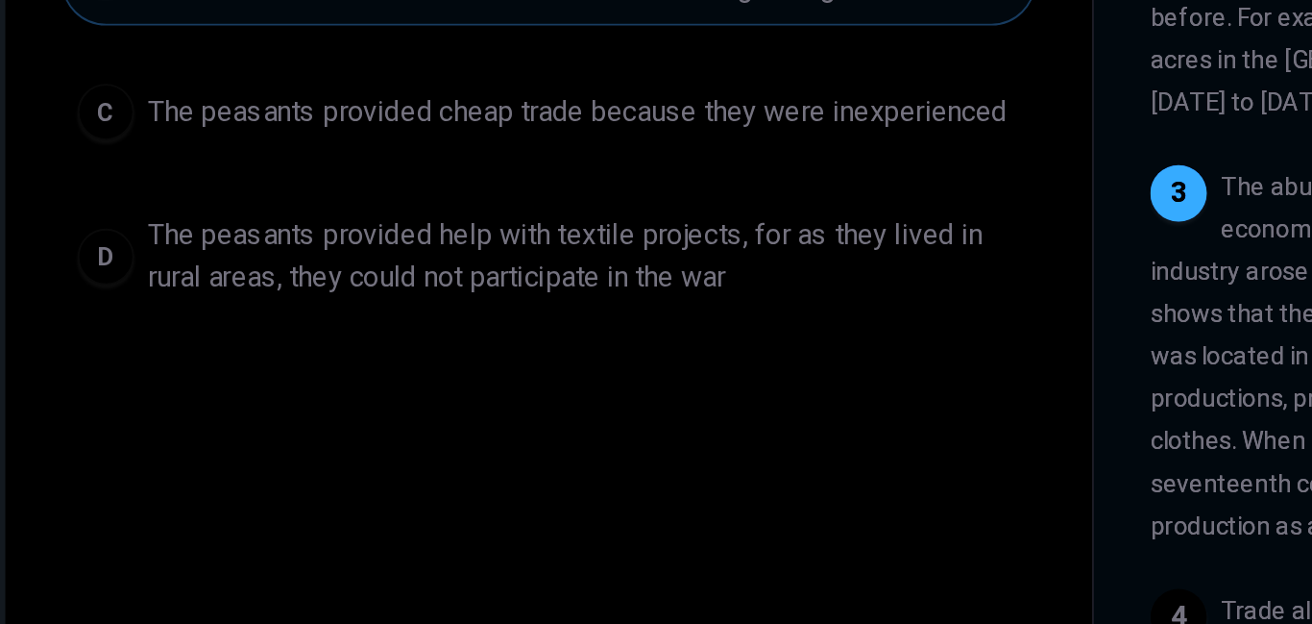
scroll to position [321, 0]
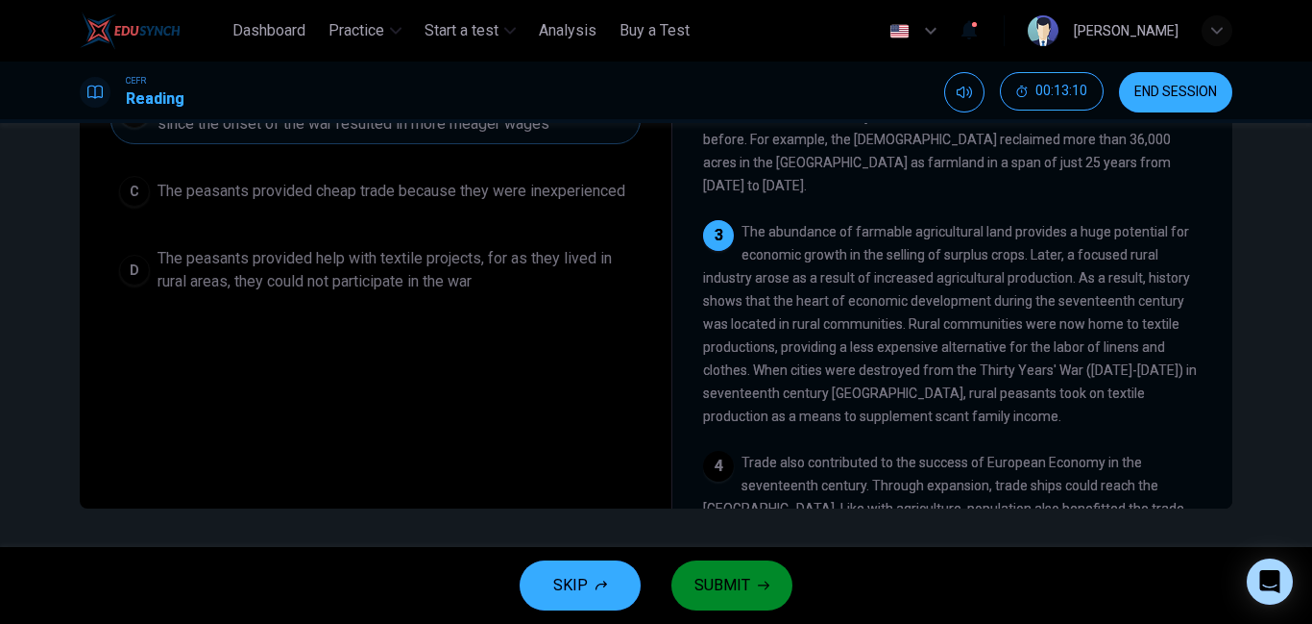
click at [738, 589] on span "SUBMIT" at bounding box center [723, 585] width 56 height 27
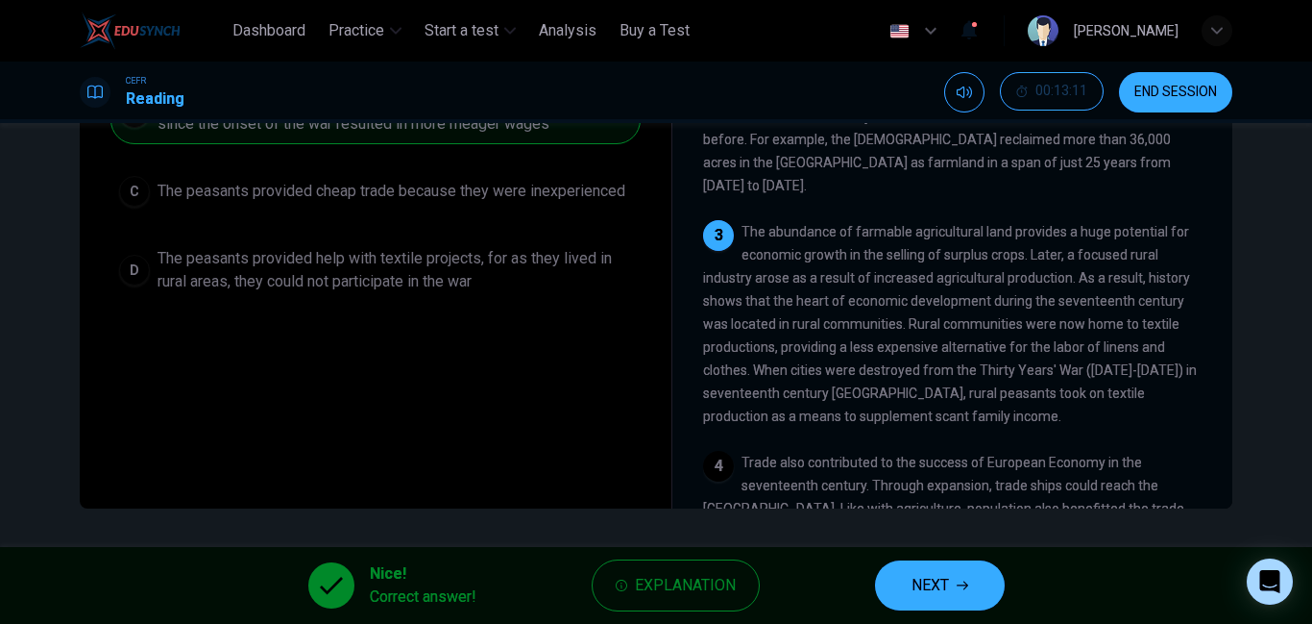
click at [948, 577] on span "NEXT" at bounding box center [930, 585] width 37 height 27
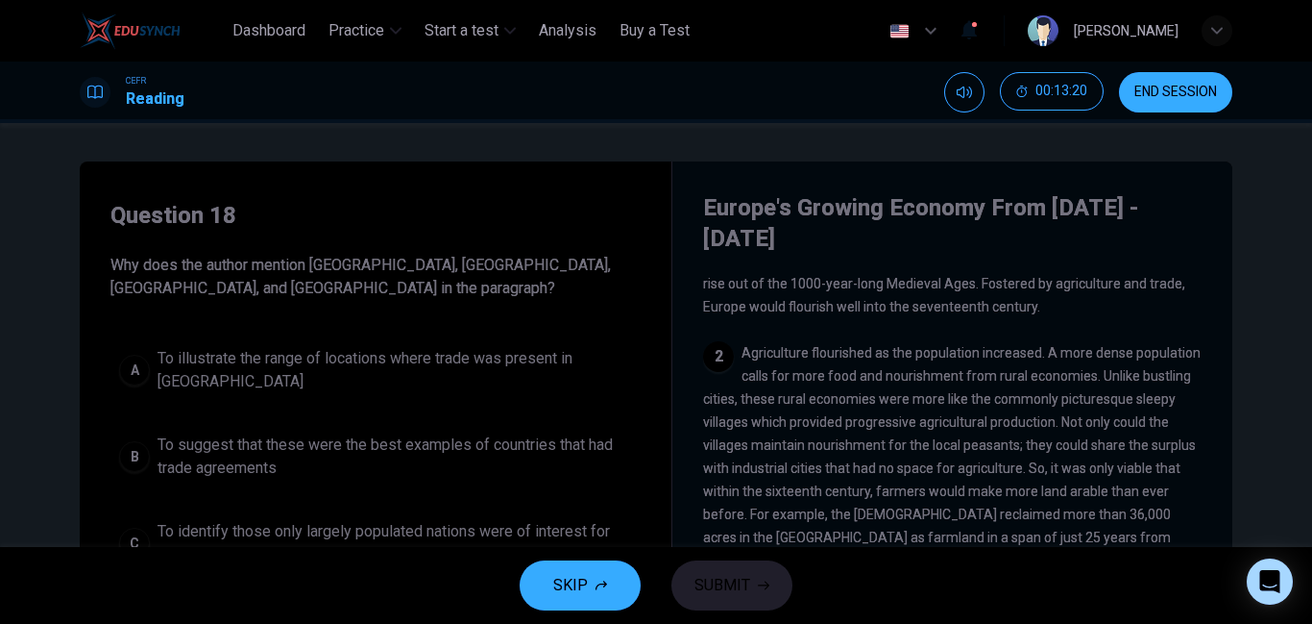
scroll to position [0, 0]
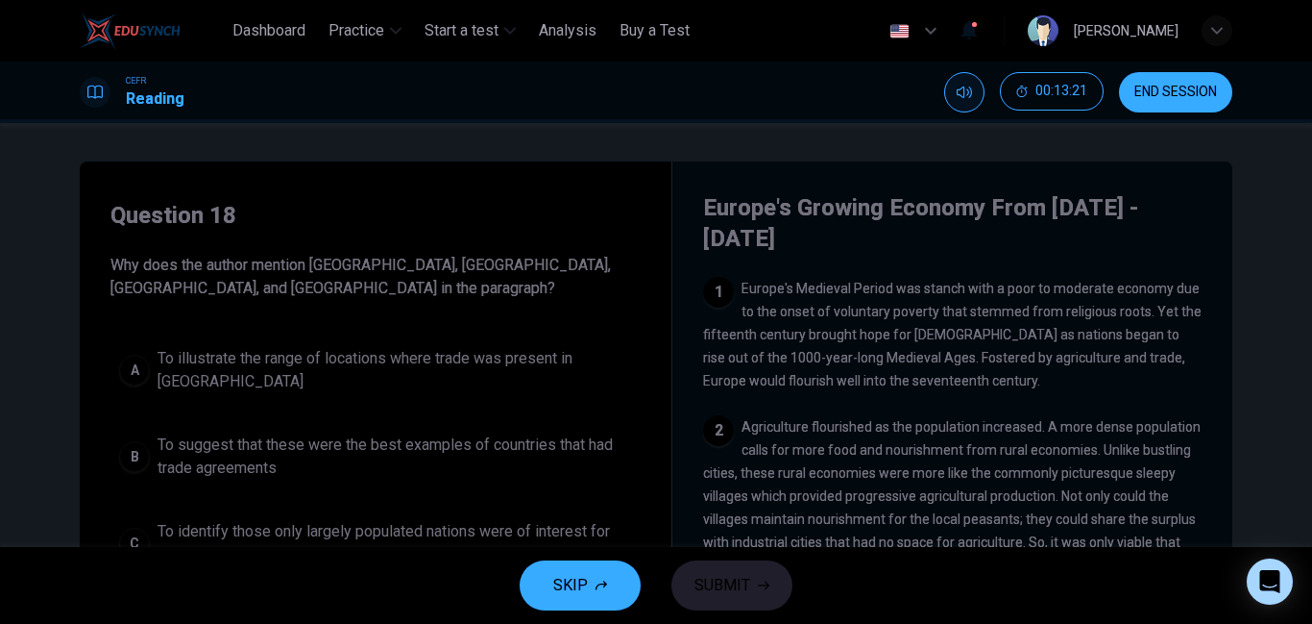
click at [957, 87] on icon "Mute" at bounding box center [964, 92] width 15 height 15
click at [957, 95] on icon "Unmute" at bounding box center [964, 92] width 15 height 12
click at [1165, 94] on span "END SESSION" at bounding box center [1176, 92] width 83 height 15
